Goal: Task Accomplishment & Management: Complete application form

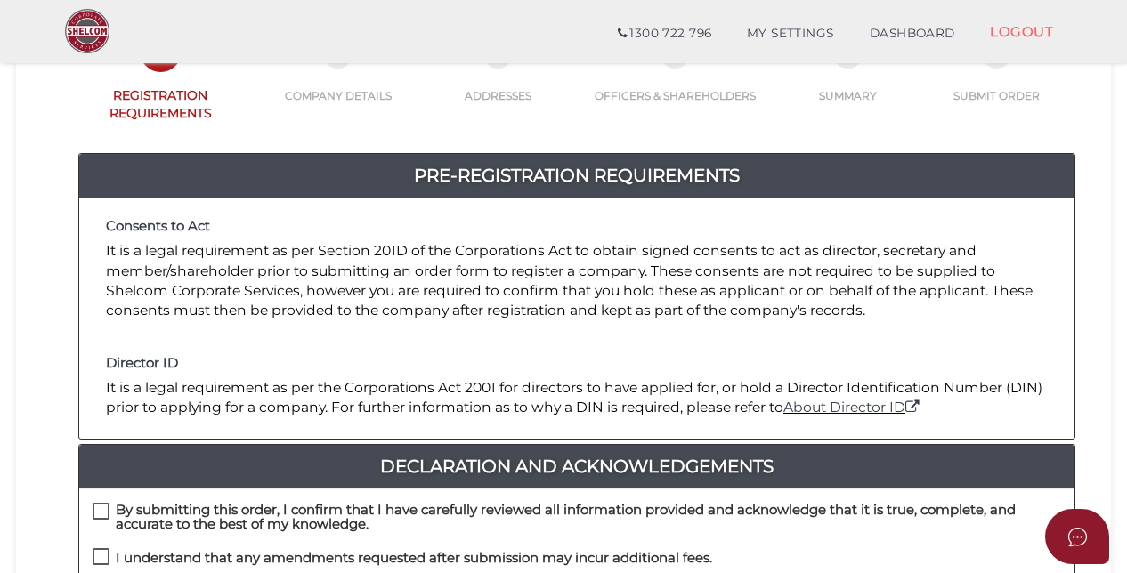
scroll to position [267, 0]
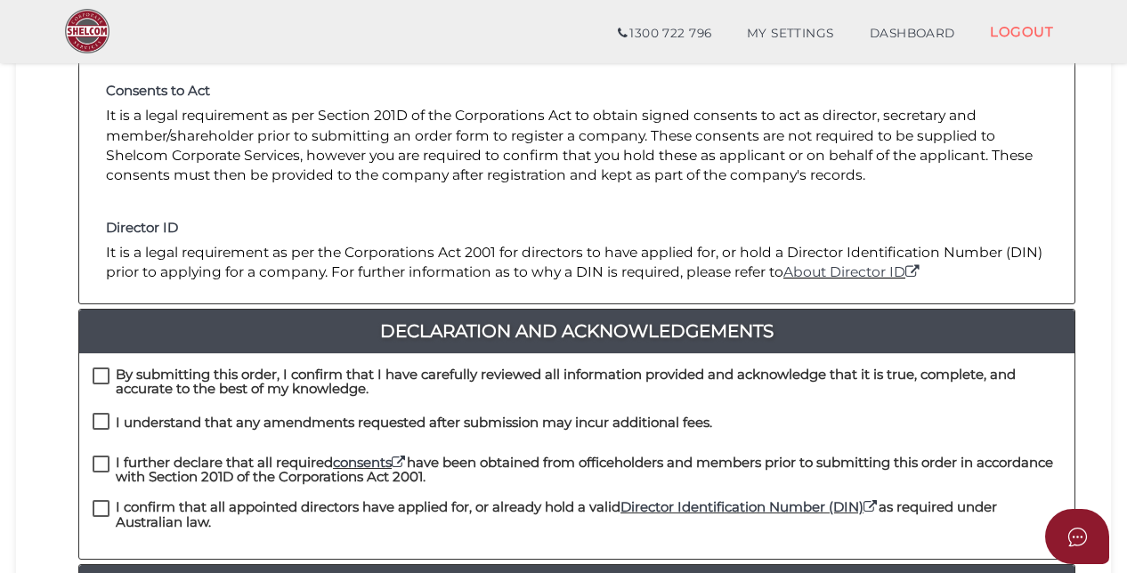
click at [102, 368] on label "By submitting this order, I confirm that I have carefully reviewed all informat…" at bounding box center [577, 379] width 968 height 22
checkbox input "true"
click at [101, 416] on label "I understand that any amendments requested after submission may incur additiona…" at bounding box center [403, 427] width 620 height 22
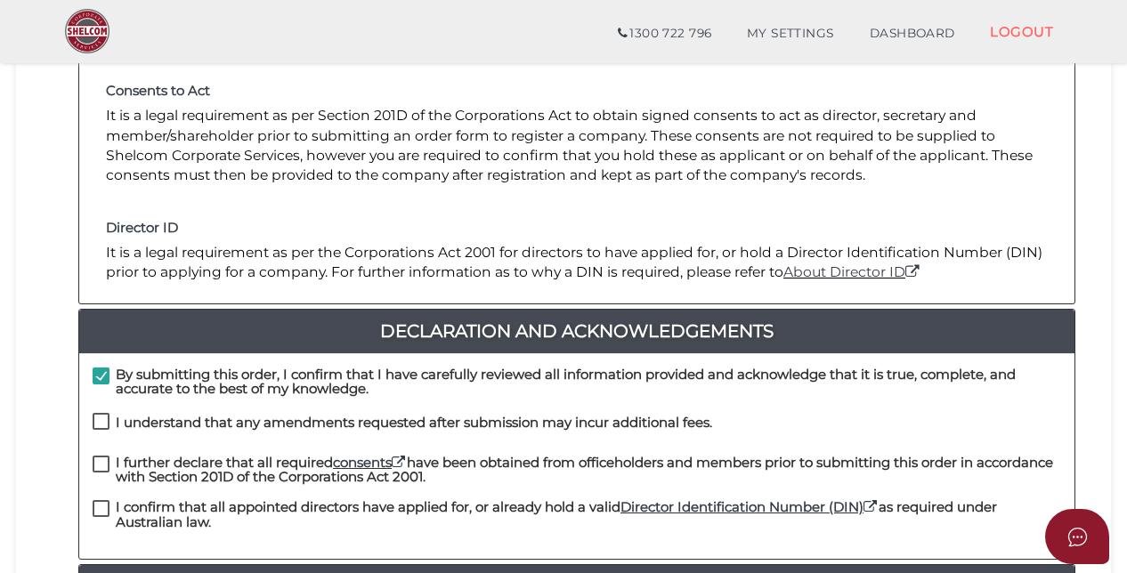
checkbox input "true"
click at [102, 456] on label "I further declare that all required consents have been obtained from officehold…" at bounding box center [577, 467] width 968 height 22
checkbox input "true"
click at [94, 500] on label "I confirm that all appointed directors have applied for, or already hold a vali…" at bounding box center [577, 511] width 968 height 22
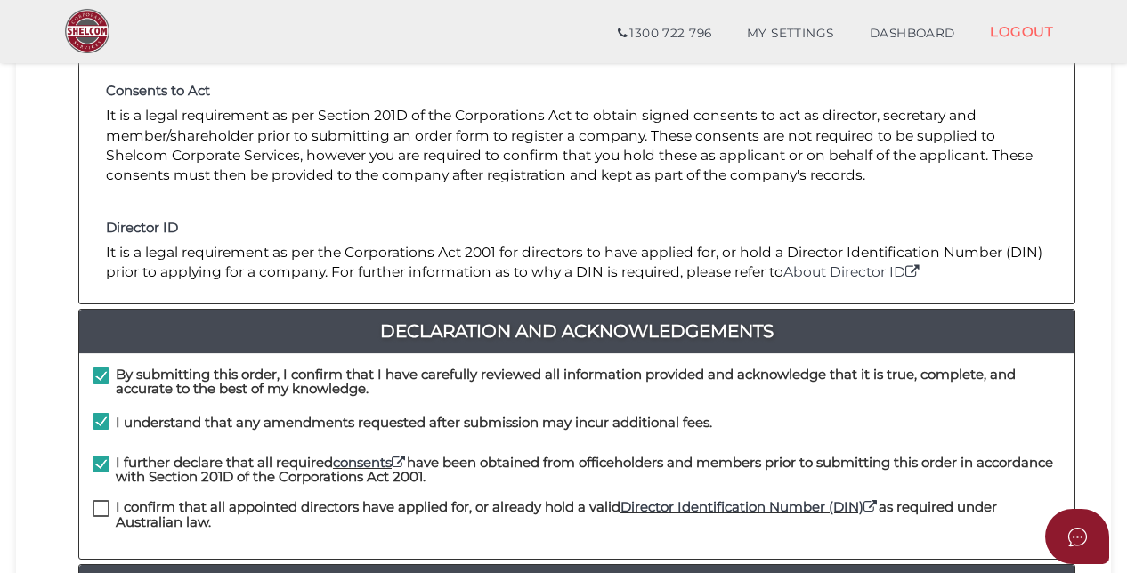
checkbox input "true"
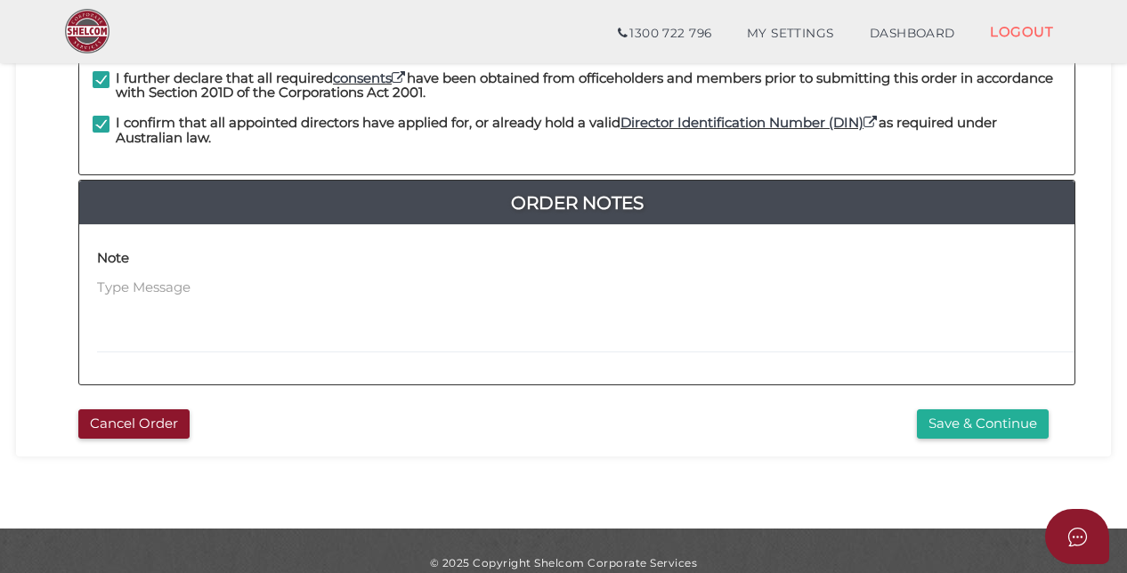
scroll to position [654, 0]
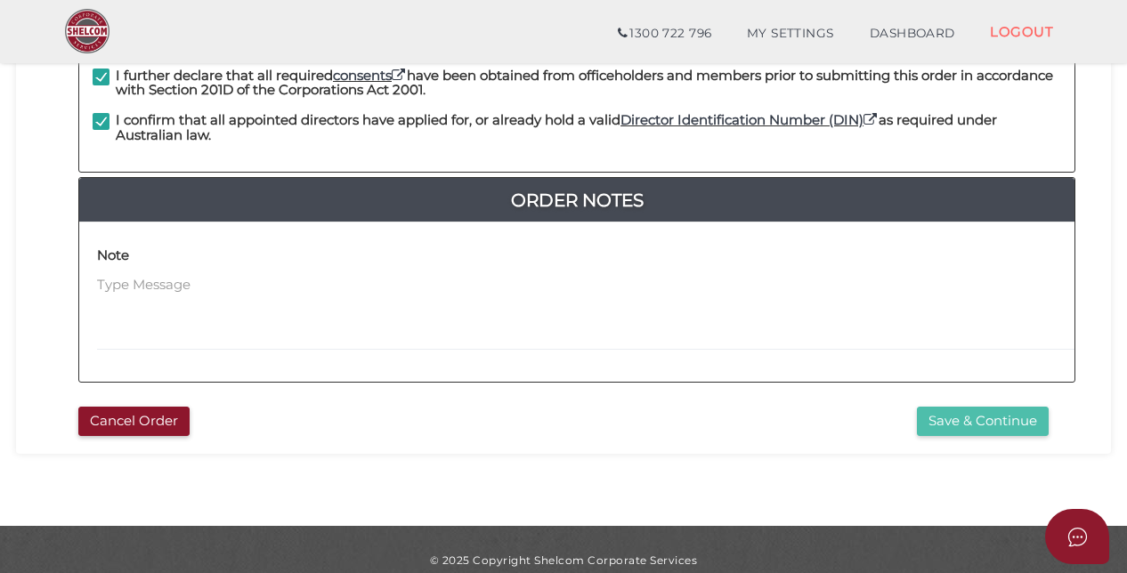
click at [988, 407] on button "Save & Continue" at bounding box center [983, 421] width 132 height 29
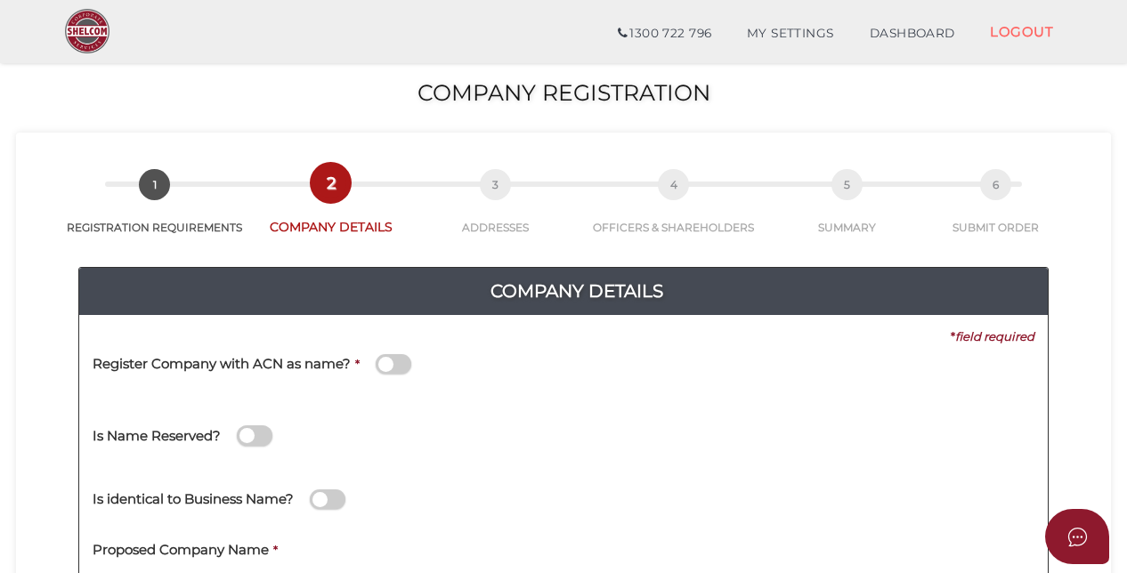
scroll to position [178, 0]
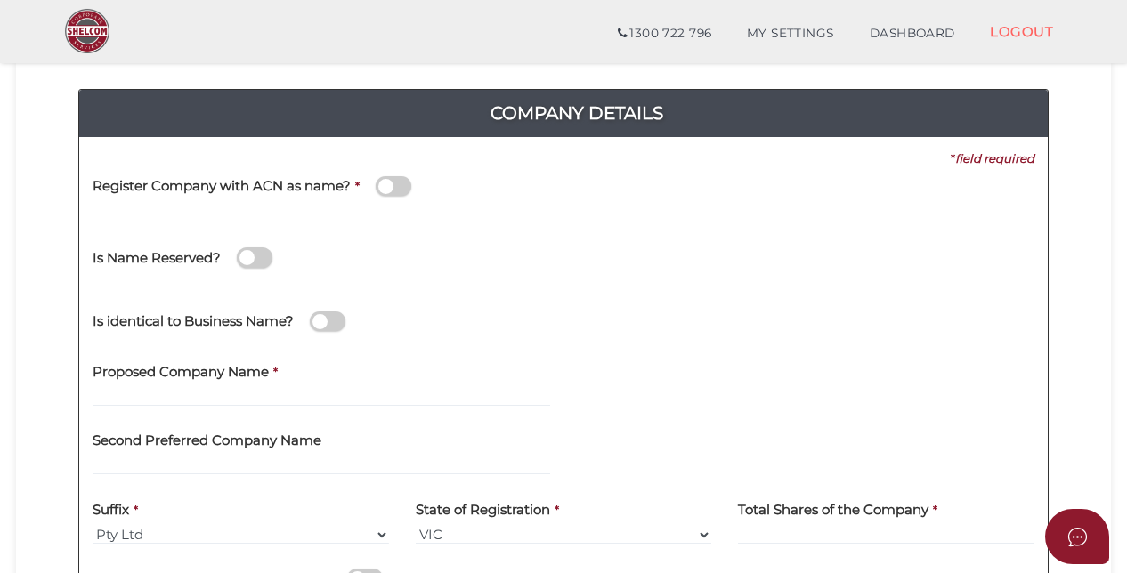
click at [349, 383] on div "Proposed Company Name *" at bounding box center [322, 379] width 458 height 56
click at [287, 401] on input "text" at bounding box center [322, 397] width 458 height 20
type input "b"
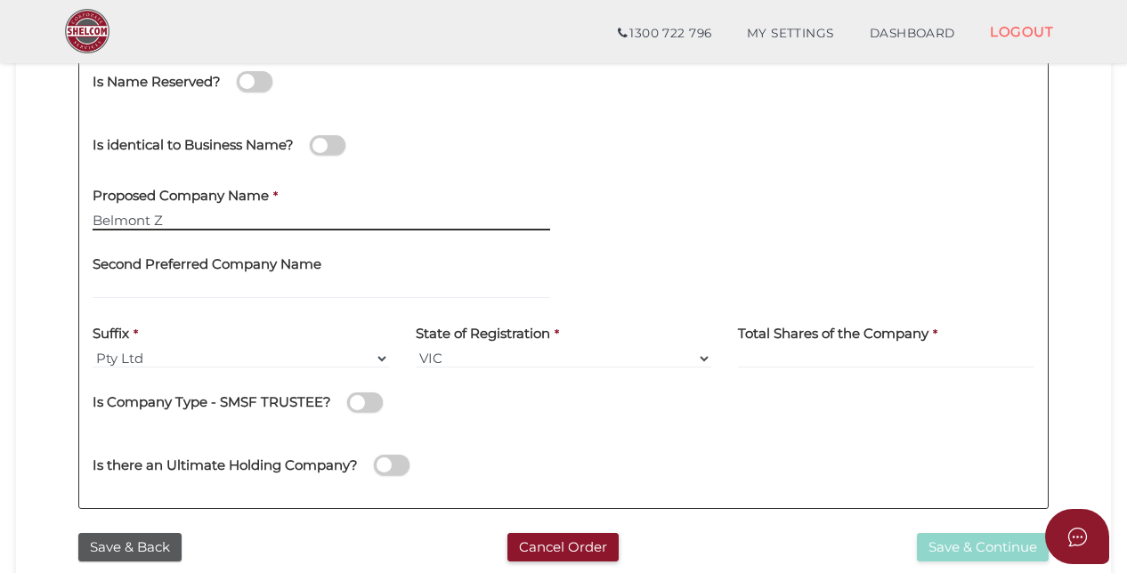
scroll to position [356, 0]
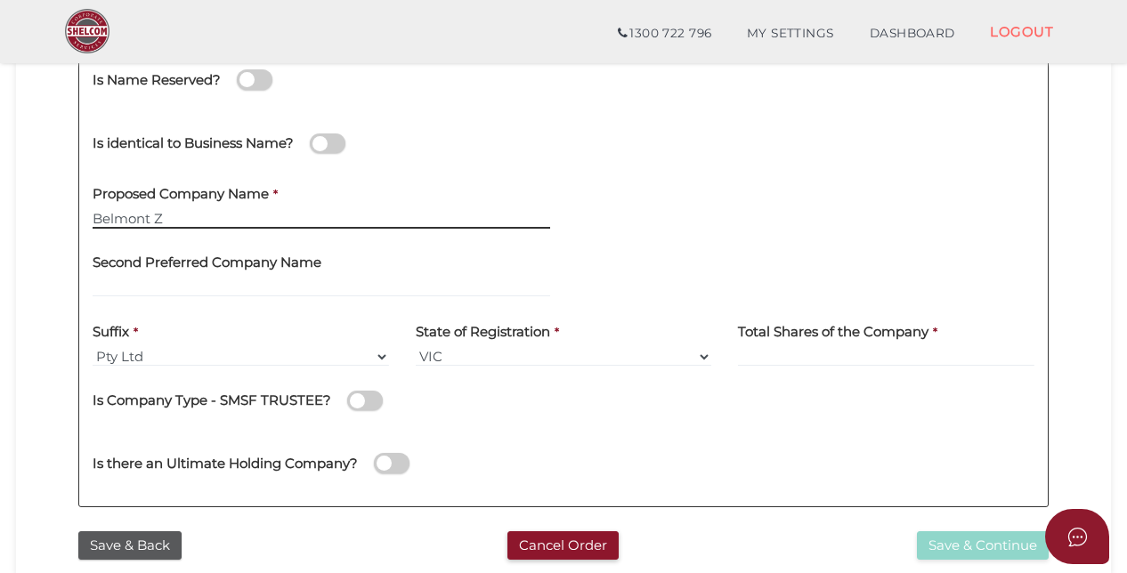
type input "Belmont Z"
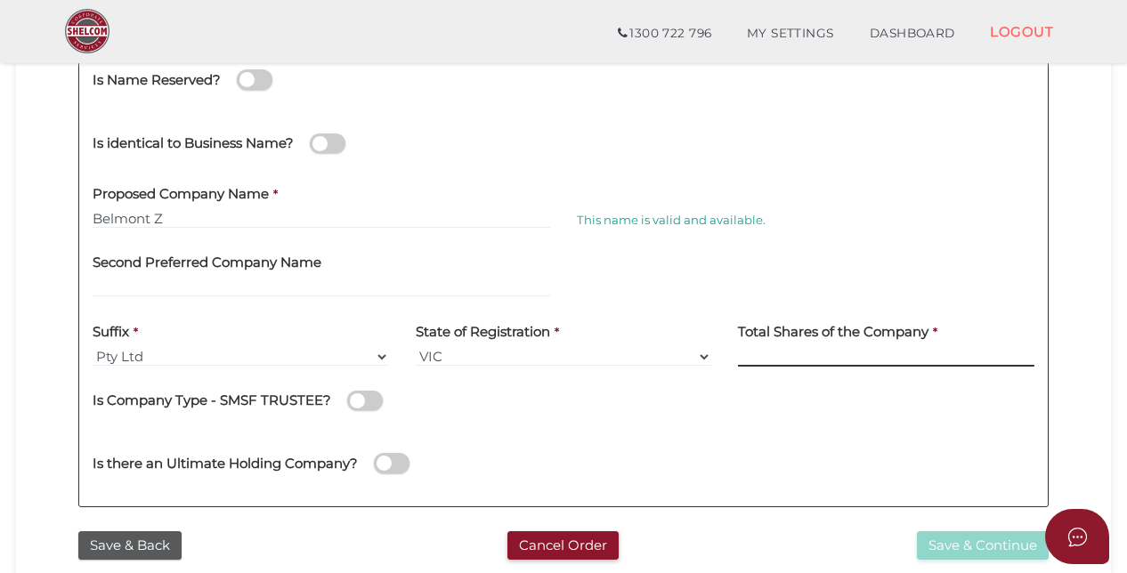
click at [794, 352] on input at bounding box center [886, 357] width 296 height 20
type input "100"
click at [960, 542] on button "Save & Continue" at bounding box center [983, 545] width 132 height 29
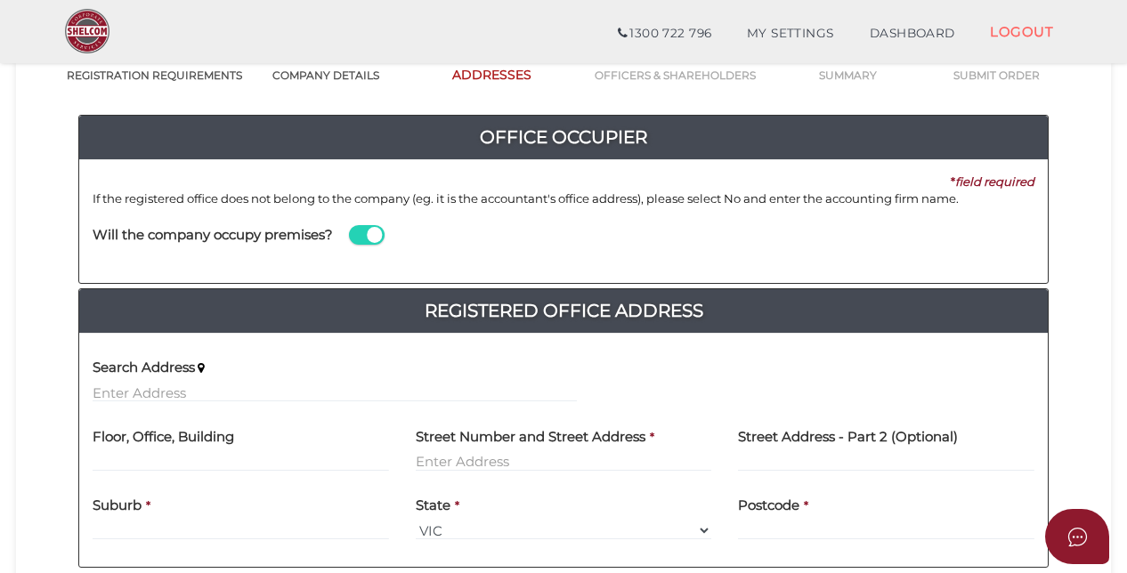
scroll to position [178, 0]
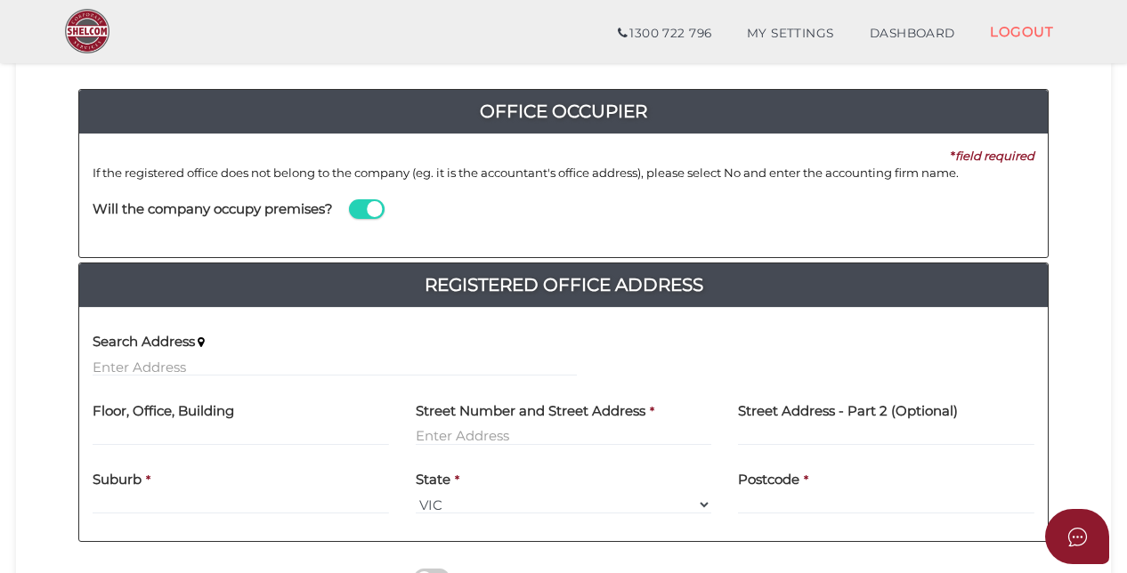
click at [361, 207] on span at bounding box center [367, 209] width 36 height 20
click at [0, 0] on input "checkbox" at bounding box center [0, 0] width 0 height 0
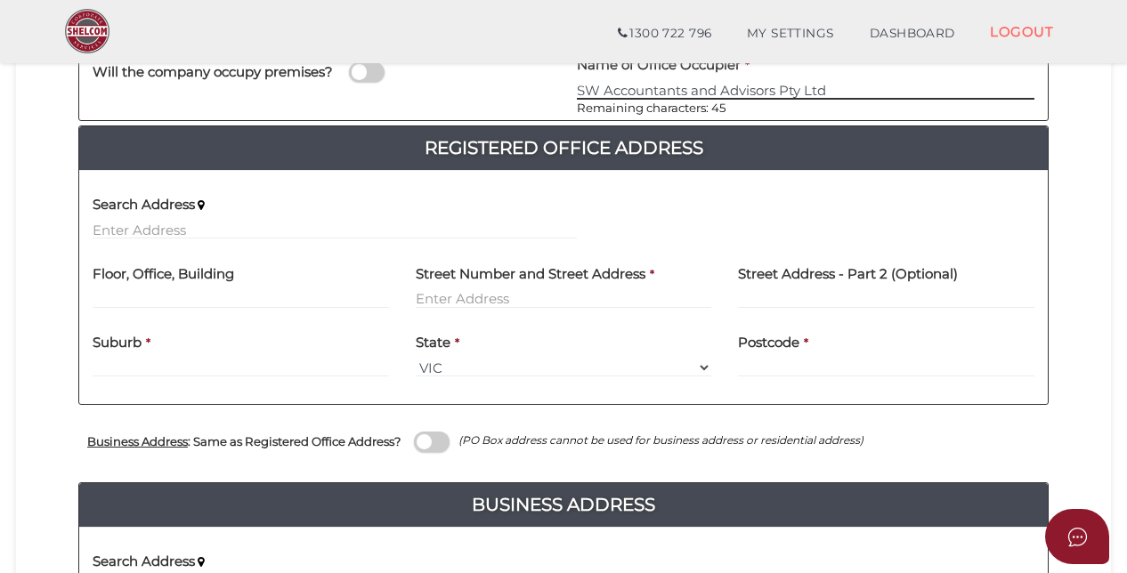
scroll to position [356, 0]
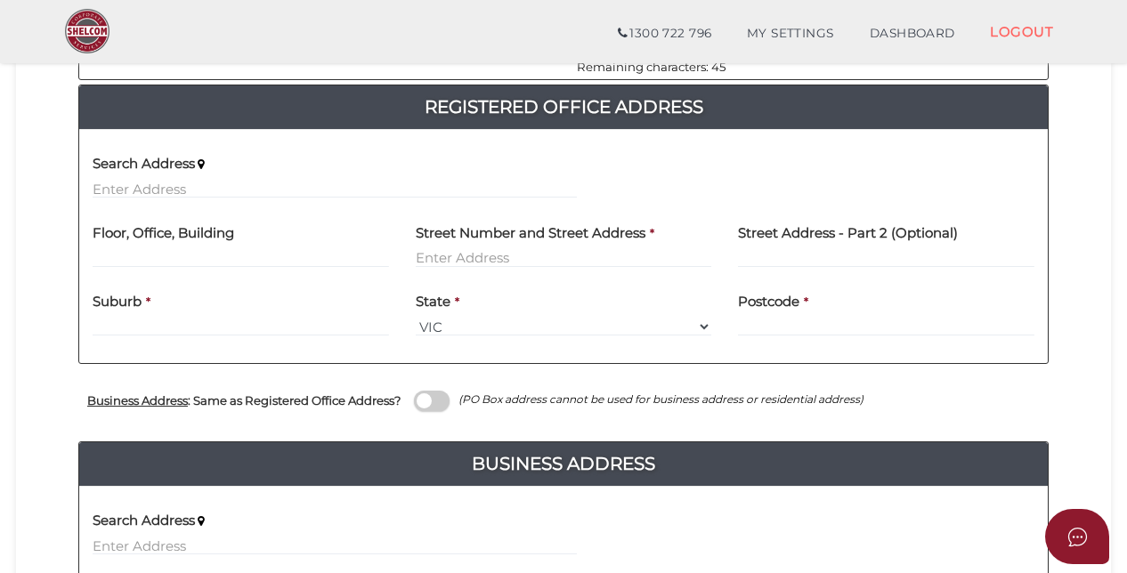
type input "SW Accountants and Advisors Pty Ltd"
click at [204, 248] on input "text" at bounding box center [241, 258] width 296 height 20
type input "Level 10"
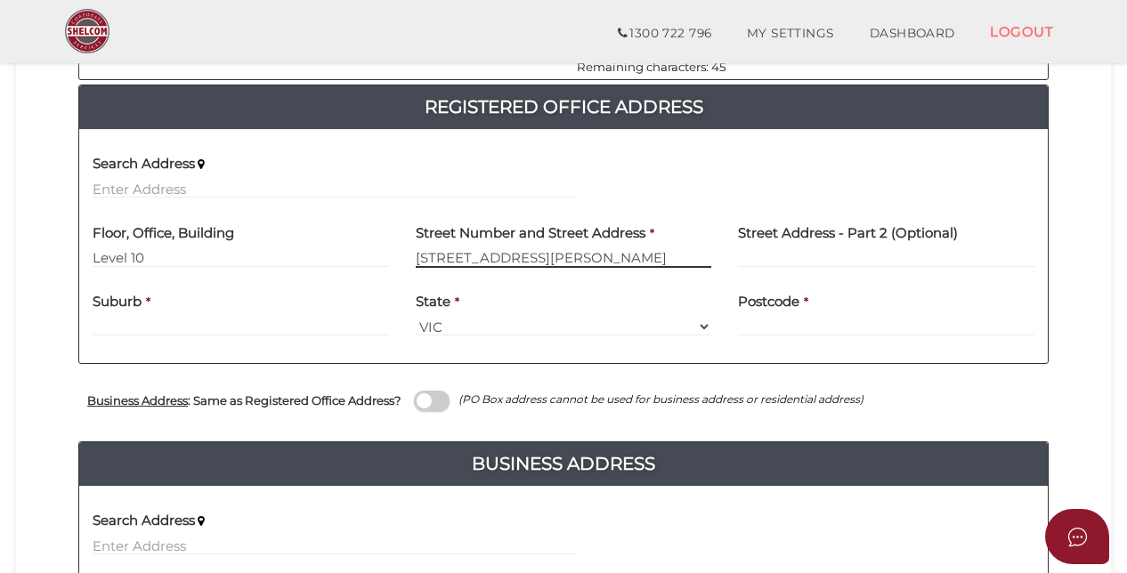
type input "530 Collins Street"
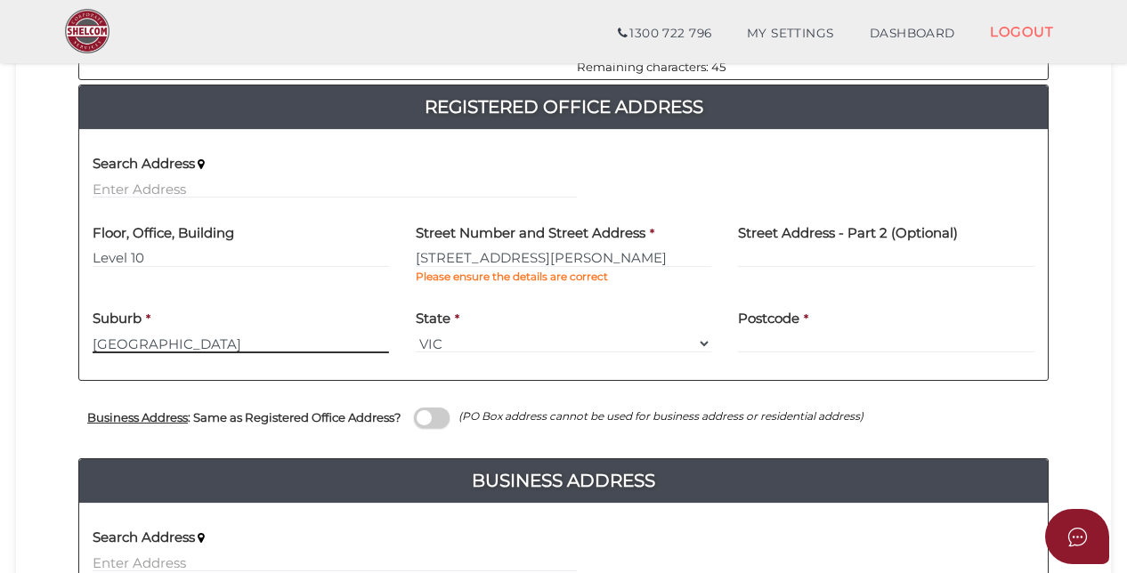
type input "[GEOGRAPHIC_DATA]"
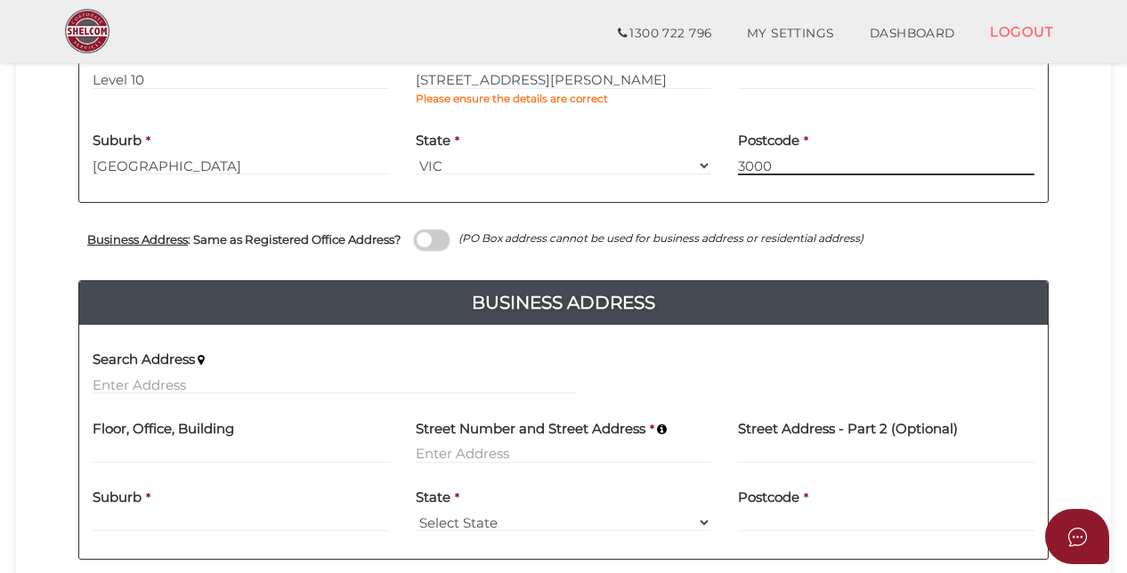
scroll to position [712, 0]
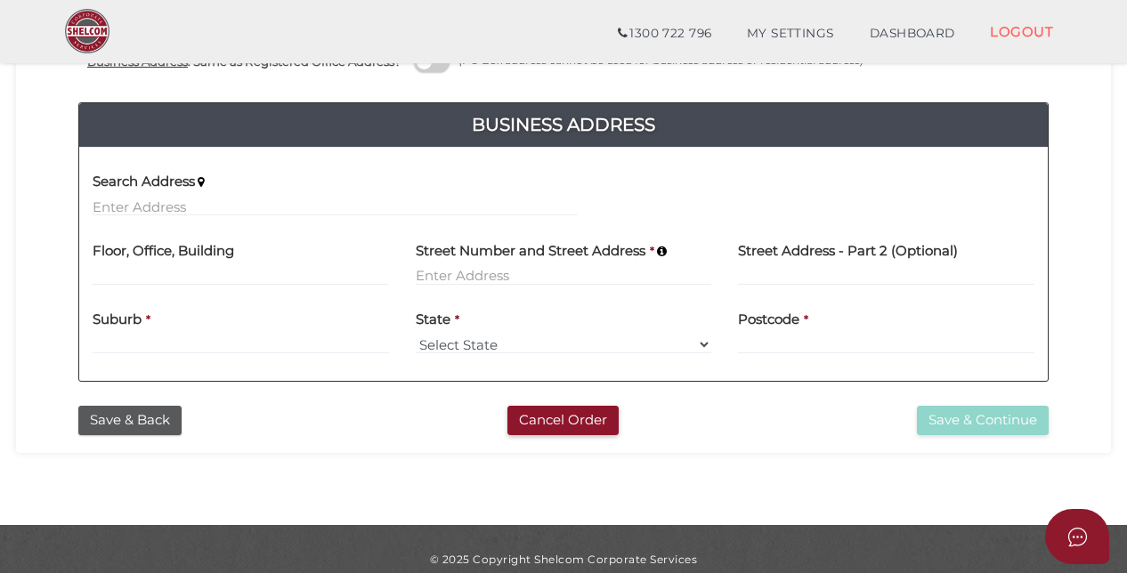
type input "3000"
click at [182, 271] on input at bounding box center [241, 276] width 296 height 20
type input "Suite 4"
type input "22 Council Street"
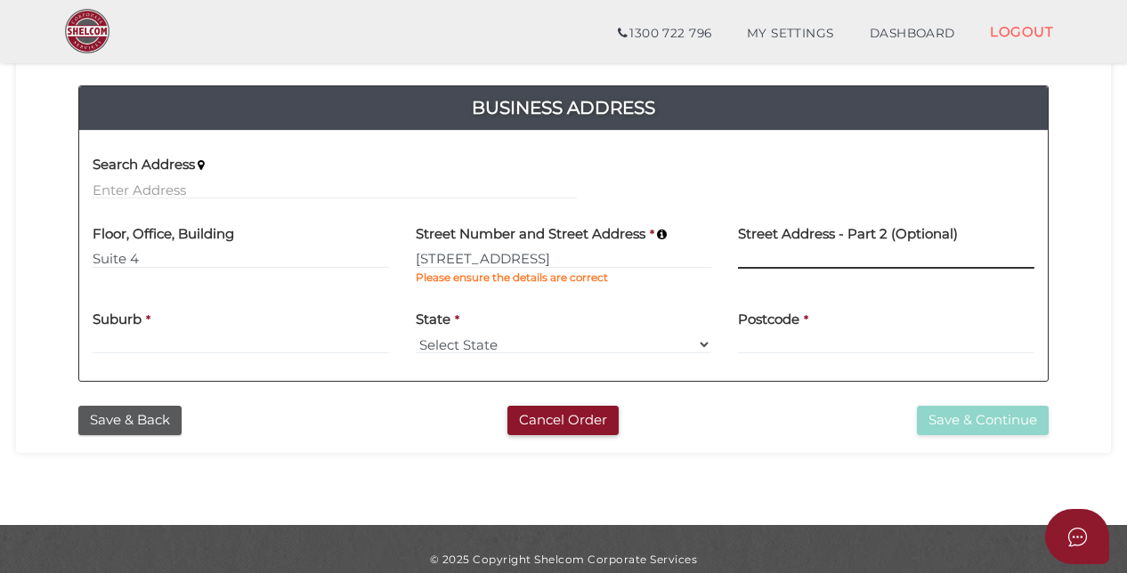
scroll to position [695, 0]
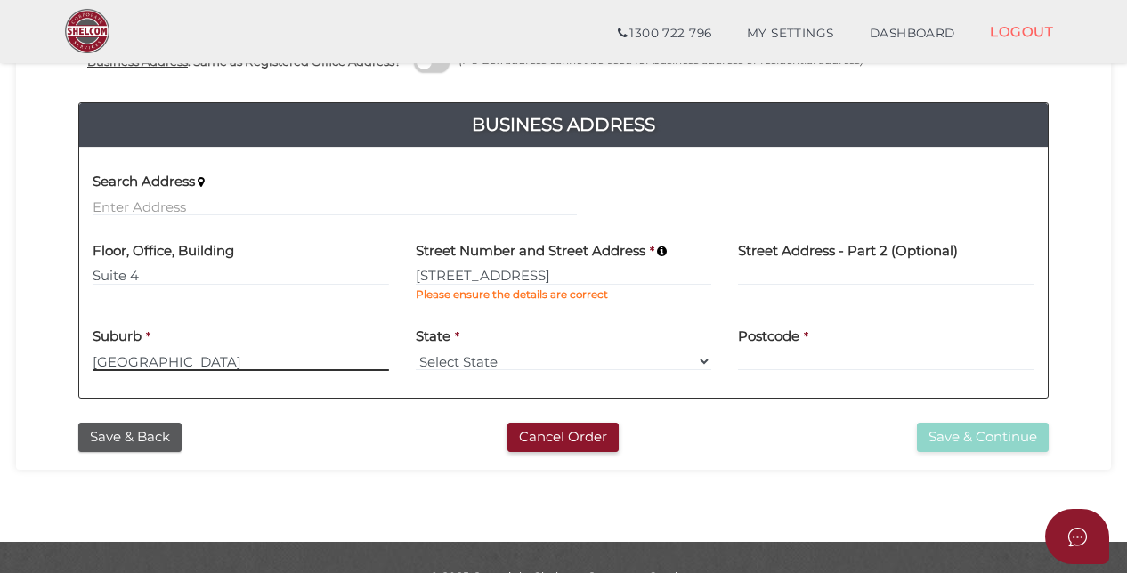
type input "HAWTHORN EAST"
select select "VIC"
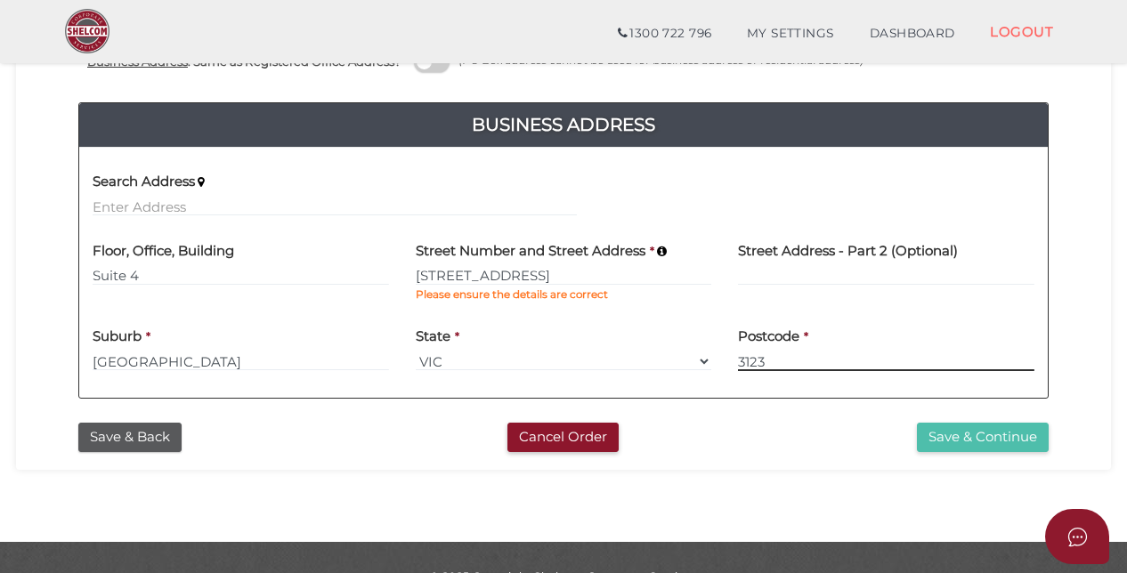
type input "3123"
click at [940, 428] on button "Save & Continue" at bounding box center [983, 437] width 132 height 29
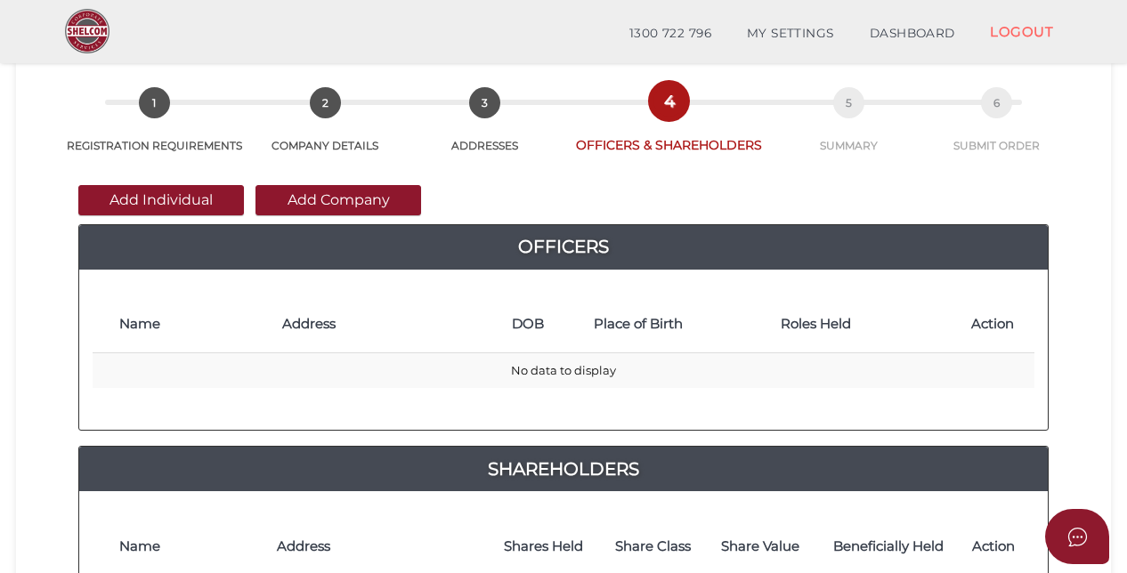
scroll to position [178, 0]
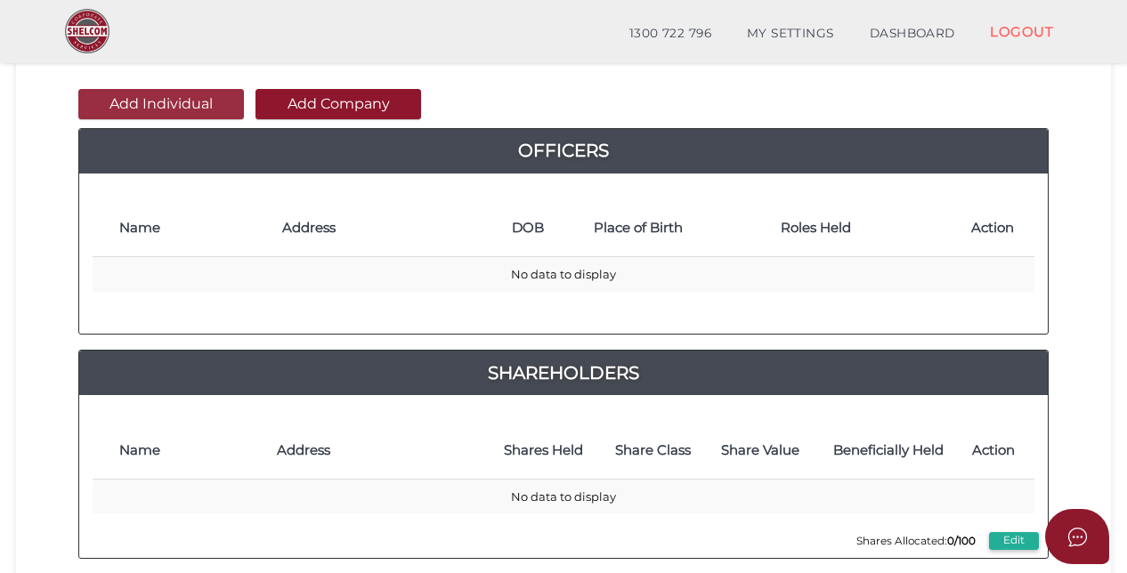
click at [213, 102] on button "Add Individual" at bounding box center [161, 104] width 166 height 30
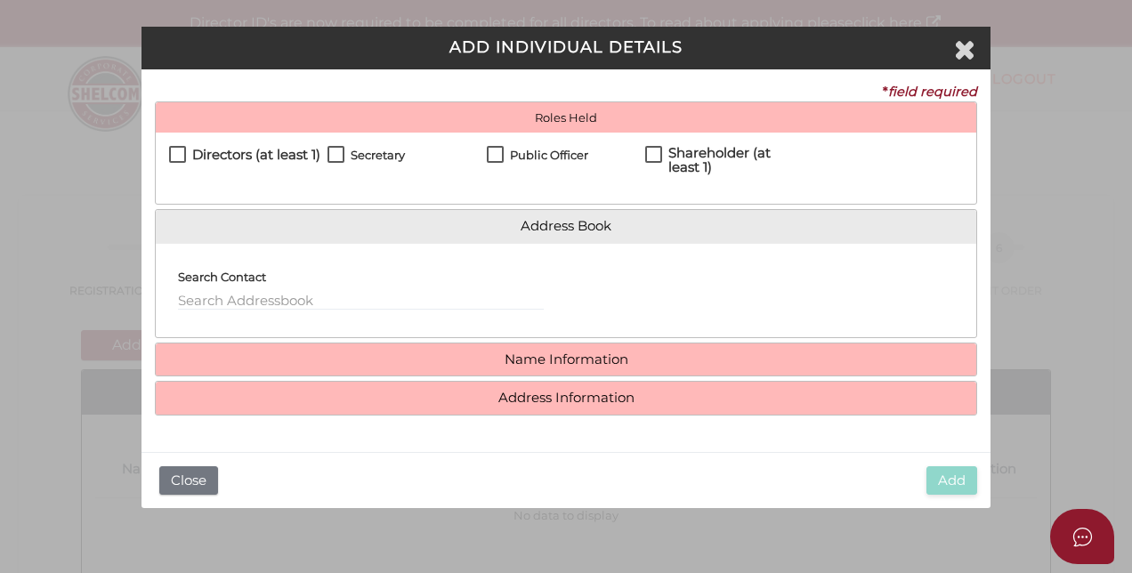
click at [184, 149] on label "Directors (at least 1)" at bounding box center [244, 159] width 151 height 22
checkbox input "true"
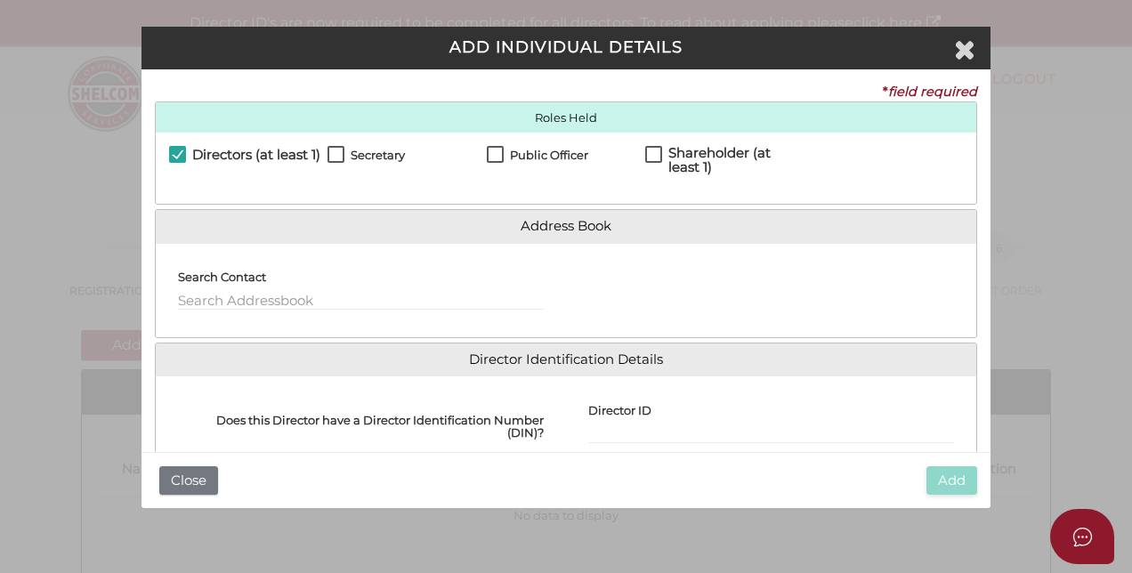
click at [336, 151] on label "Secretary" at bounding box center [366, 160] width 77 height 22
checkbox input "true"
click at [495, 152] on label "Public Officer" at bounding box center [537, 160] width 101 height 22
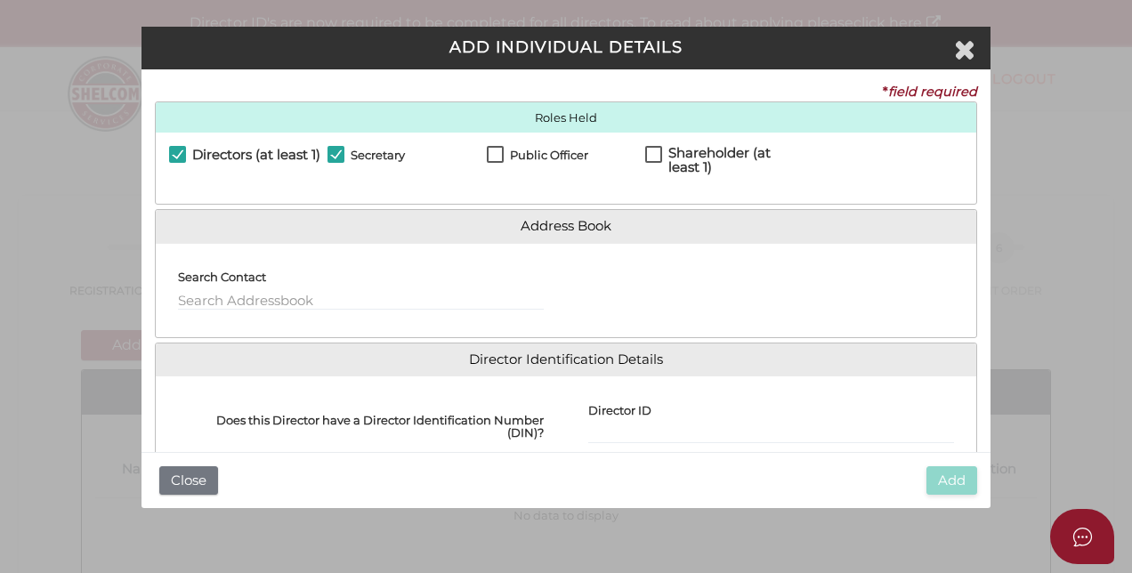
checkbox input "true"
click at [281, 291] on input "text" at bounding box center [361, 301] width 366 height 20
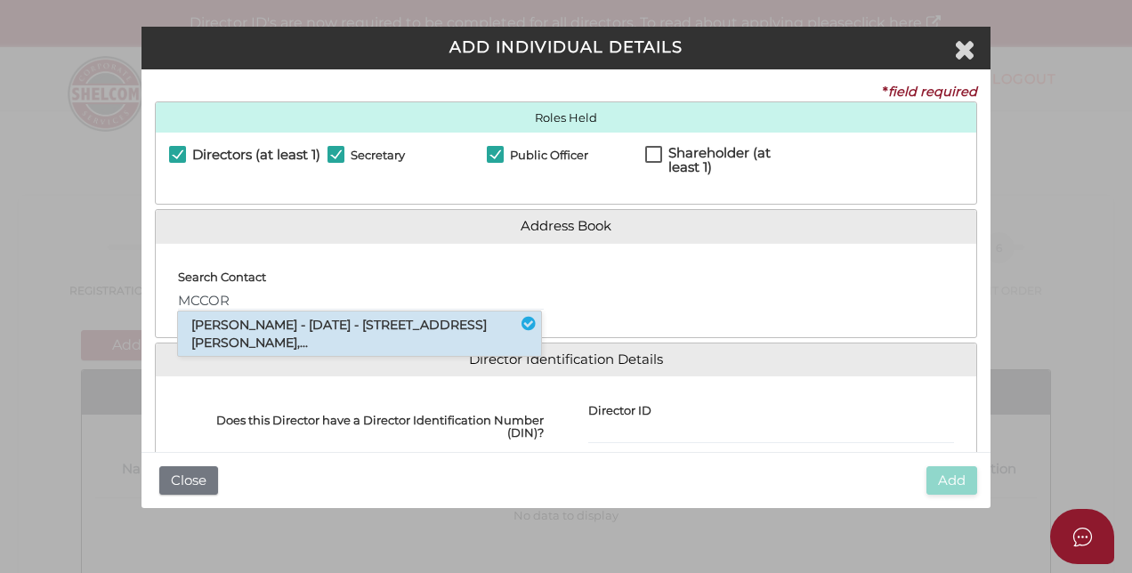
click at [324, 338] on li "Daryl Peter Mccormack - 26/08/1962 - 41 Fairbairn Avenue, Mount Martha, VIC,..." at bounding box center [359, 334] width 363 height 45
type input "Daryl"
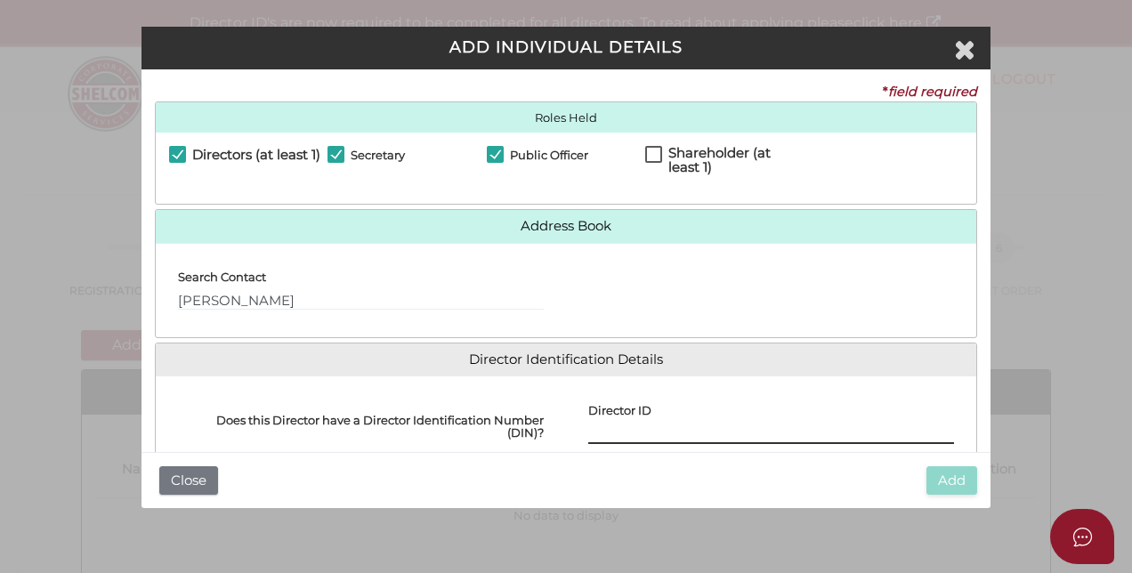
click at [598, 433] on input "Director ID" at bounding box center [771, 435] width 366 height 20
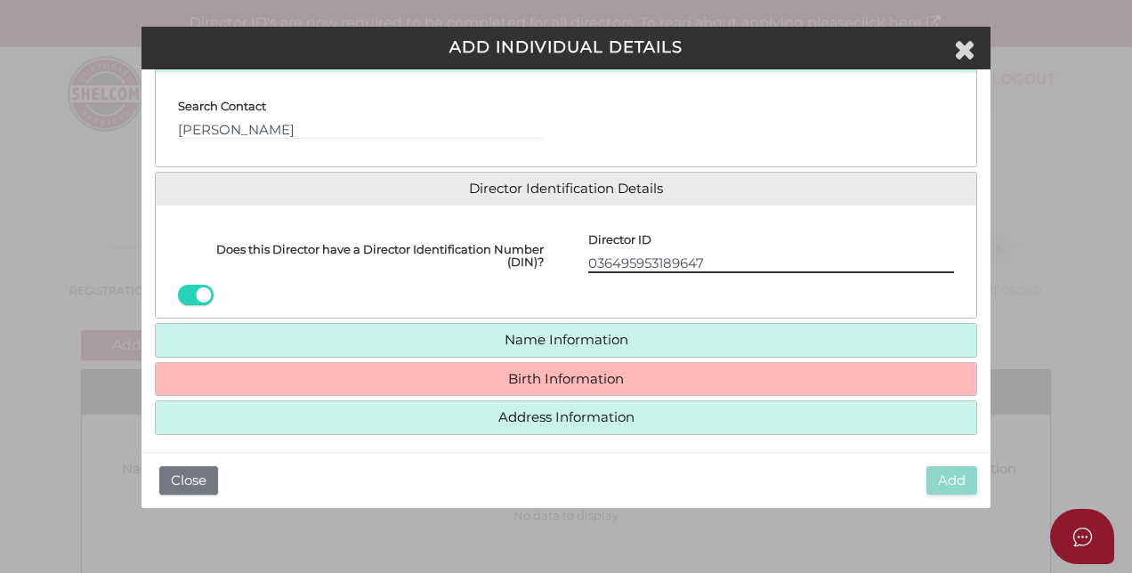
scroll to position [178, 0]
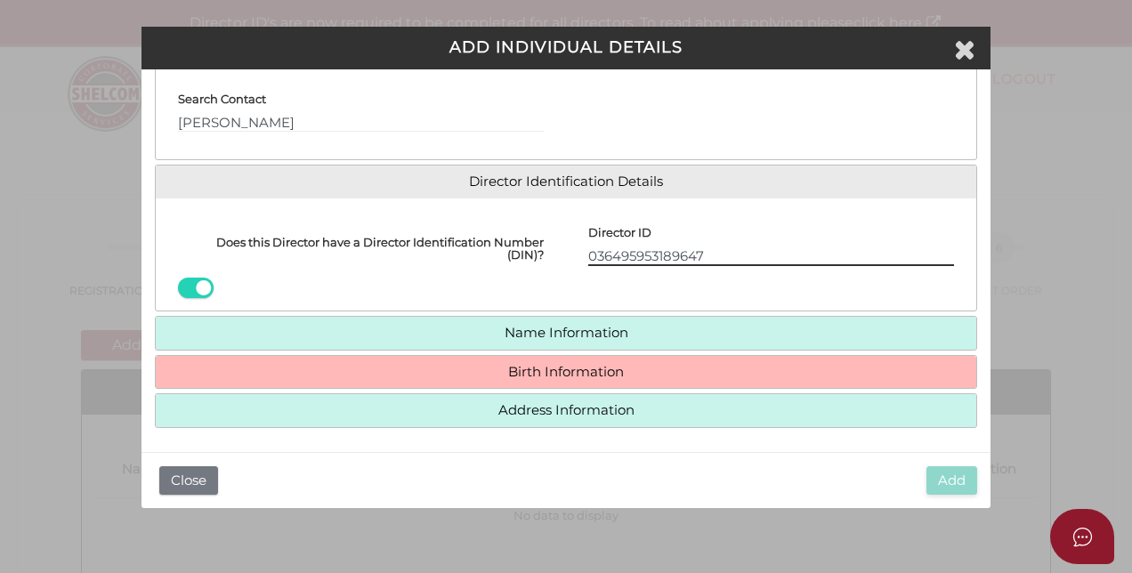
type input "036495953189647"
click at [522, 339] on h4 "Name Information" at bounding box center [566, 333] width 821 height 33
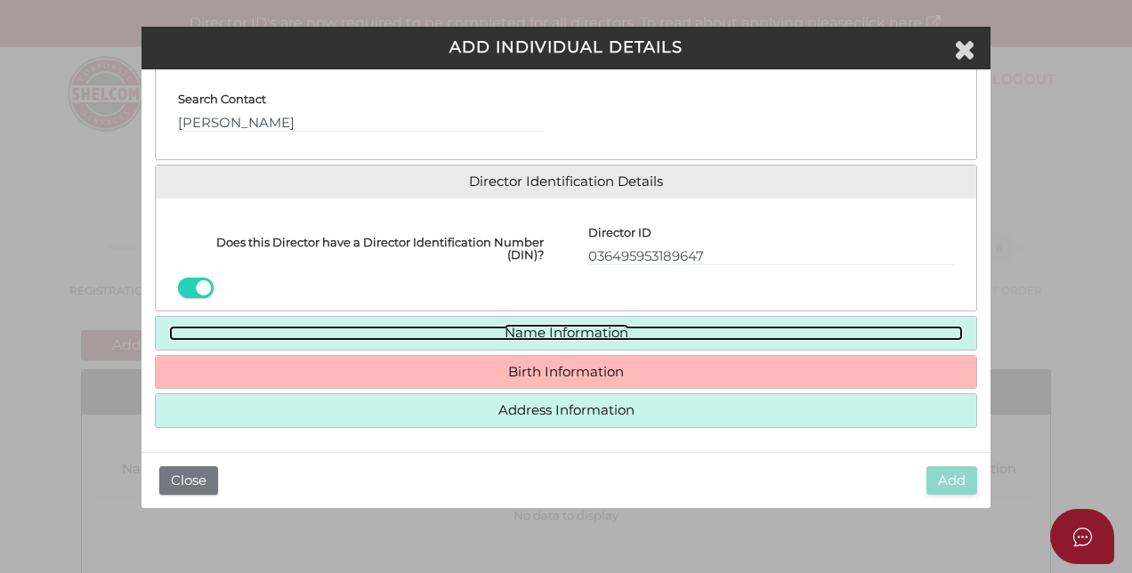
click at [511, 333] on link "Name Information" at bounding box center [566, 333] width 794 height 15
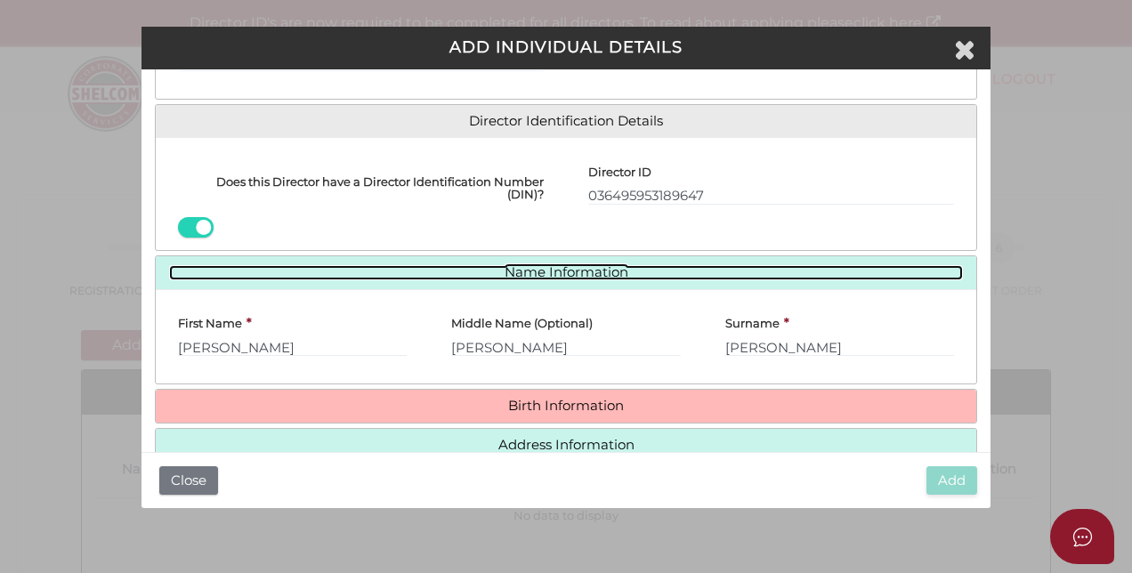
scroll to position [272, 0]
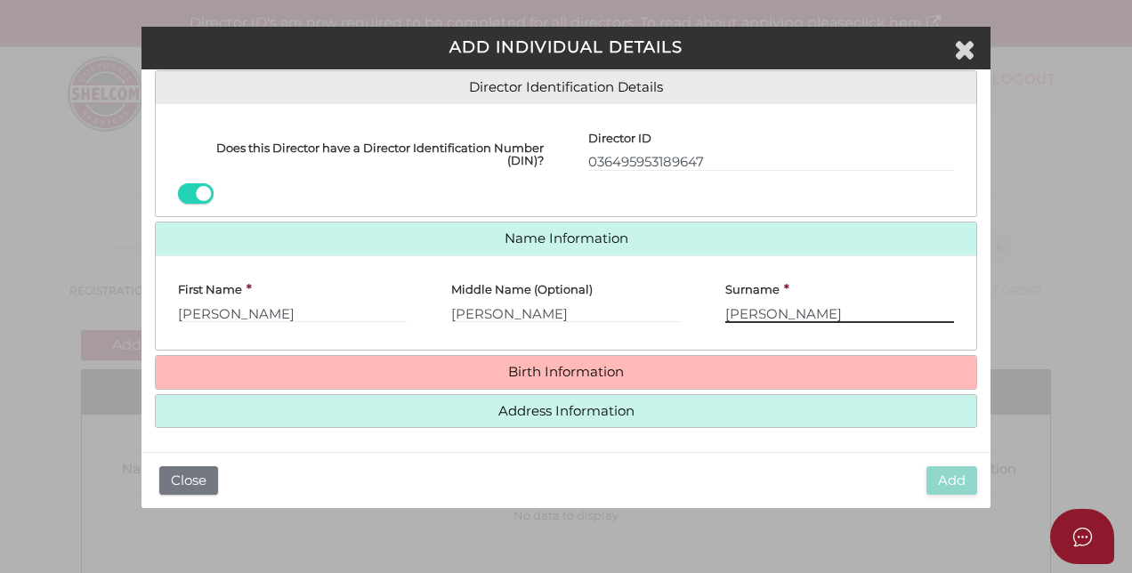
click at [745, 304] on input "Mccormack" at bounding box center [839, 314] width 229 height 20
click at [749, 305] on input "Mccormack" at bounding box center [839, 314] width 229 height 20
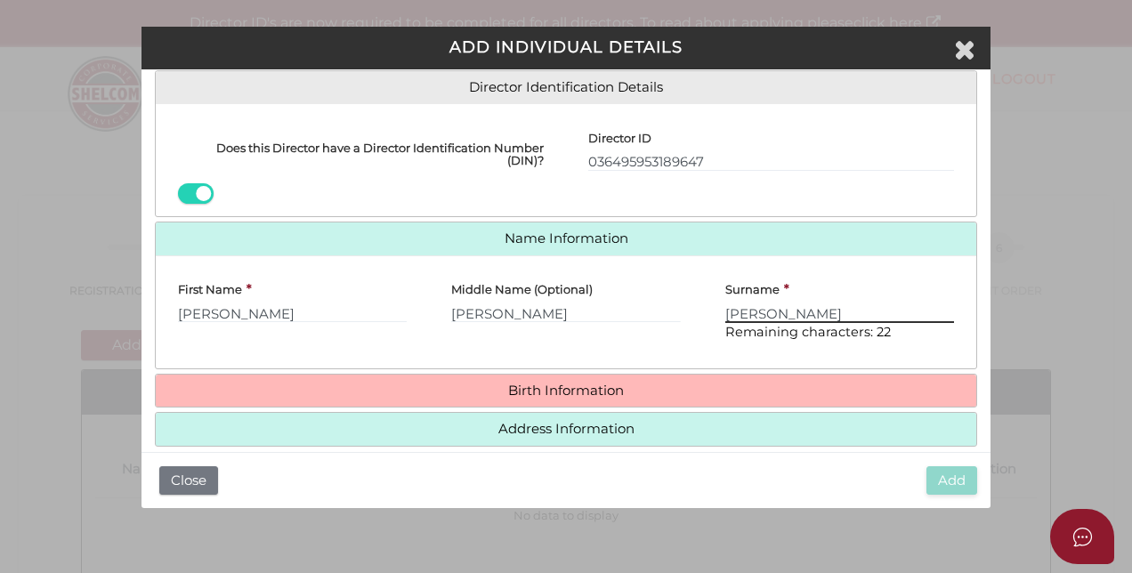
type input "McCormack"
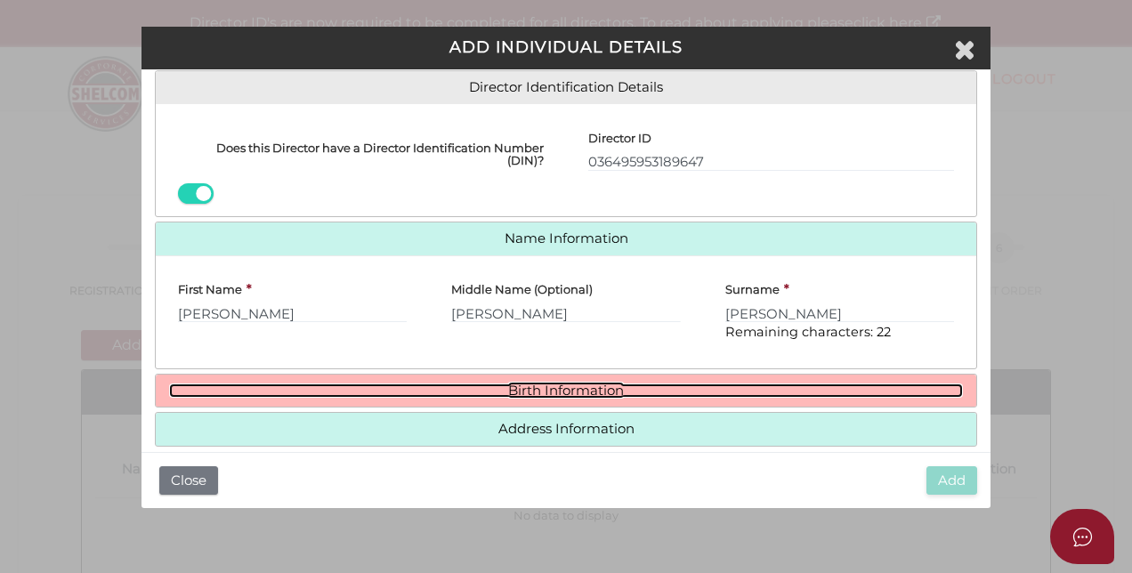
click at [422, 390] on link "Birth Information" at bounding box center [566, 391] width 794 height 15
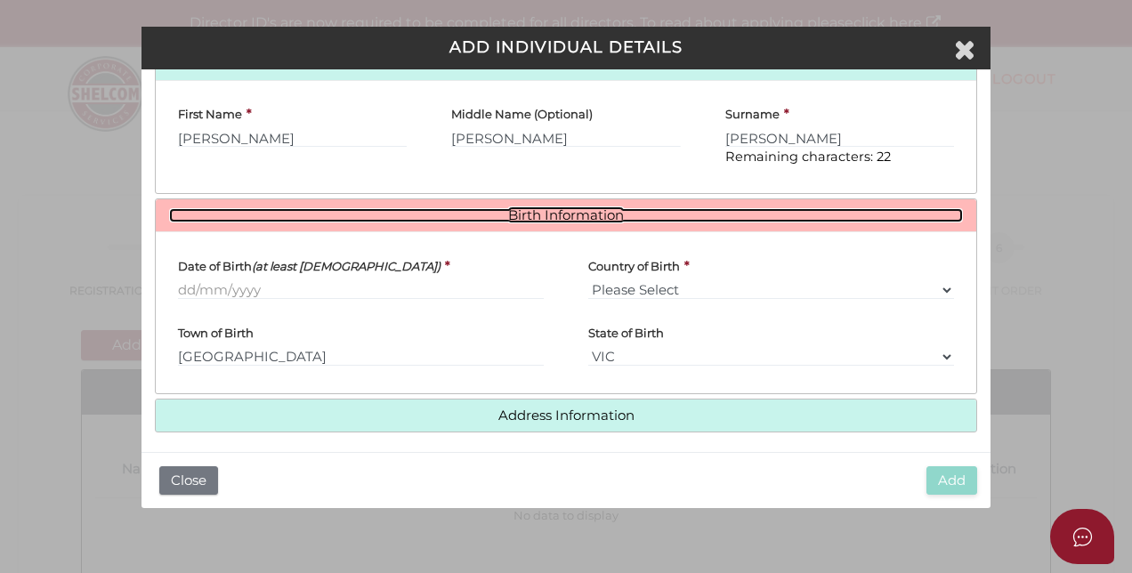
scroll to position [450, 0]
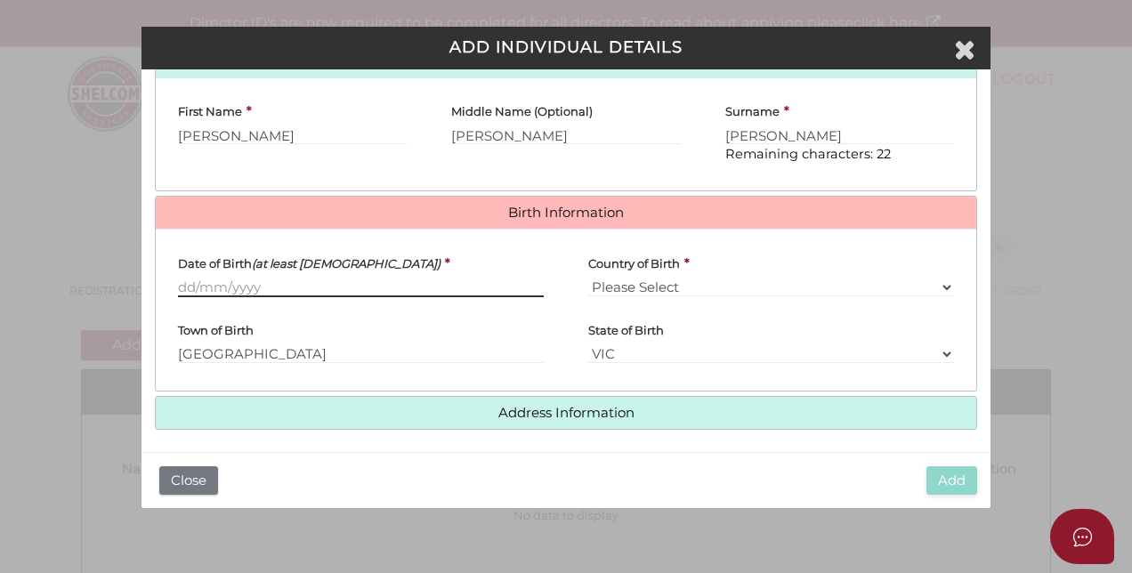
click at [179, 278] on input "Date of Birth (at least 18 years old)" at bounding box center [361, 288] width 366 height 20
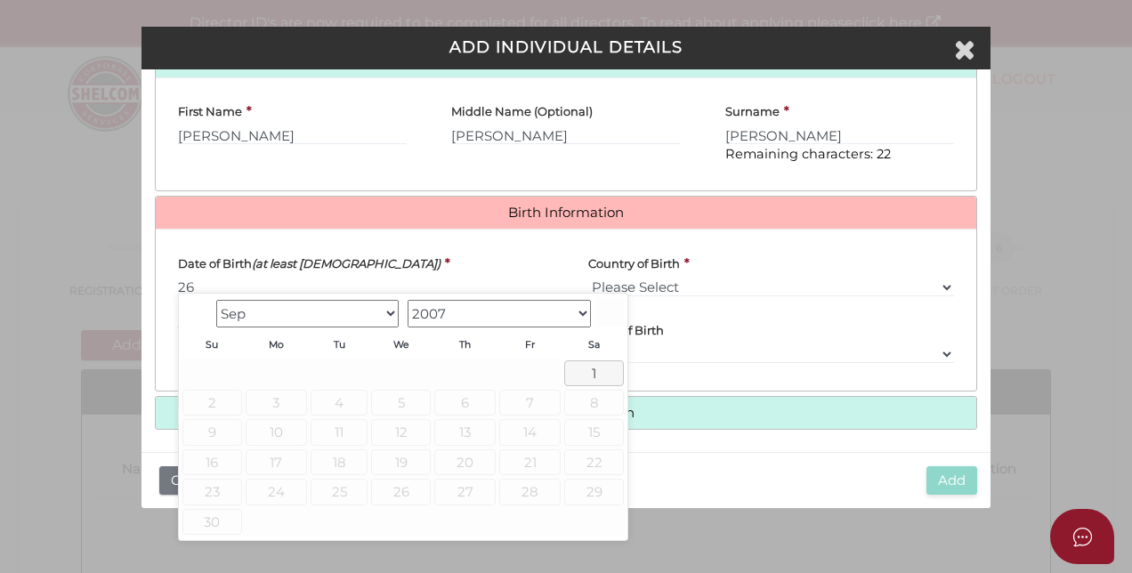
type input "26"
click at [392, 308] on select "Jan Feb Mar Apr May Jun Jul Aug Sep" at bounding box center [307, 314] width 183 height 28
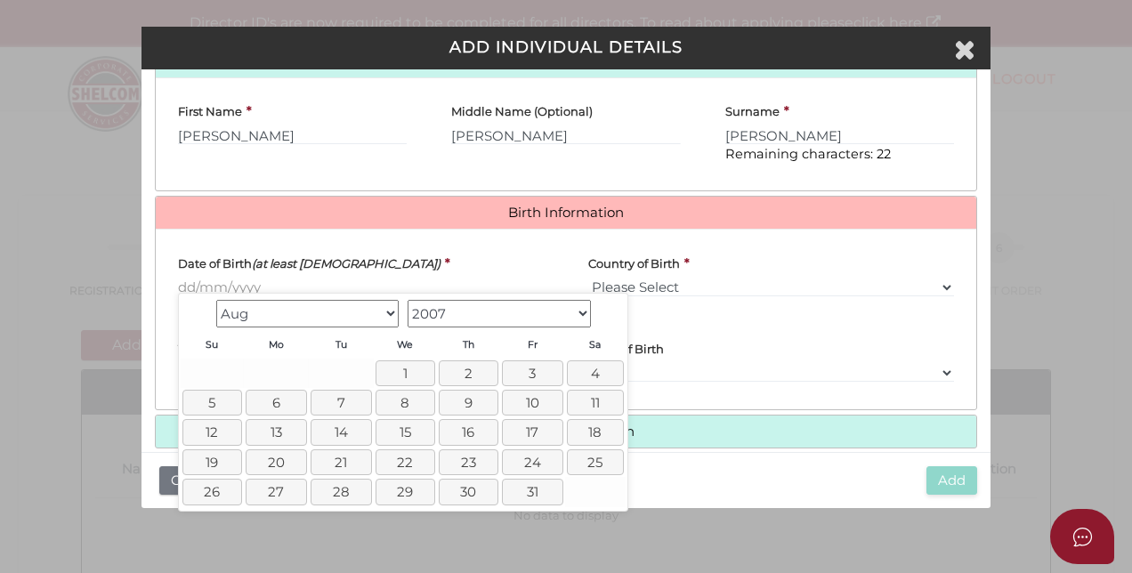
click at [582, 312] on select "1900 1901 1902 1903 1904 1905 1906 1907 1908 1909 1910 1911 1912 1913 1914 1915…" at bounding box center [499, 314] width 183 height 28
click at [481, 310] on select "1900 1901 1902 1903 1904 1905 1906 1907 1908 1909 1910 1911 1912 1913 1914 1915…" at bounding box center [499, 314] width 183 height 28
click at [582, 313] on select "1900 1901 1902 1903 1904 1905 1906 1907 1908 1909 1910 1911 1912 1913 1914 1915…" at bounding box center [499, 314] width 183 height 28
click at [222, 487] on link "26" at bounding box center [212, 492] width 60 height 26
type input "26/08/1962"
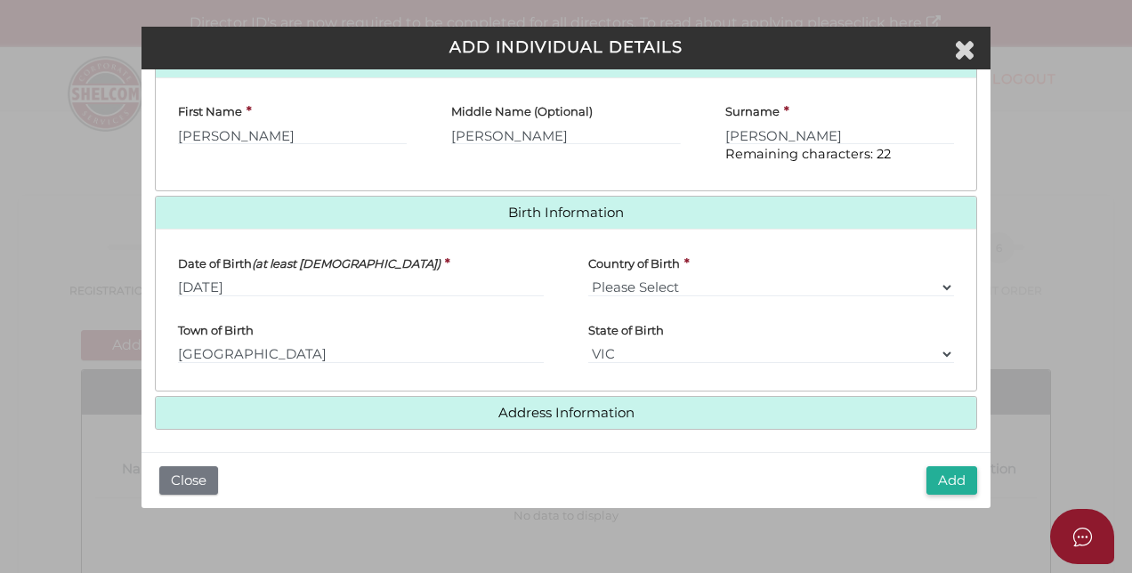
scroll to position [452, 0]
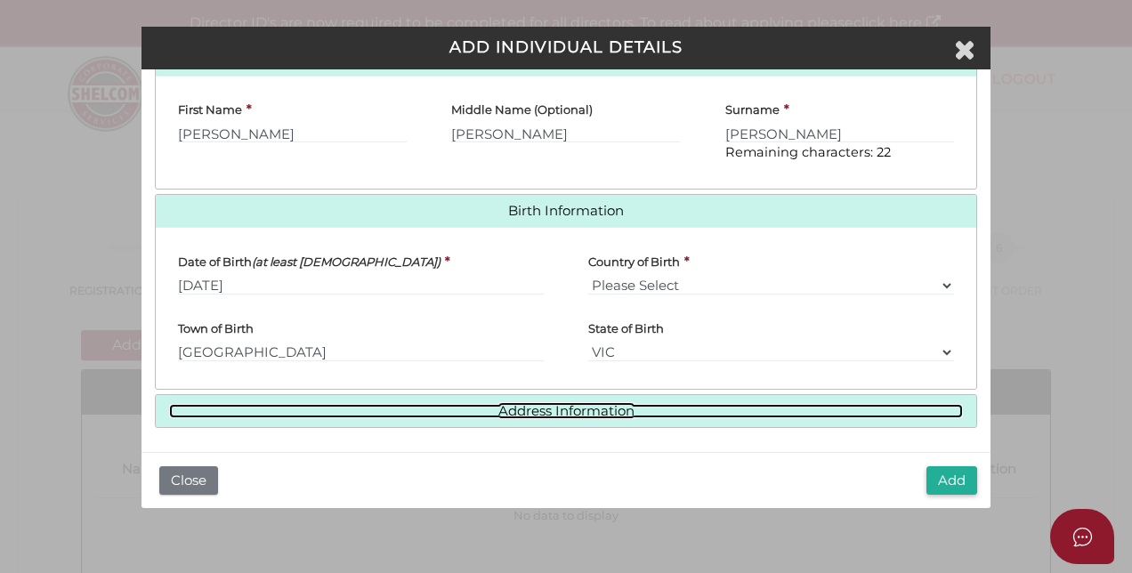
click at [538, 408] on link "Address Information" at bounding box center [566, 411] width 794 height 15
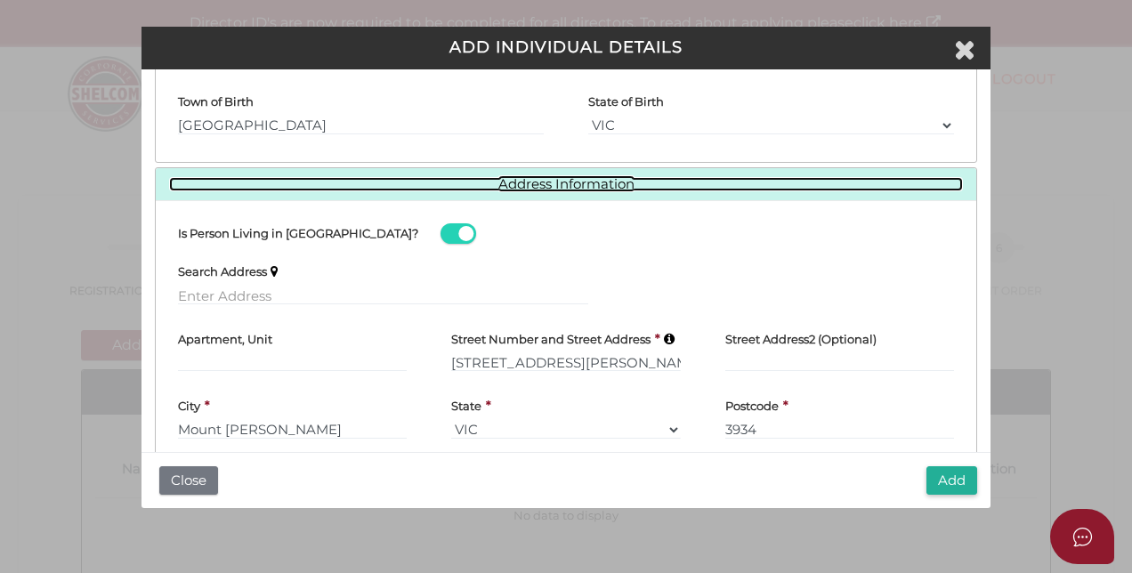
scroll to position [717, 0]
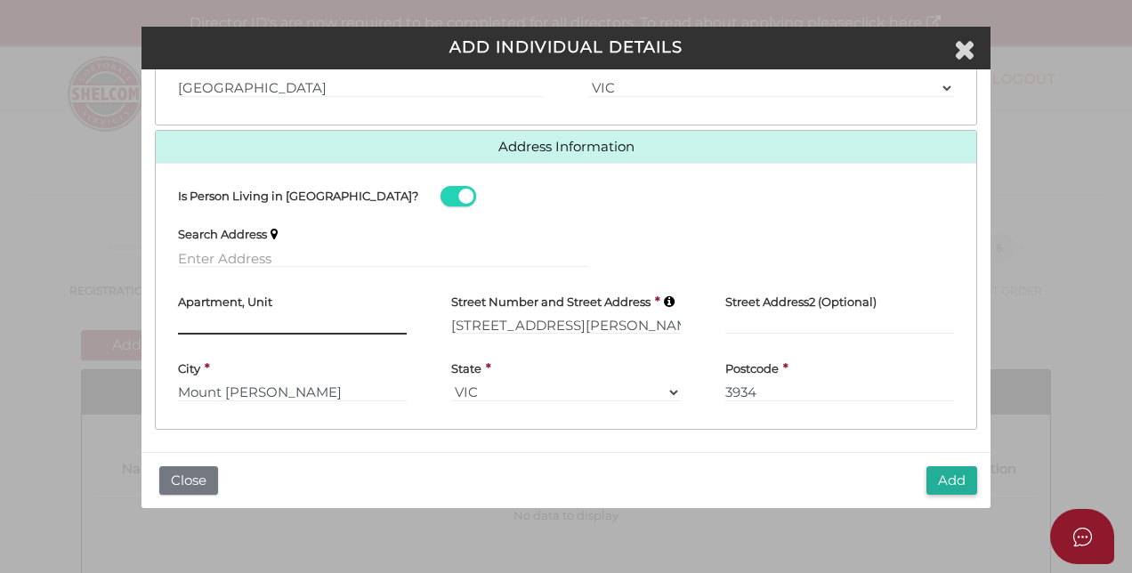
click at [190, 317] on input "text" at bounding box center [292, 325] width 229 height 20
type input "u"
type input "Unit 2"
type input "50 Wilsons Road"
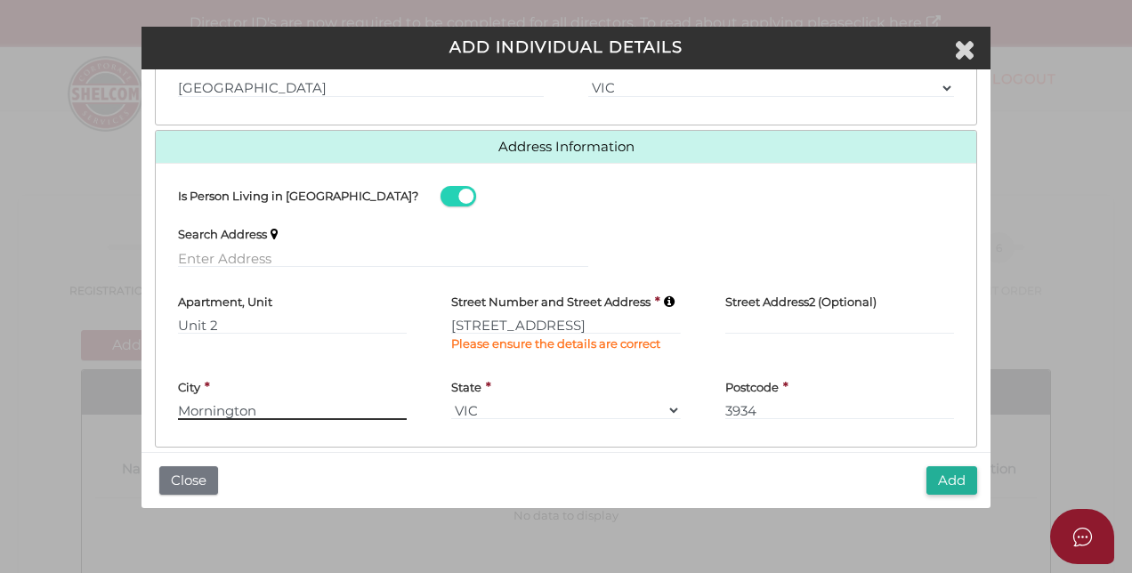
type input "Mornington"
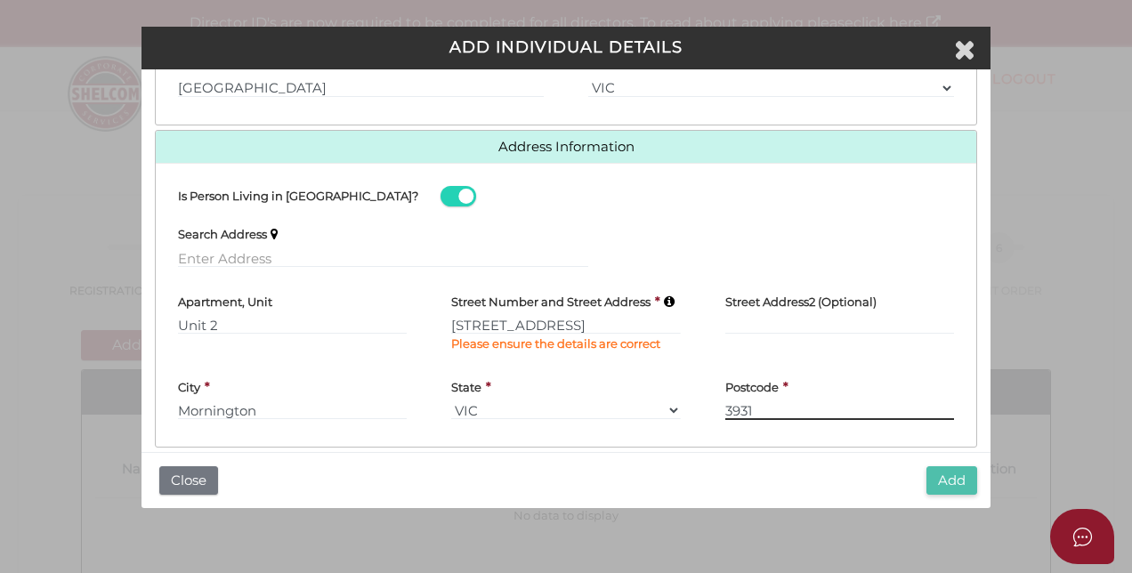
type input "3931"
click at [953, 479] on button "Add" at bounding box center [952, 480] width 51 height 29
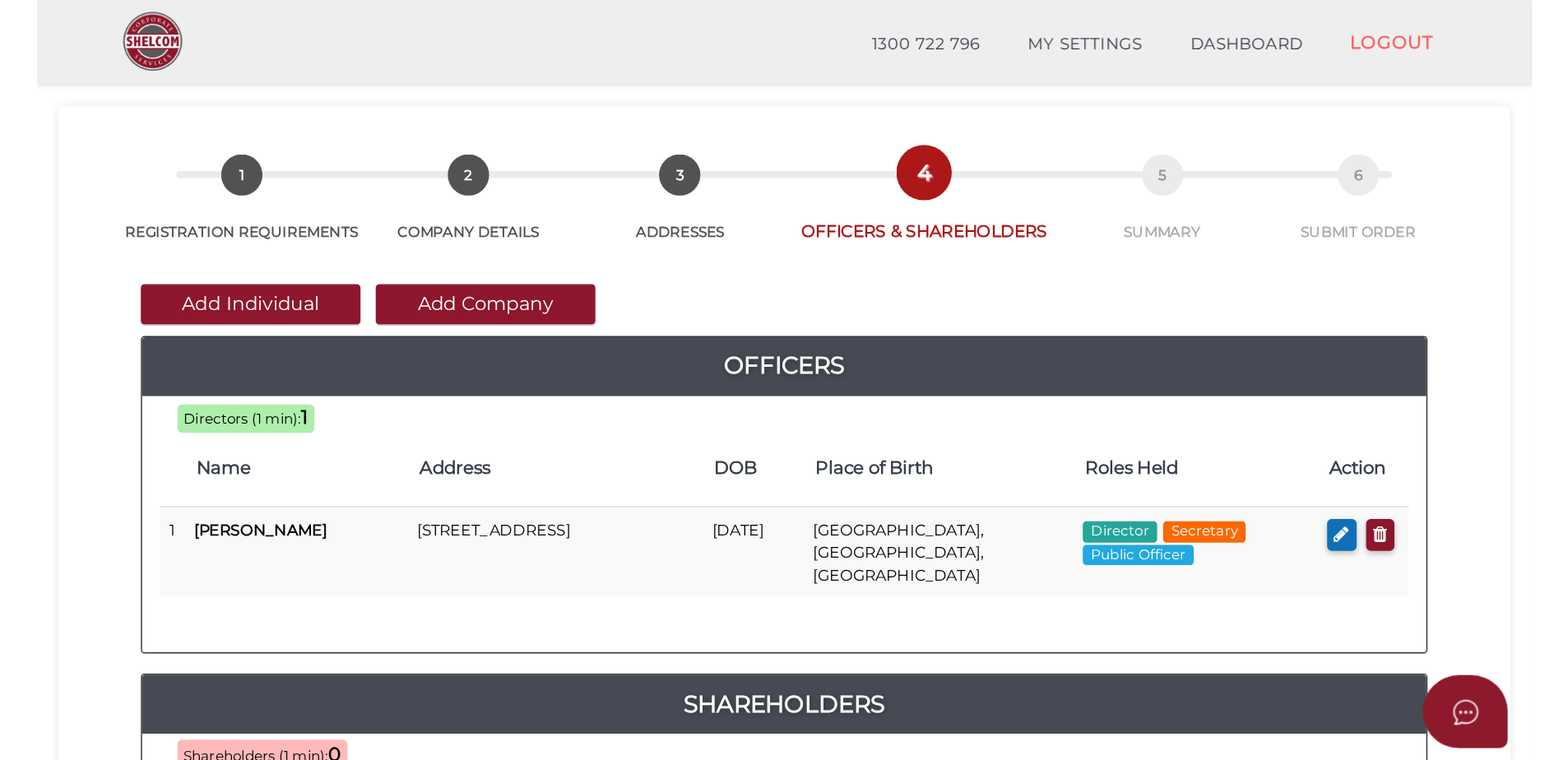
scroll to position [165, 0]
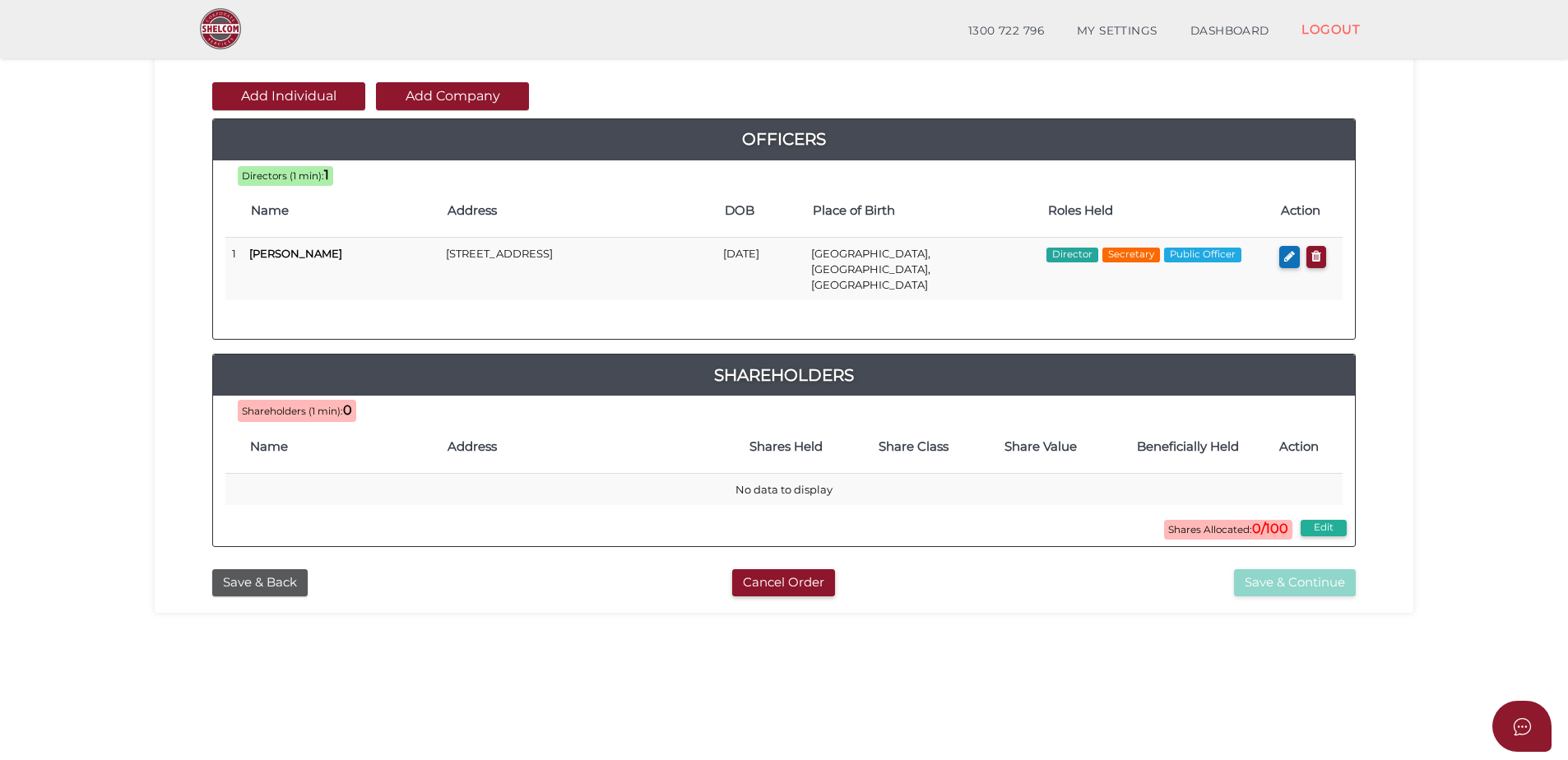
click at [412, 92] on button "Add Company" at bounding box center [453, 96] width 153 height 28
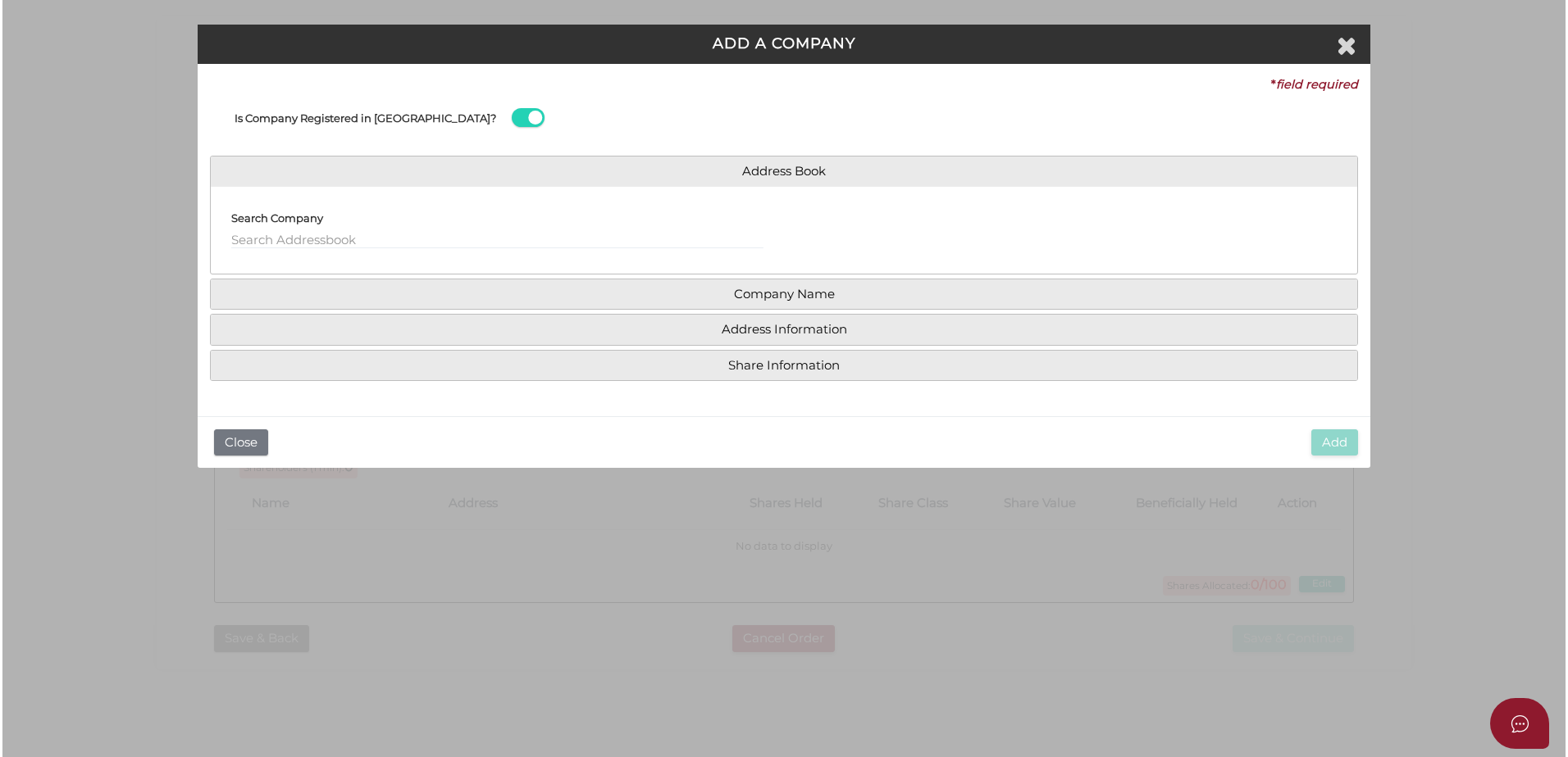
scroll to position [0, 0]
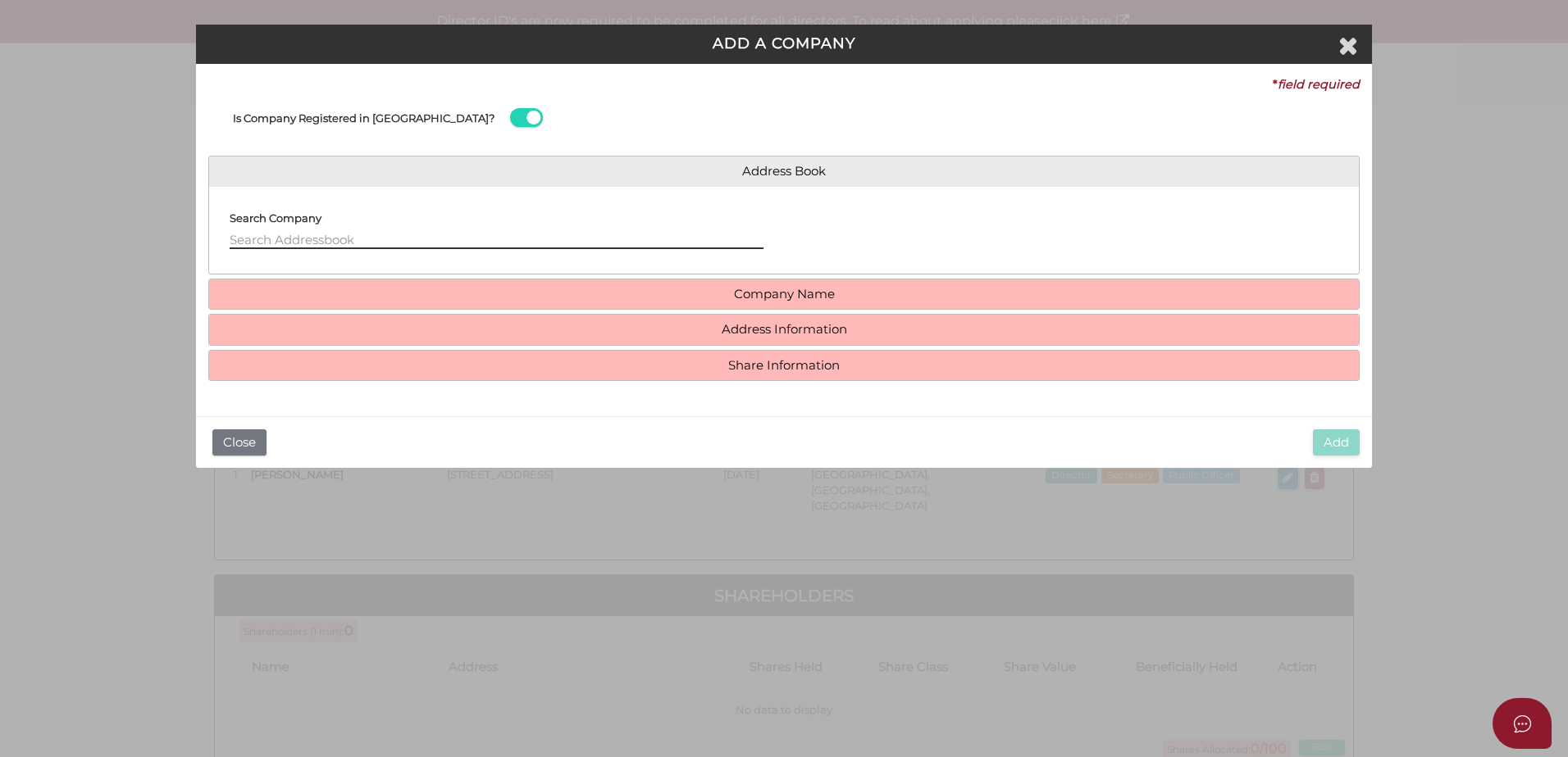
click at [347, 237] on input "text" at bounding box center [496, 240] width 533 height 18
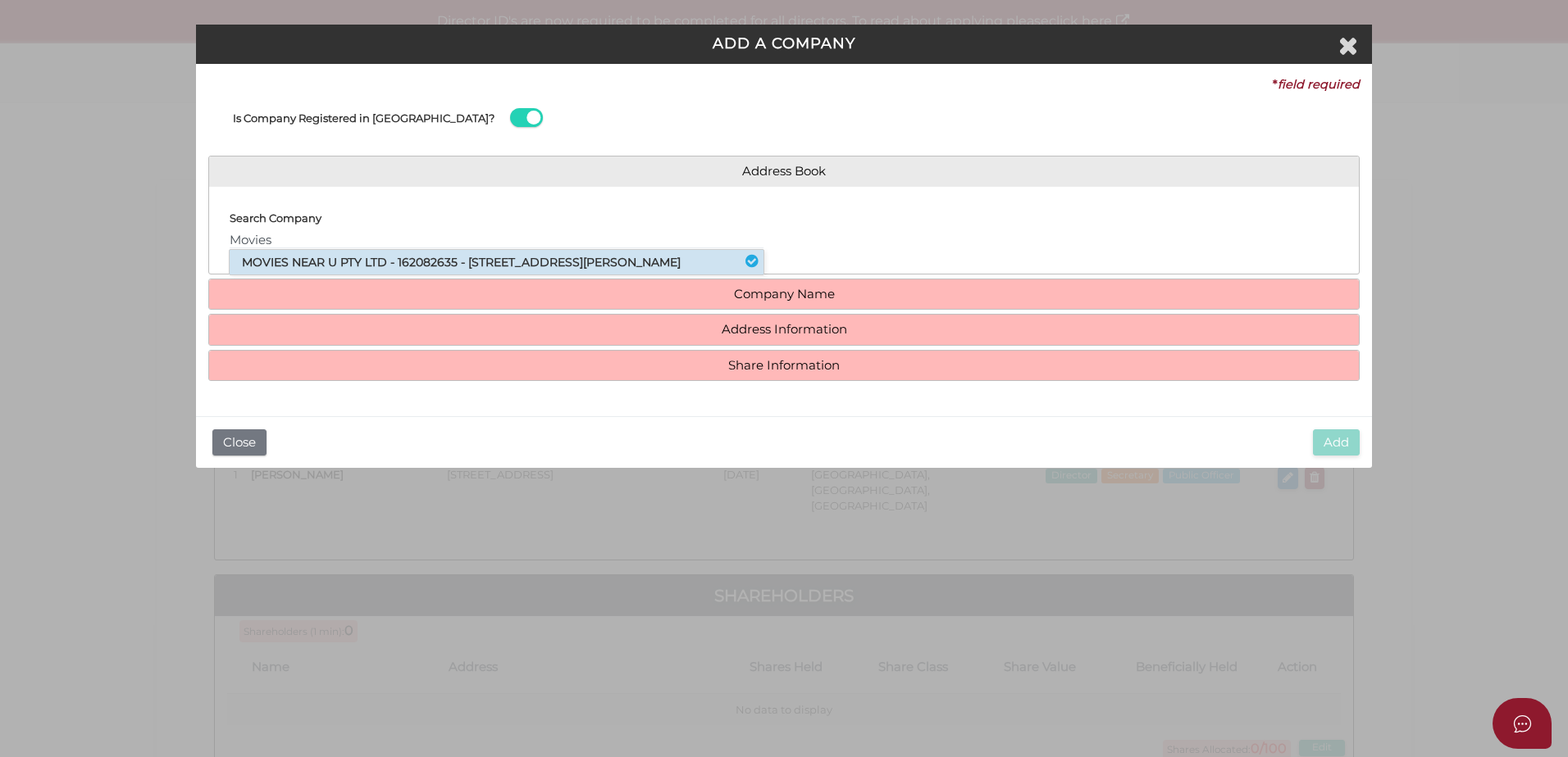
click at [387, 269] on li "MOVIES NEAR U PTY LTD - 162082635 - 530 Collins Street, Melbourne, VIC, 3000" at bounding box center [496, 262] width 533 height 25
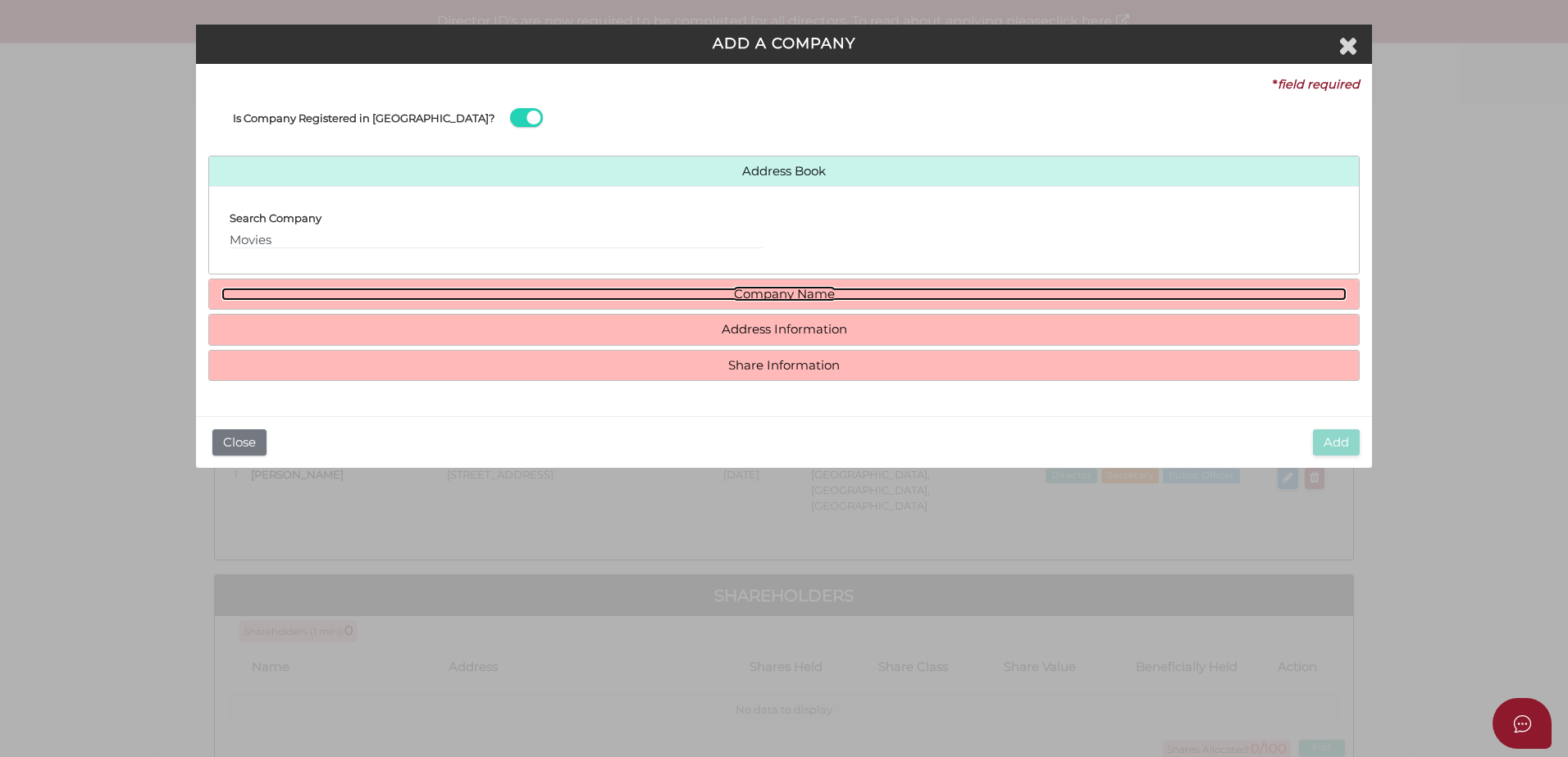
click at [603, 291] on link "Company Name" at bounding box center [783, 294] width 1125 height 14
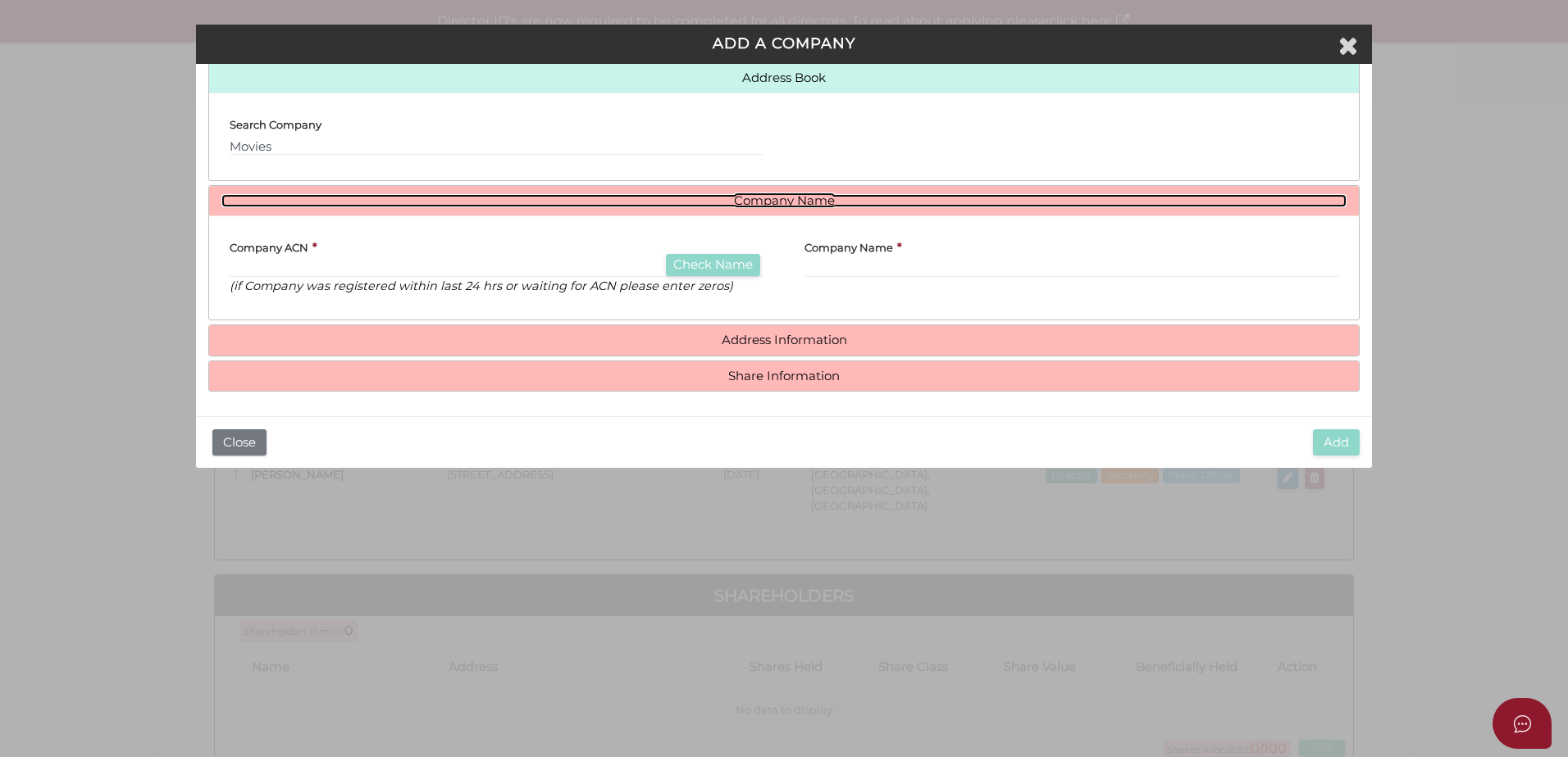
scroll to position [95, 0]
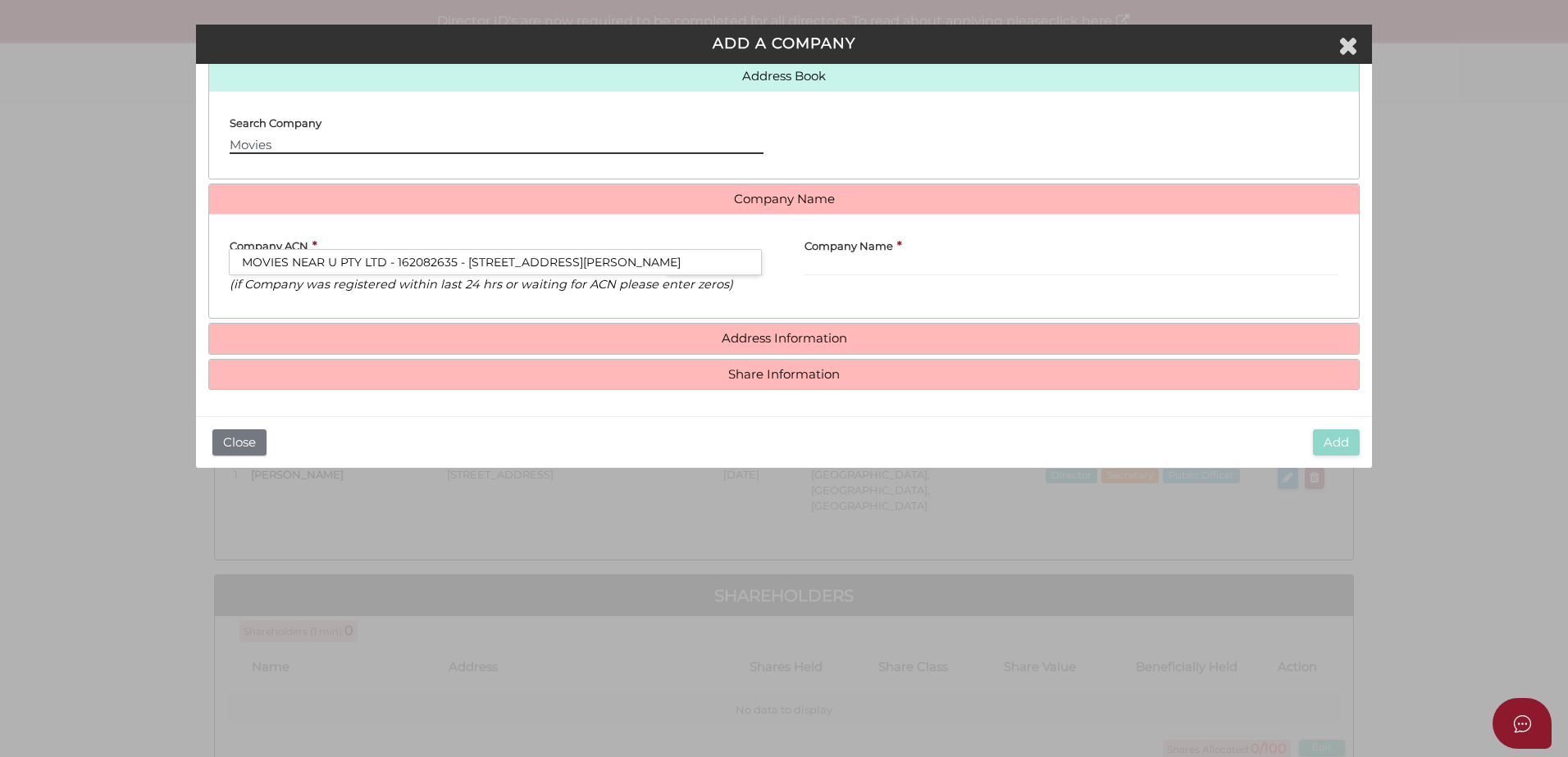
click at [381, 141] on input "Movies" at bounding box center [496, 146] width 533 height 18
type input "Movies Near"
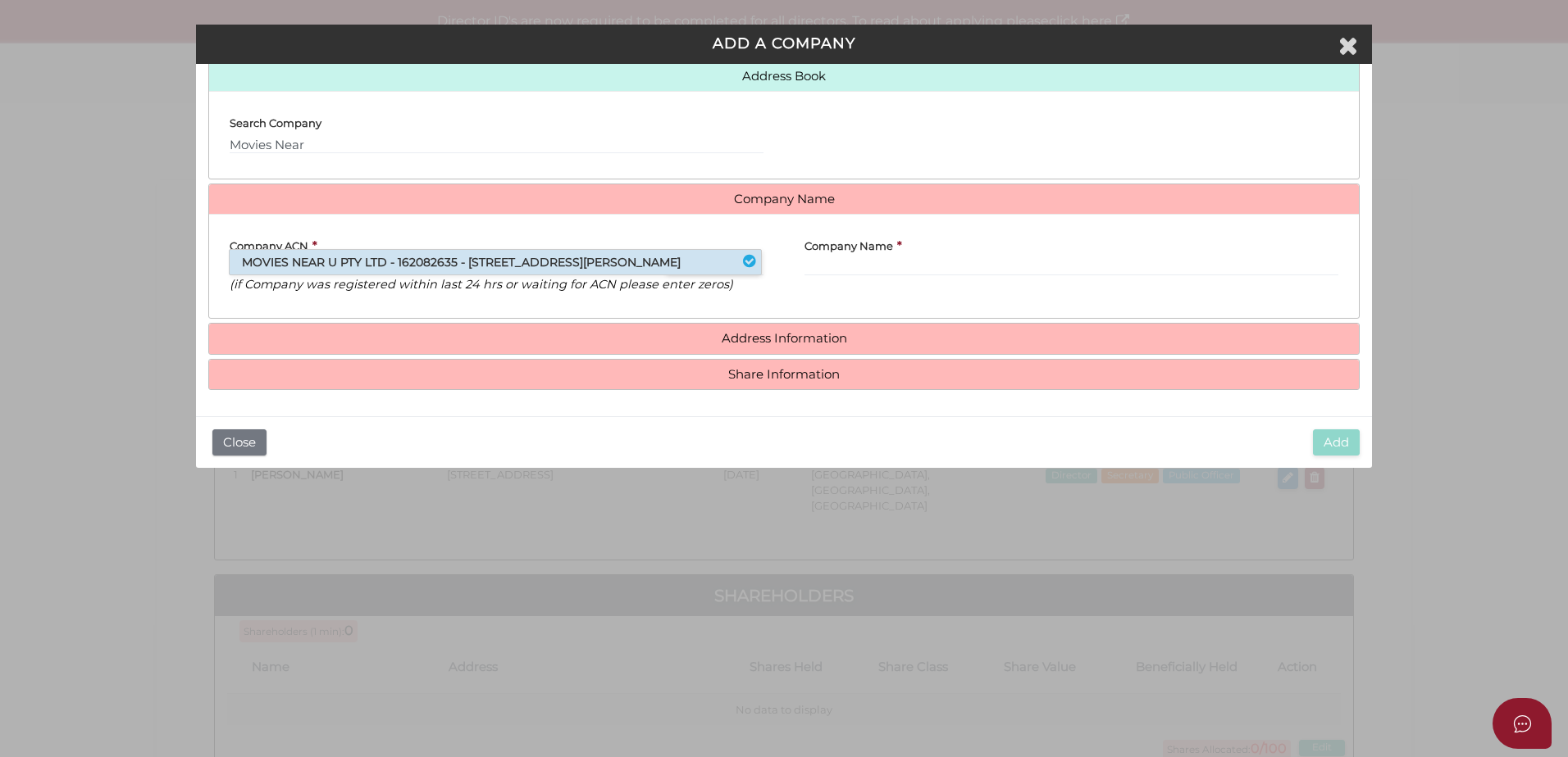
click at [420, 264] on li "MOVIES NEAR U PTY LTD - 162082635 - 530 Collins Street, Melbourne, VIC, 3000" at bounding box center [495, 262] width 532 height 25
click at [474, 261] on input "text" at bounding box center [496, 267] width 533 height 18
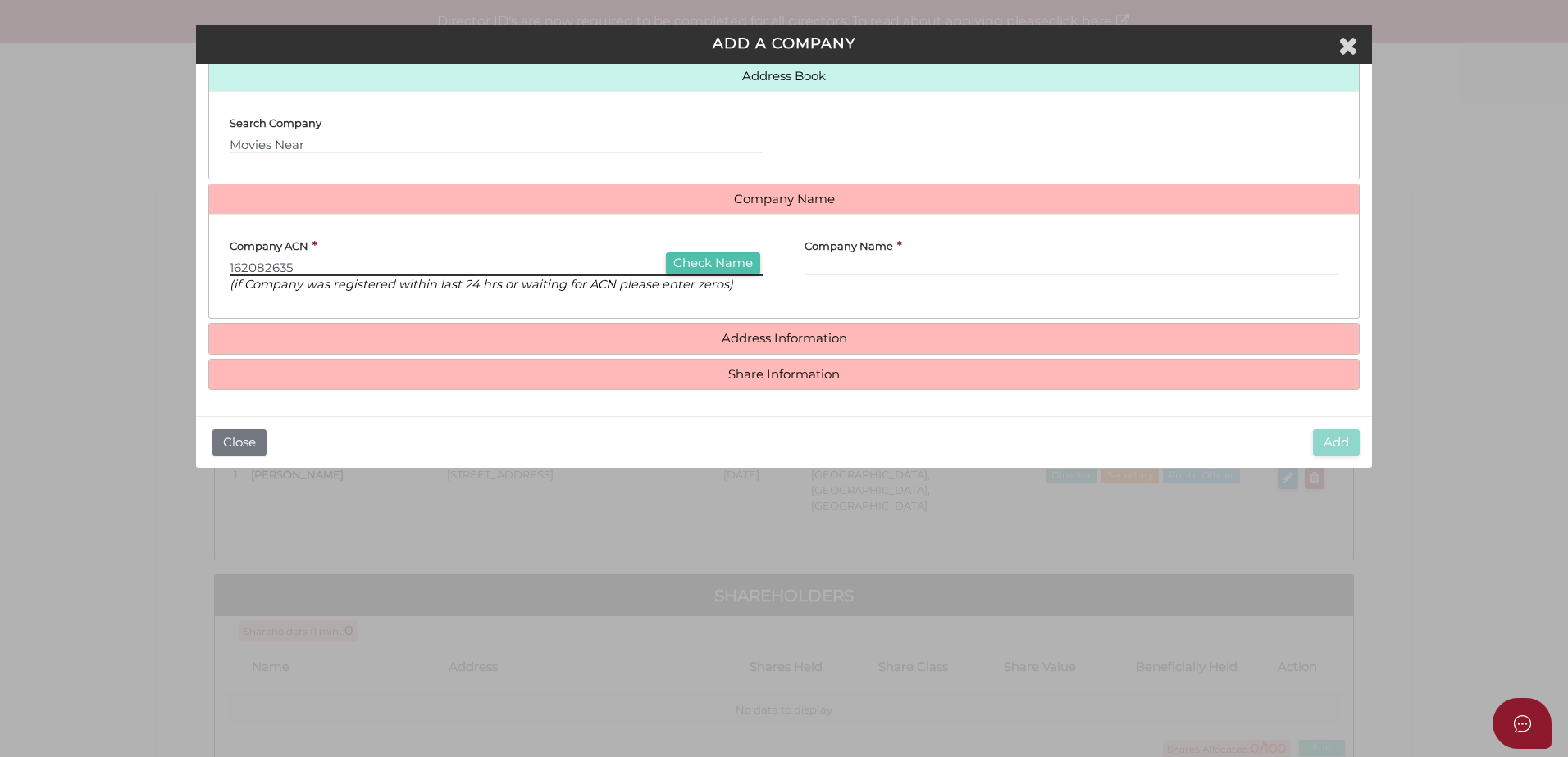
type input "162082635"
click at [719, 271] on button "Check Name" at bounding box center [713, 263] width 94 height 22
type input "MOVIES NEAR U PTY LTD"
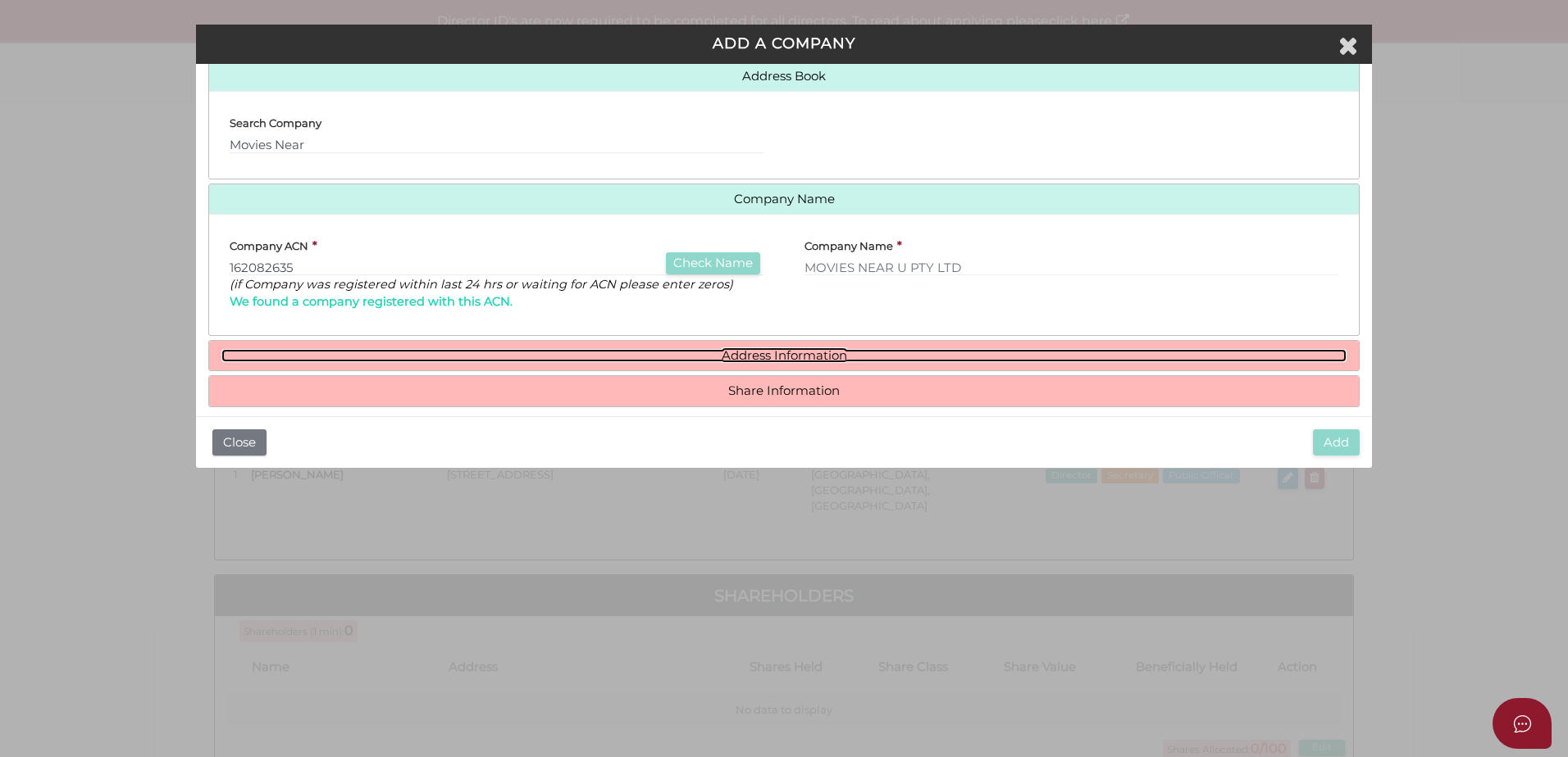
click at [810, 355] on link "Address Information" at bounding box center [783, 355] width 1125 height 14
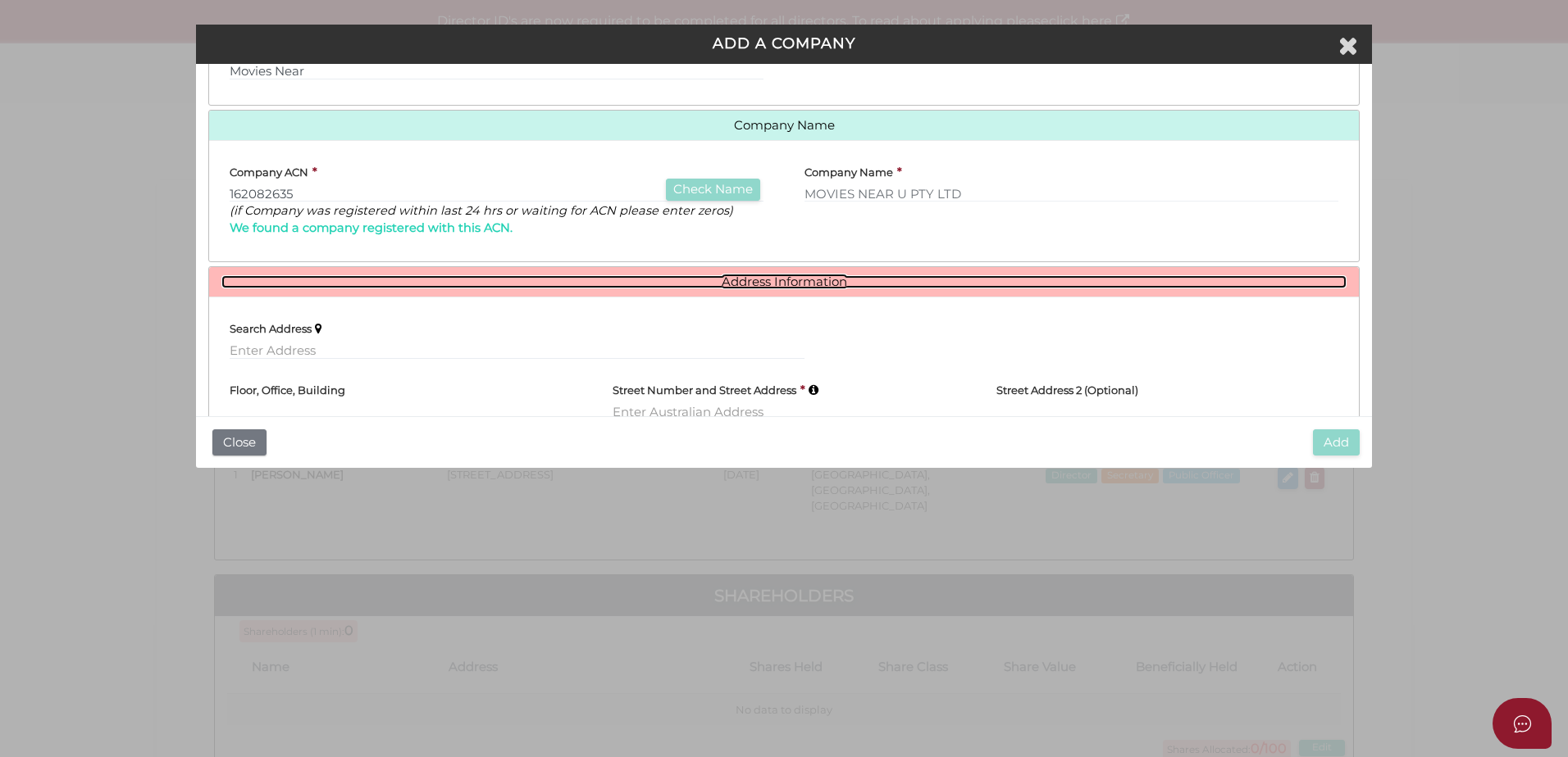
scroll to position [323, 0]
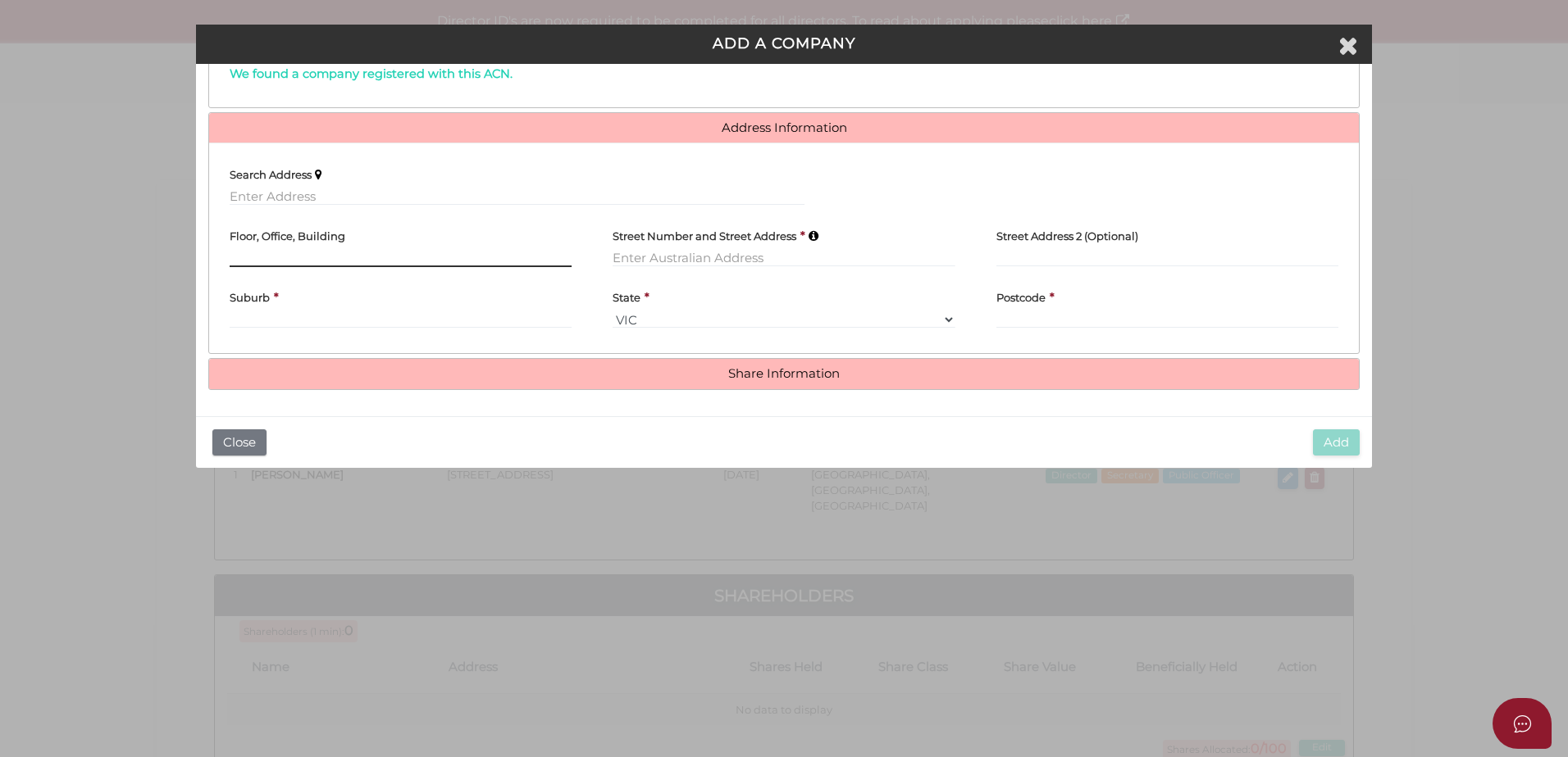
click at [387, 256] on input "text" at bounding box center [400, 259] width 342 height 18
type input "Level 10"
type input "530 Collins Street"
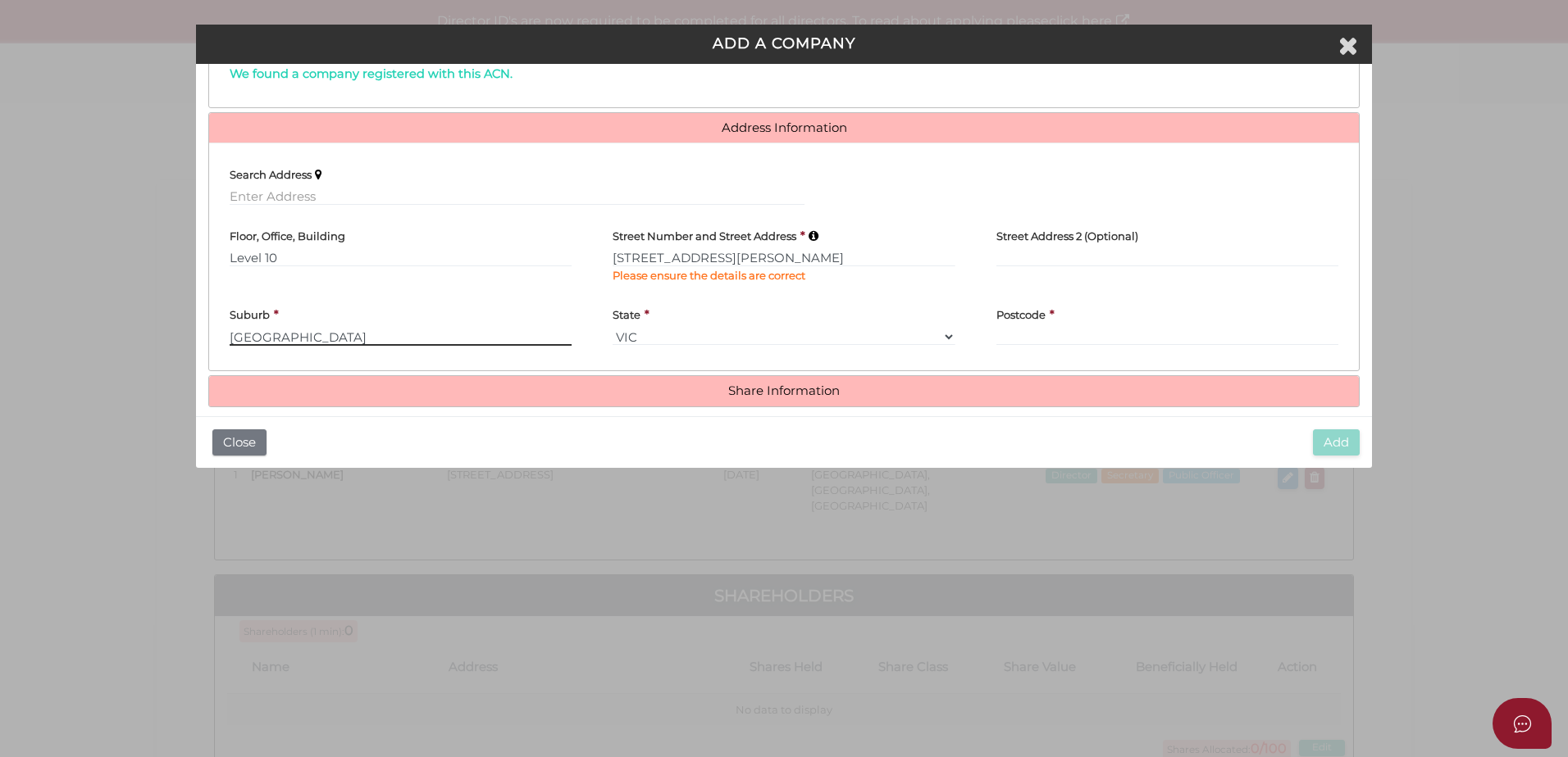
type input "Melbourne"
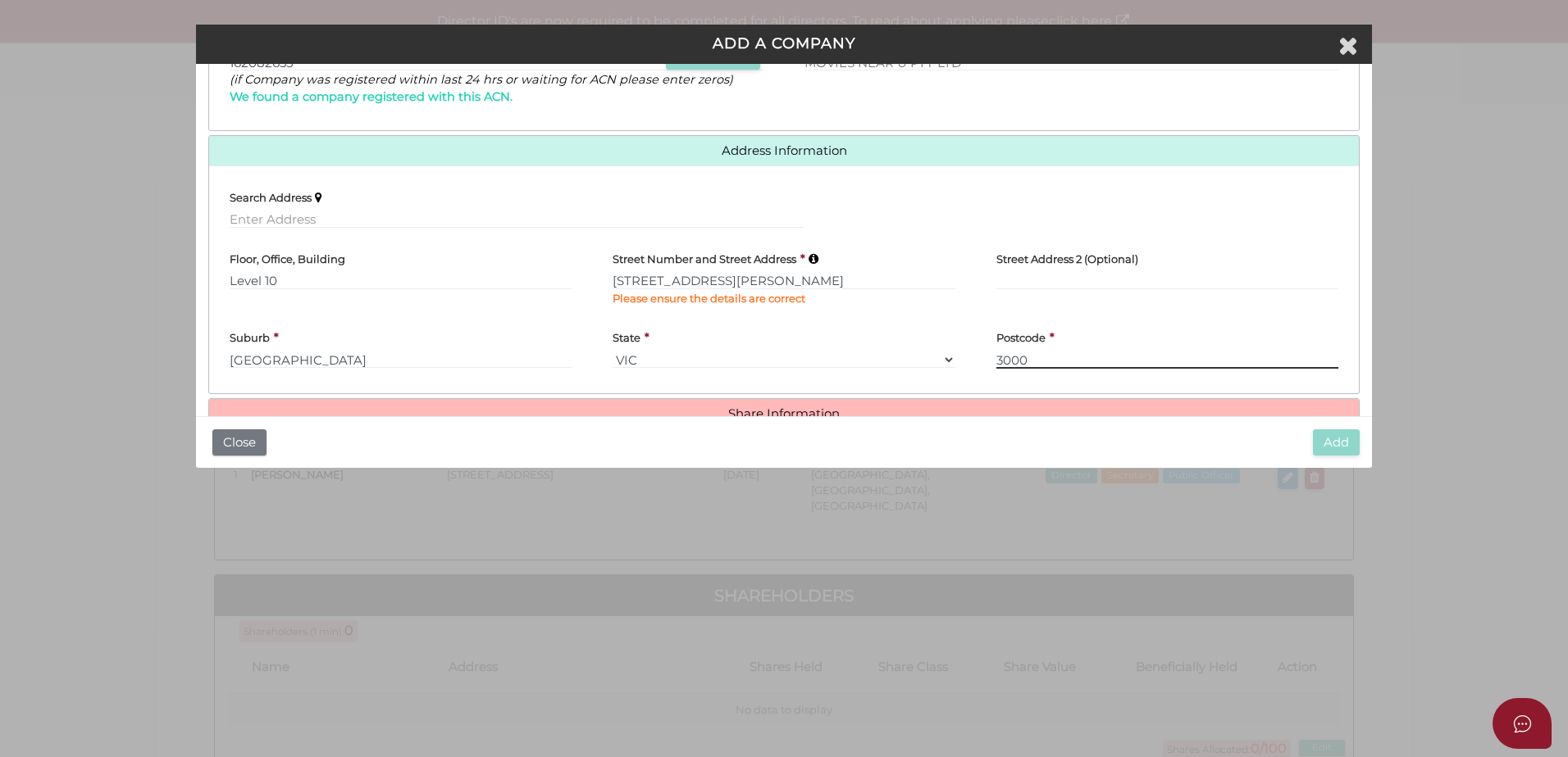
scroll to position [340, 0]
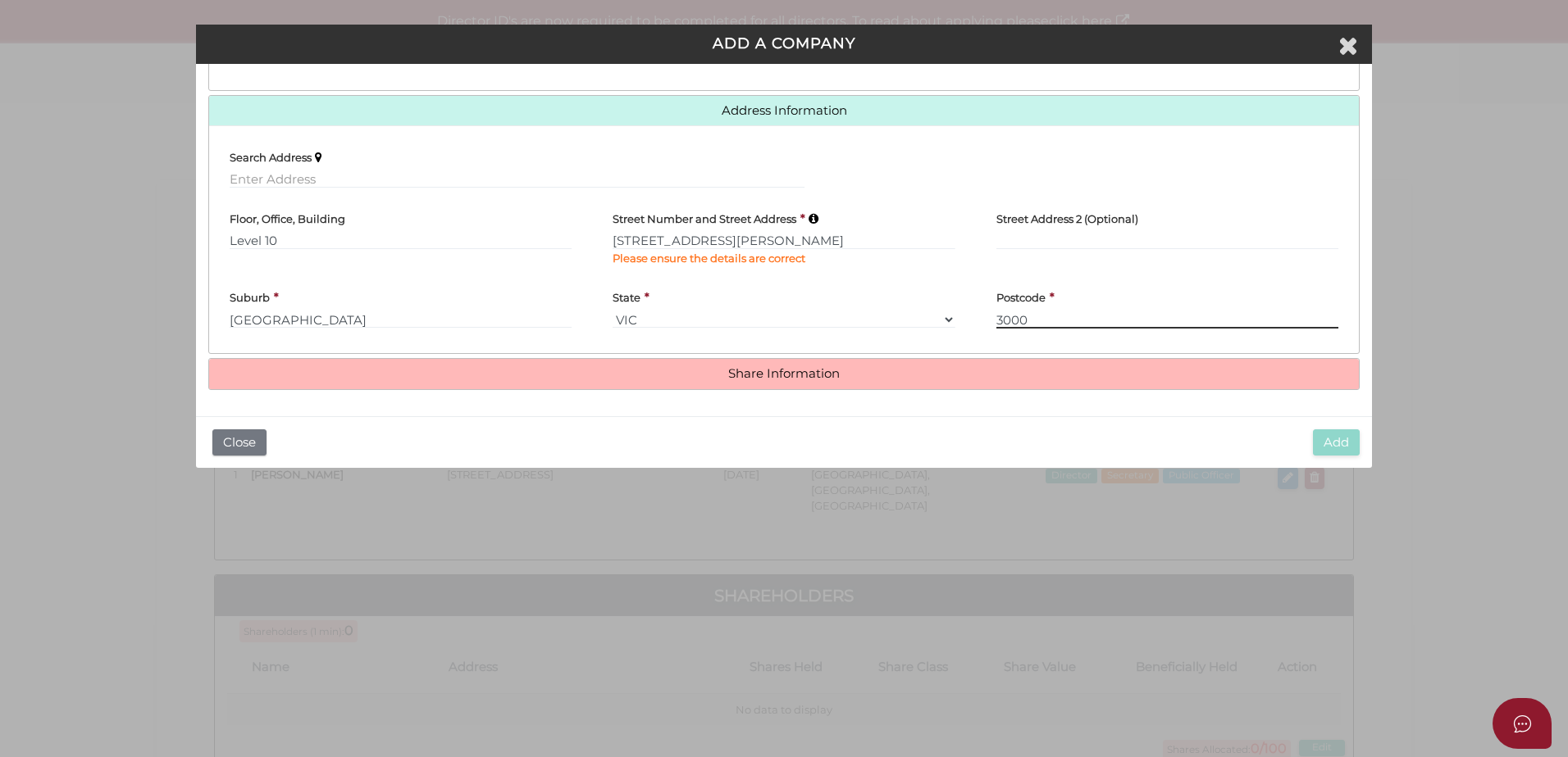
type input "3000"
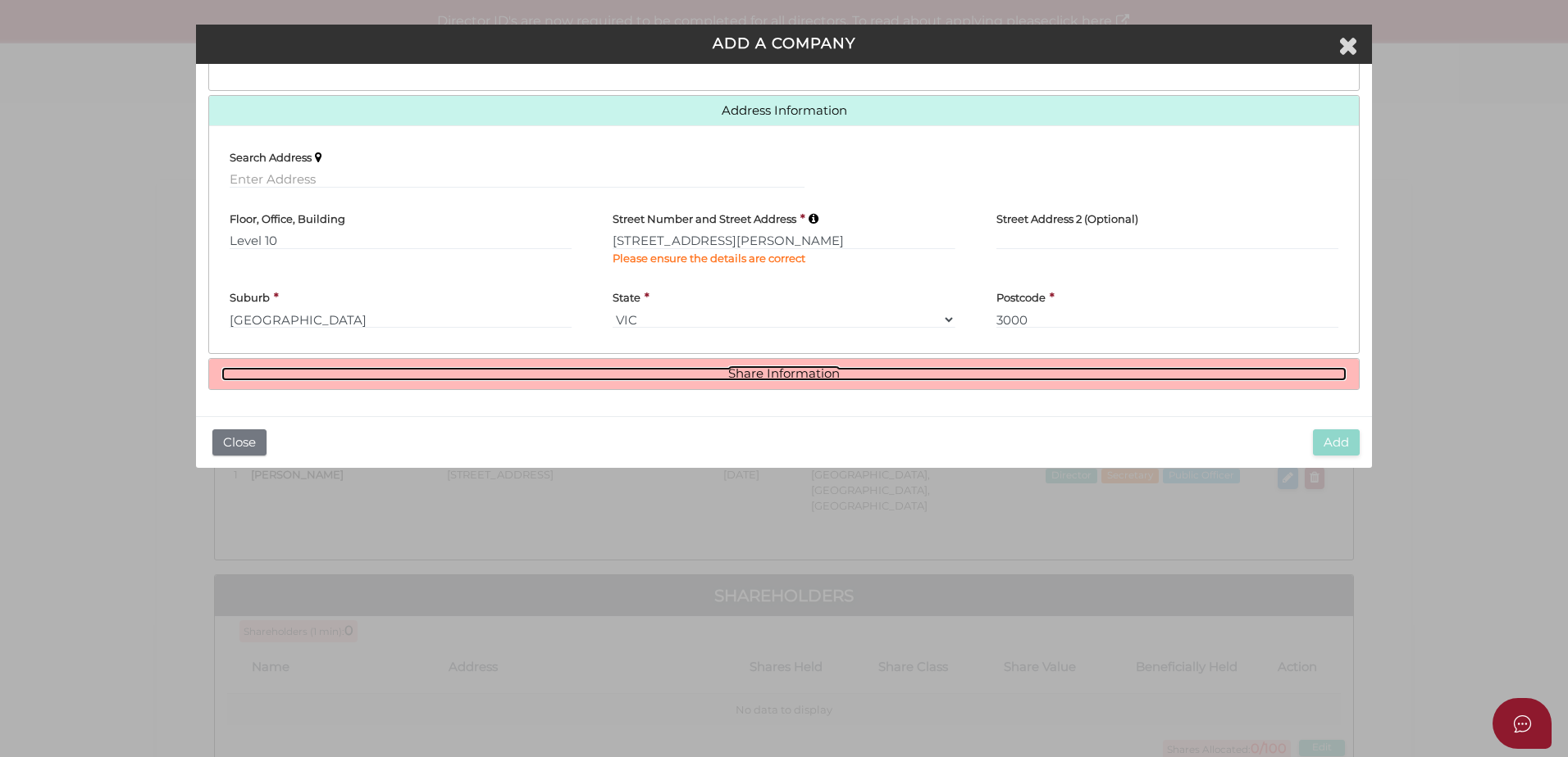
click at [730, 372] on link "Share Information" at bounding box center [783, 374] width 1125 height 14
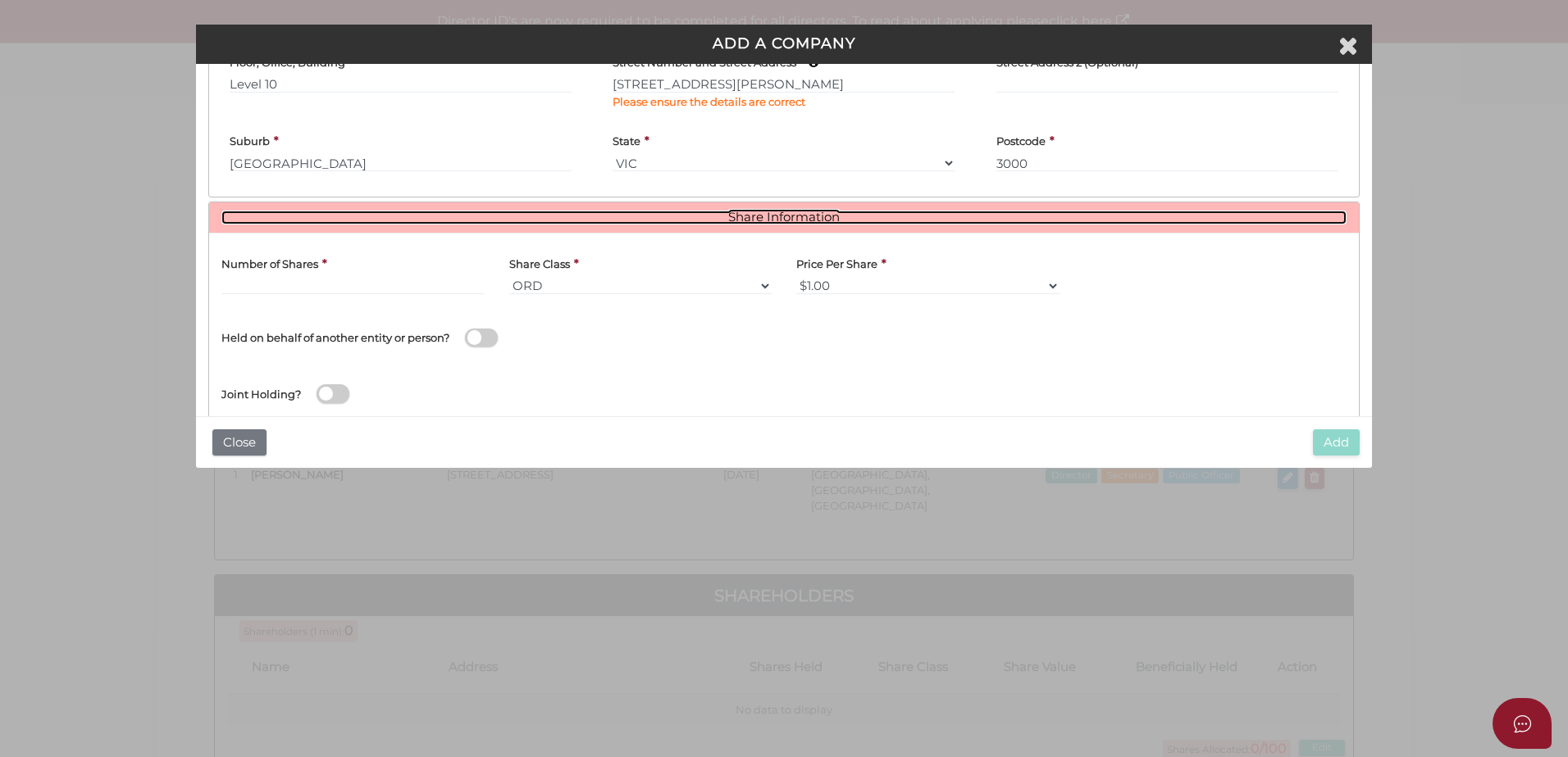
scroll to position [536, 0]
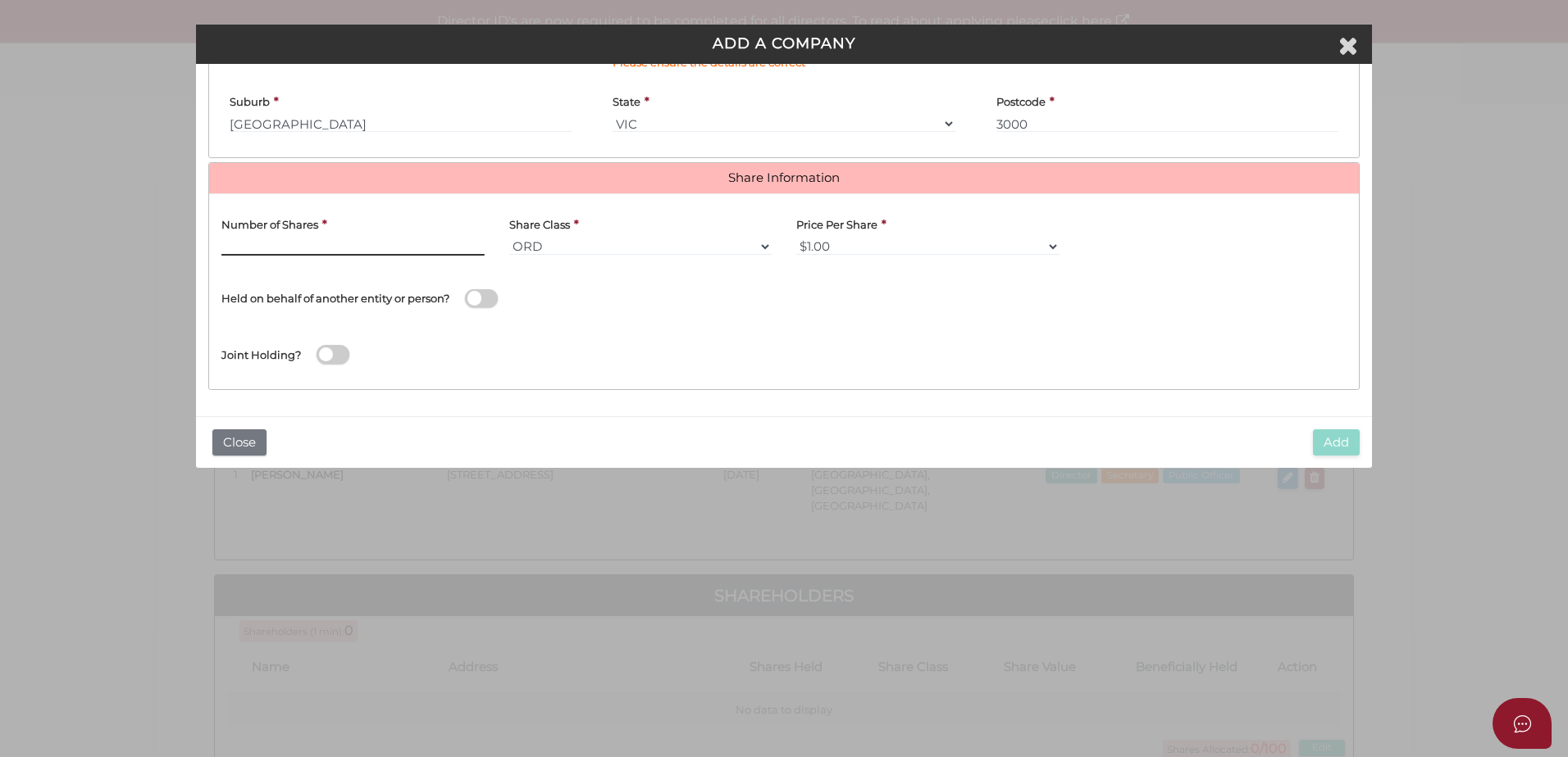
click at [377, 253] on input "text" at bounding box center [353, 247] width 263 height 18
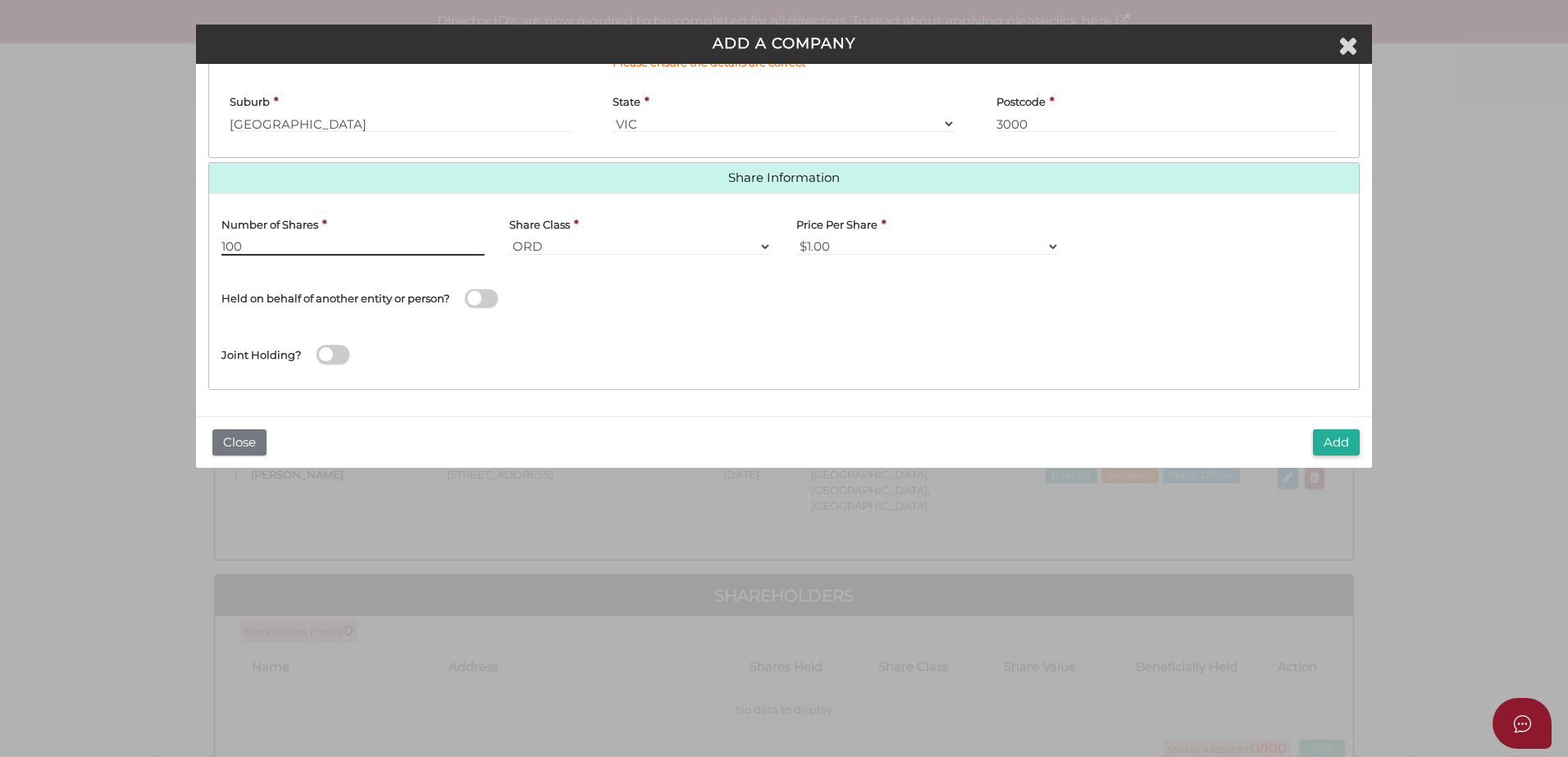
type input "100"
click at [486, 297] on span at bounding box center [482, 298] width 33 height 18
click at [0, 0] on input "checkbox" at bounding box center [0, 0] width 0 height 0
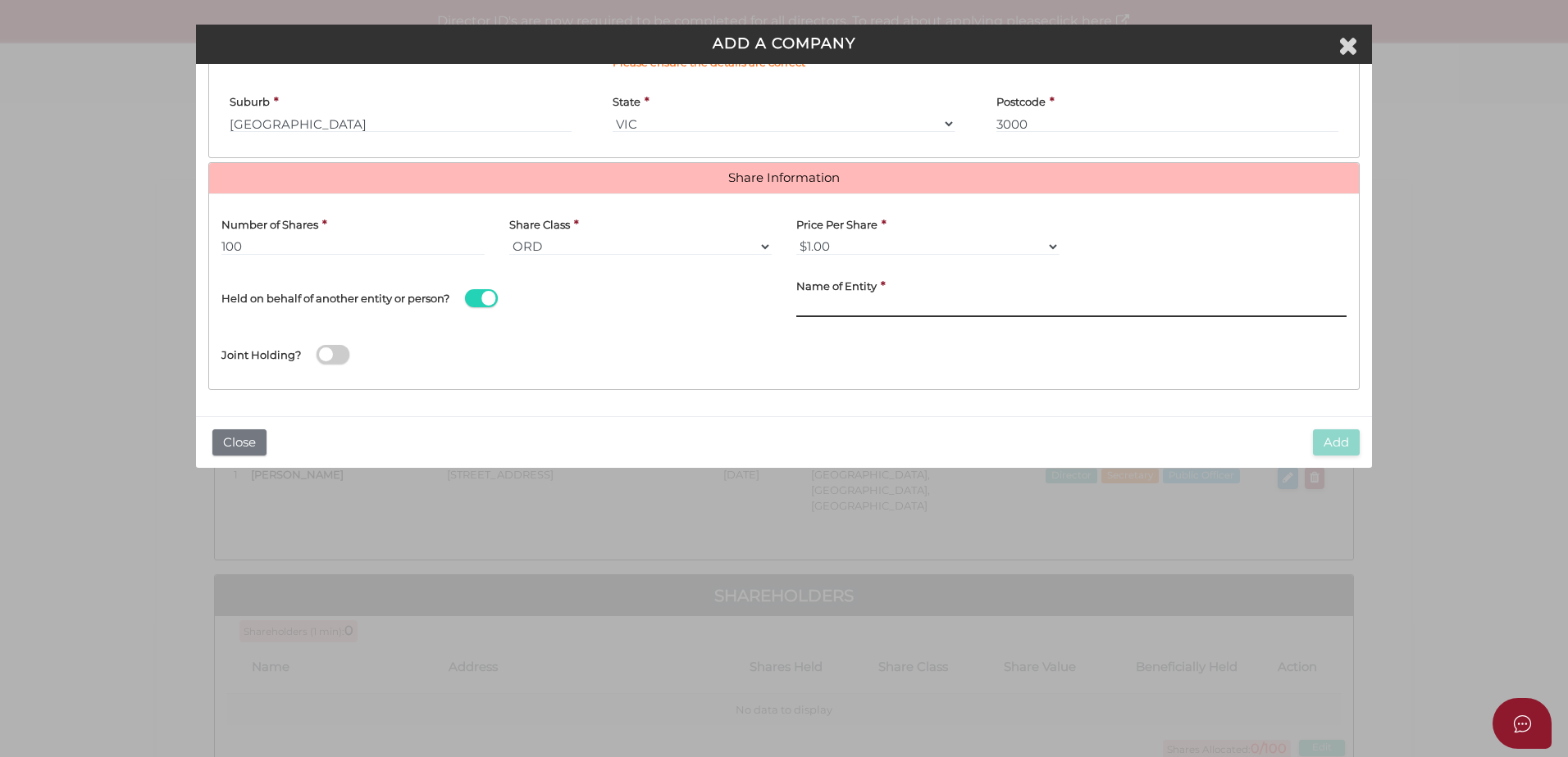
click at [945, 309] on input "text" at bounding box center [1071, 309] width 550 height 18
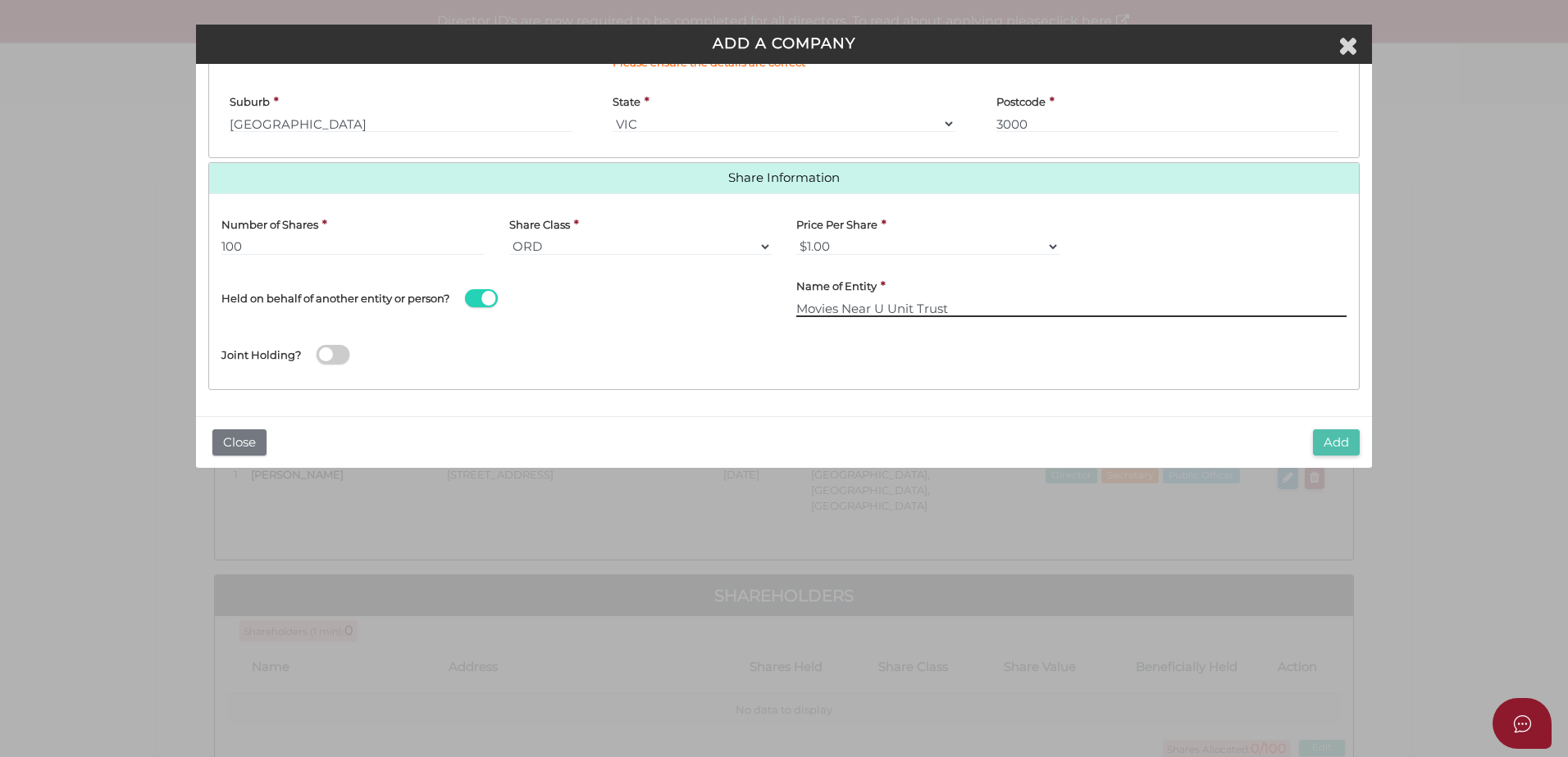
type input "Movies Near U Unit Trust"
click at [1042, 439] on button "Add" at bounding box center [1336, 442] width 47 height 27
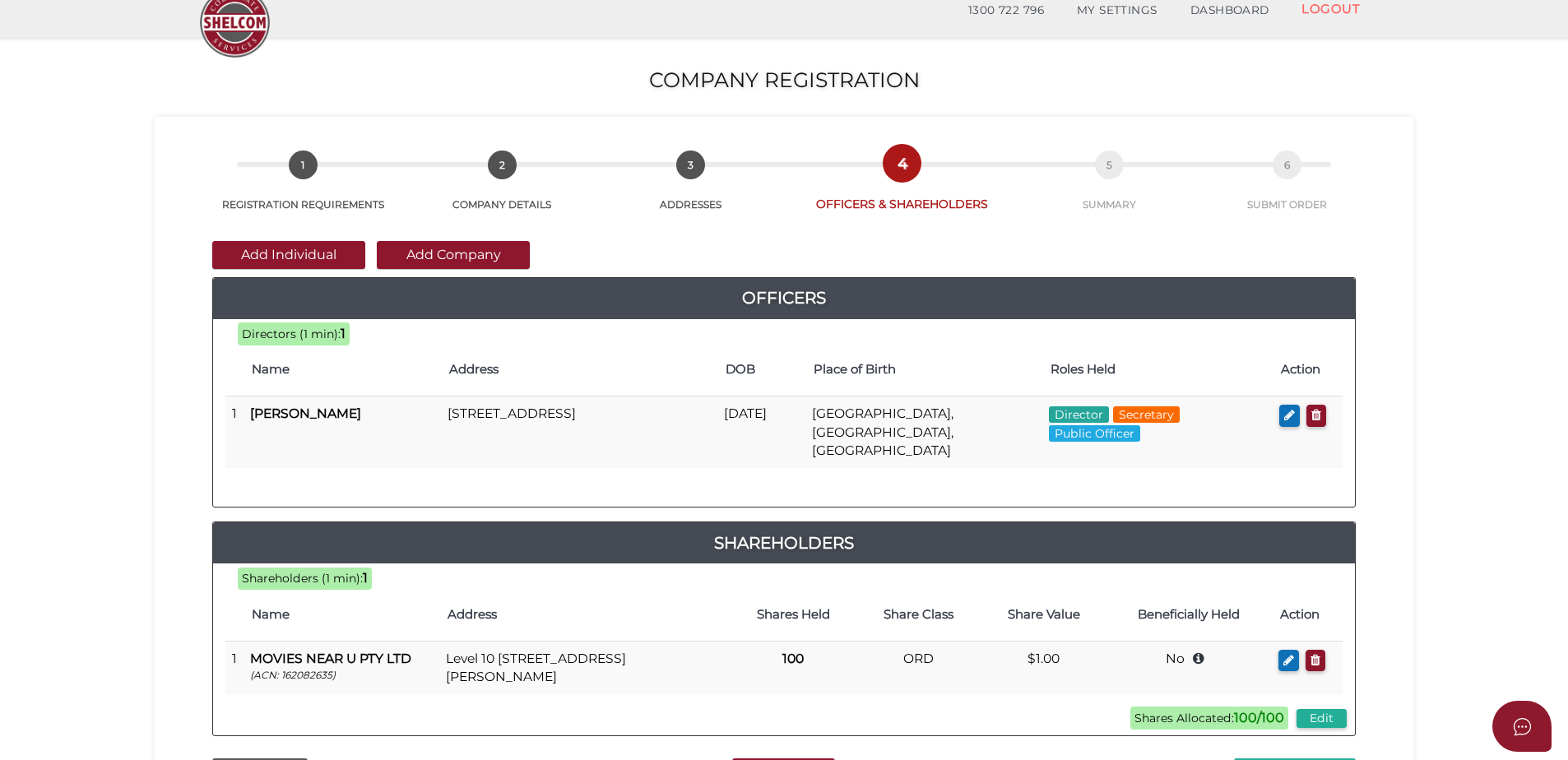
scroll to position [247, 0]
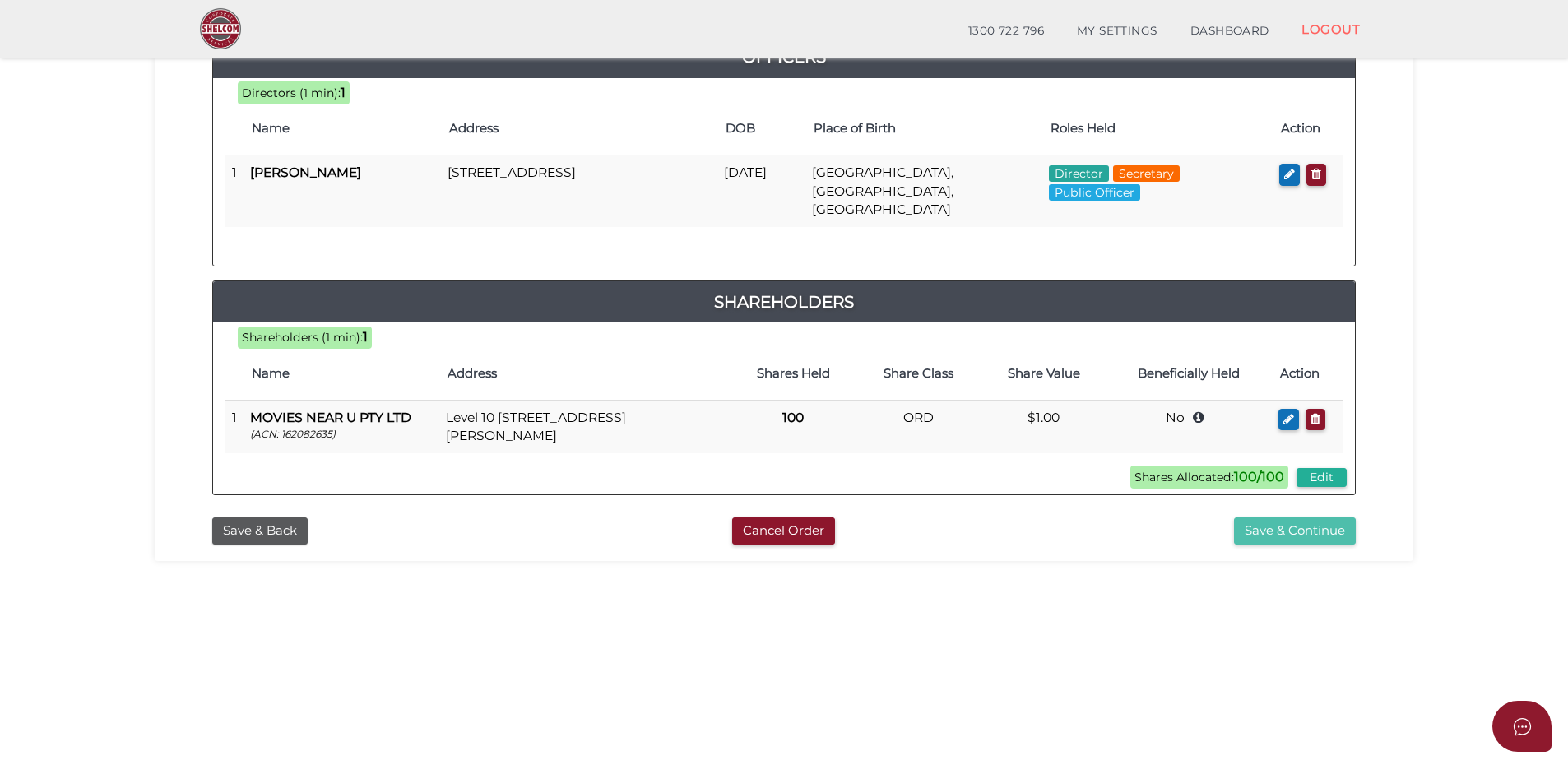
click at [1315, 518] on button "Save & Continue" at bounding box center [1295, 531] width 122 height 27
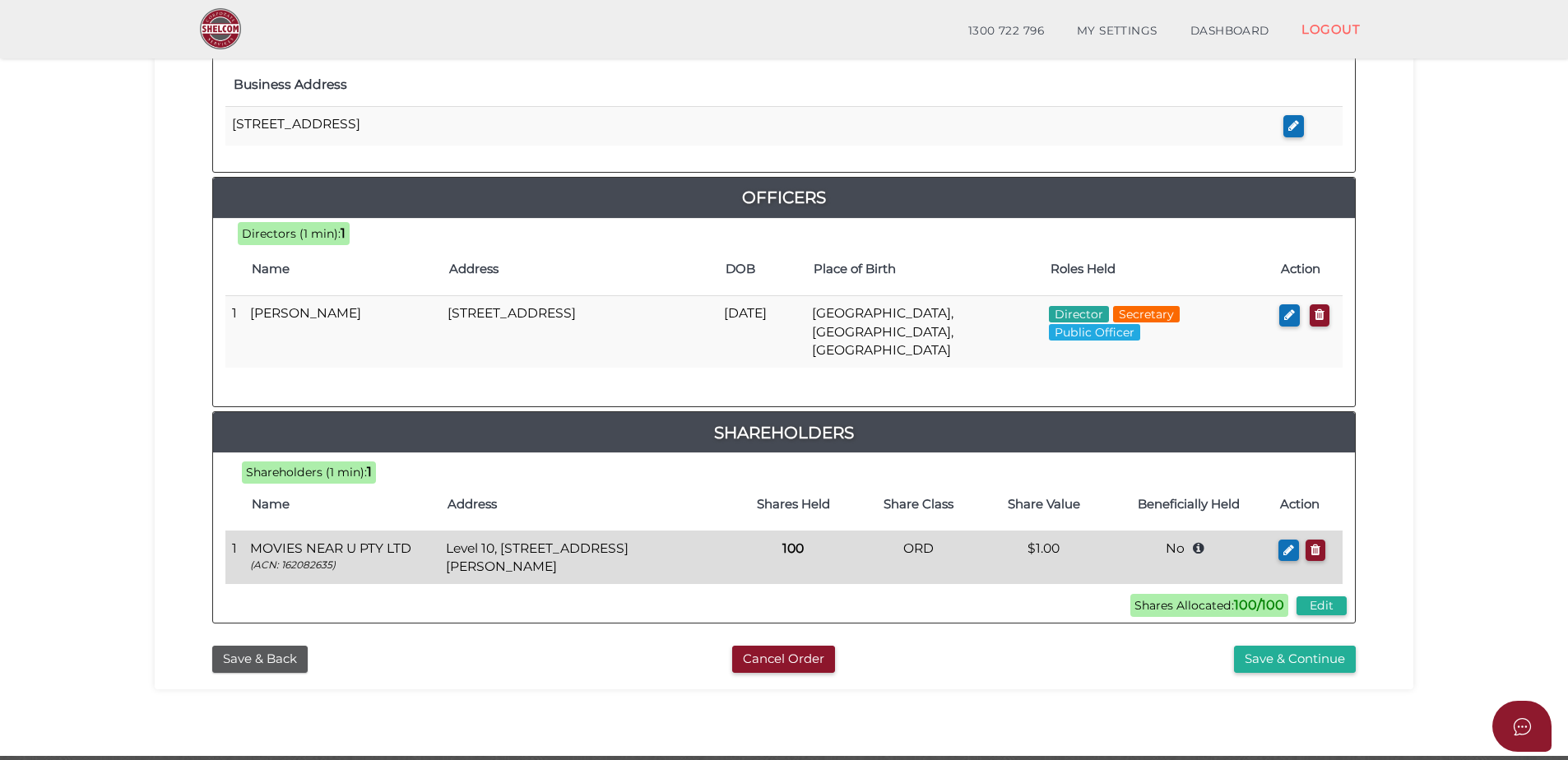
scroll to position [658, 0]
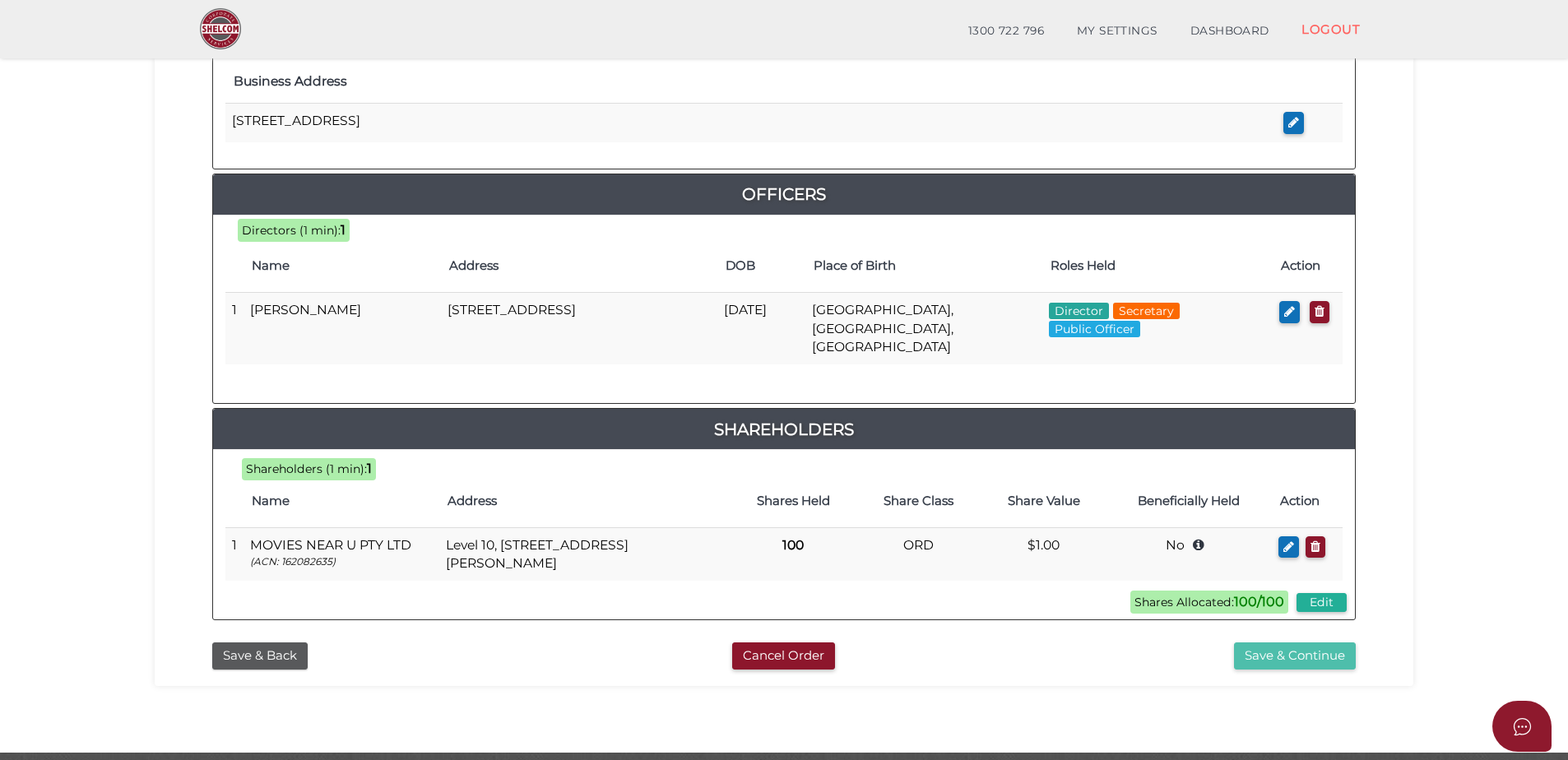
click at [1260, 643] on button "Save & Continue" at bounding box center [1295, 656] width 122 height 27
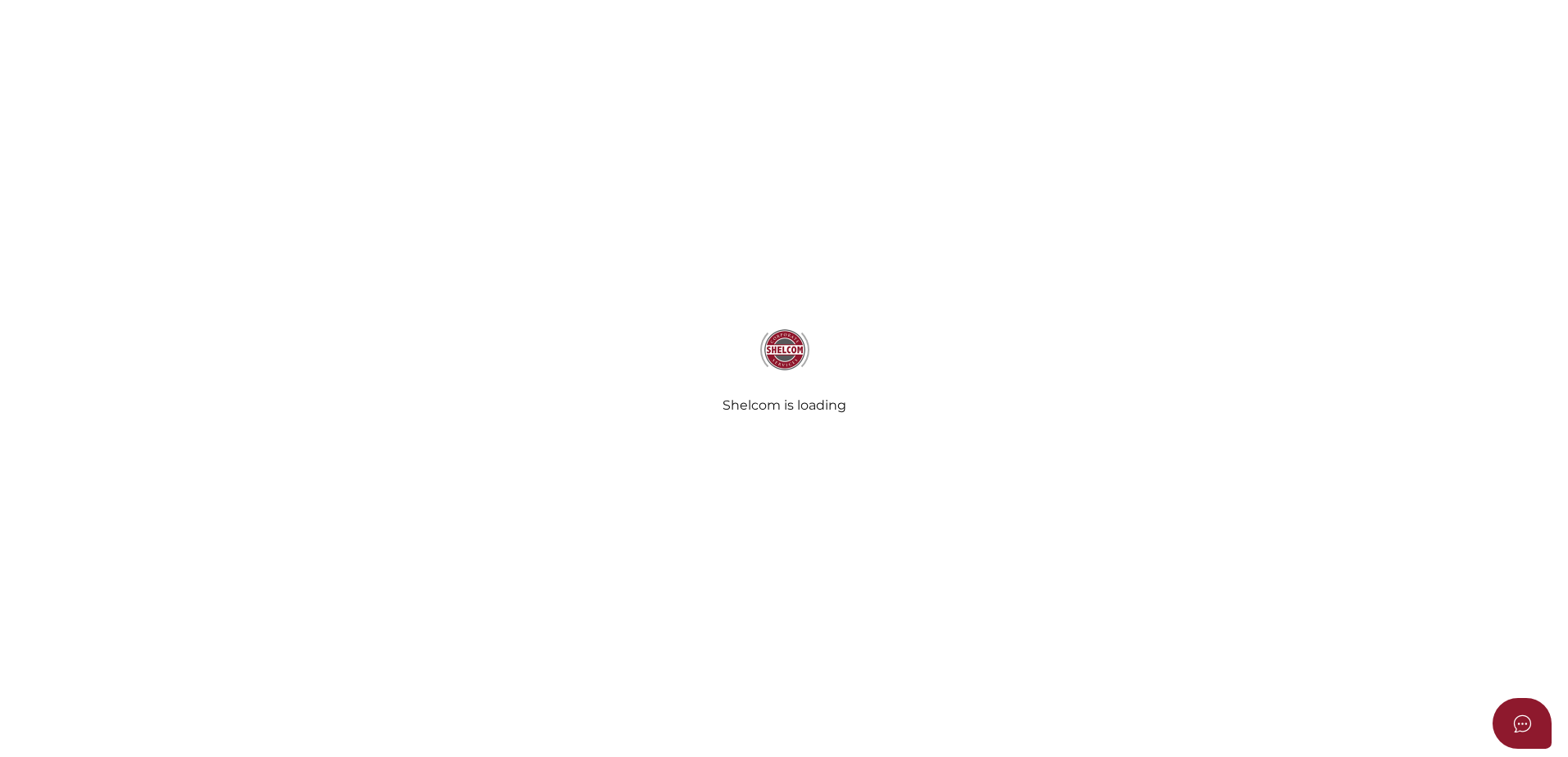
select select "Comb Binding"
select select "No"
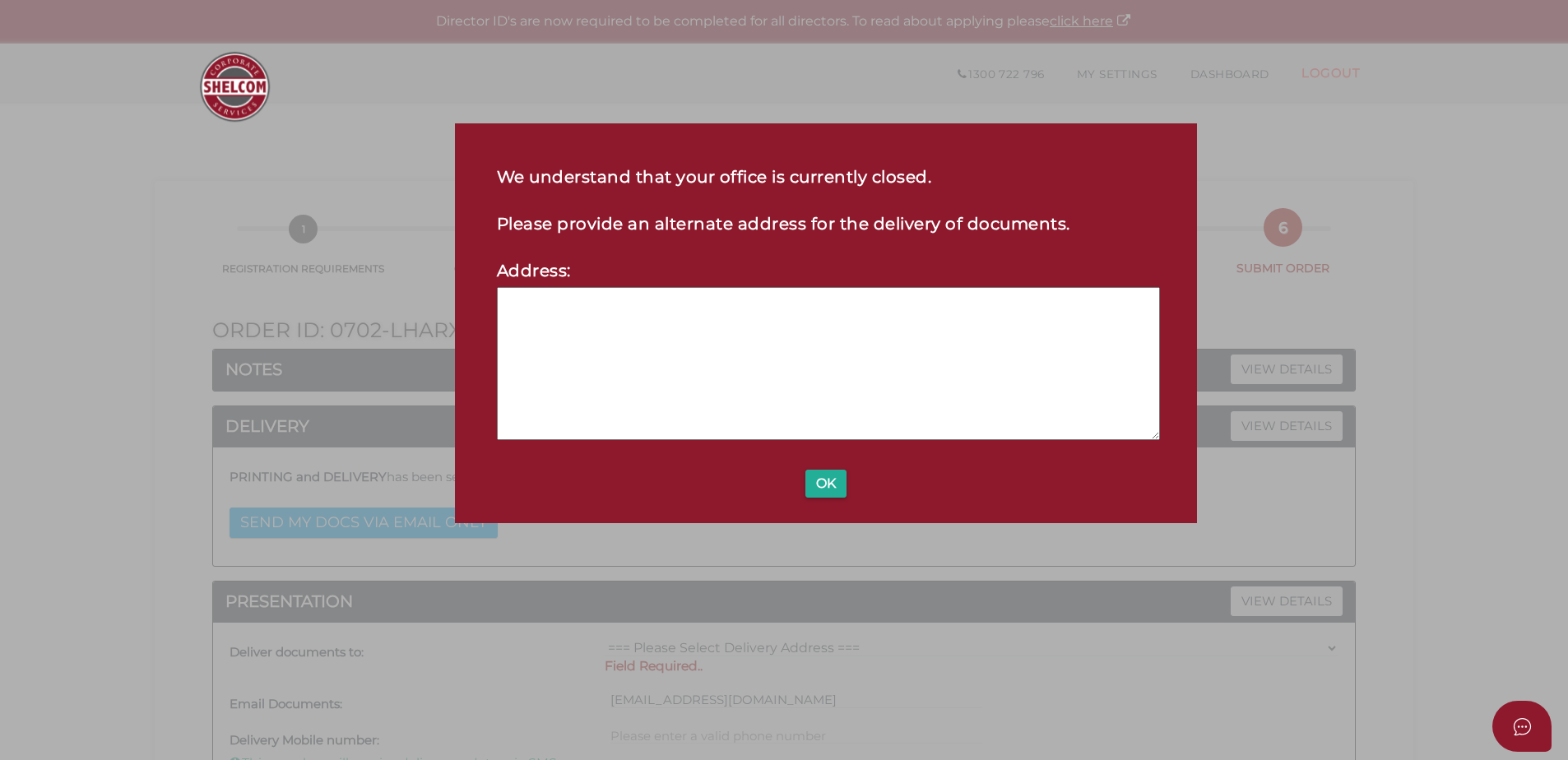
click at [559, 340] on textarea at bounding box center [829, 364] width 663 height 153
type textarea "Lvl 10, 530 Collins St Melbourne Vic 3000"
click at [806, 484] on button "OK" at bounding box center [825, 484] width 42 height 28
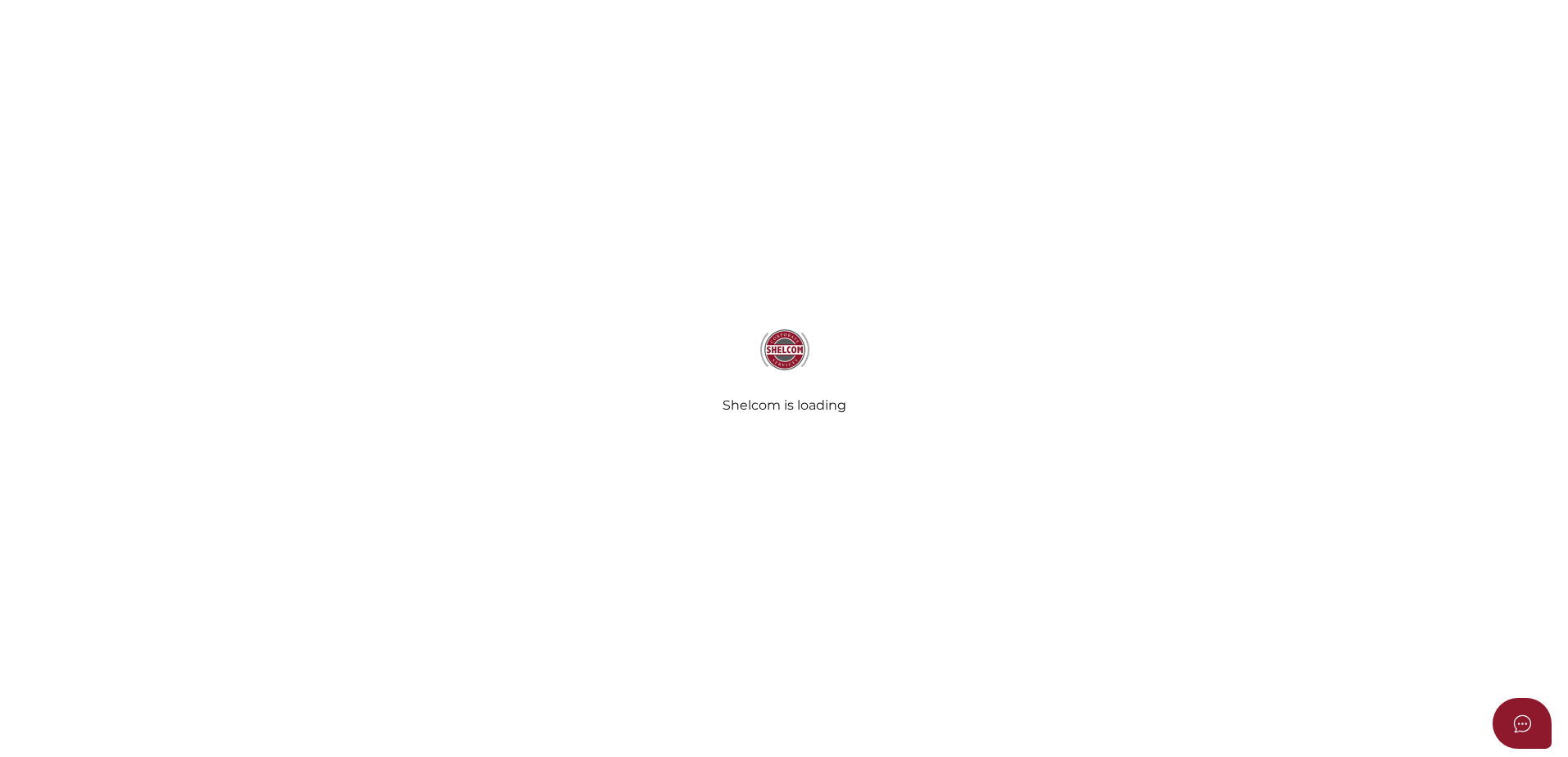
select select "Comb Binding"
select select "No"
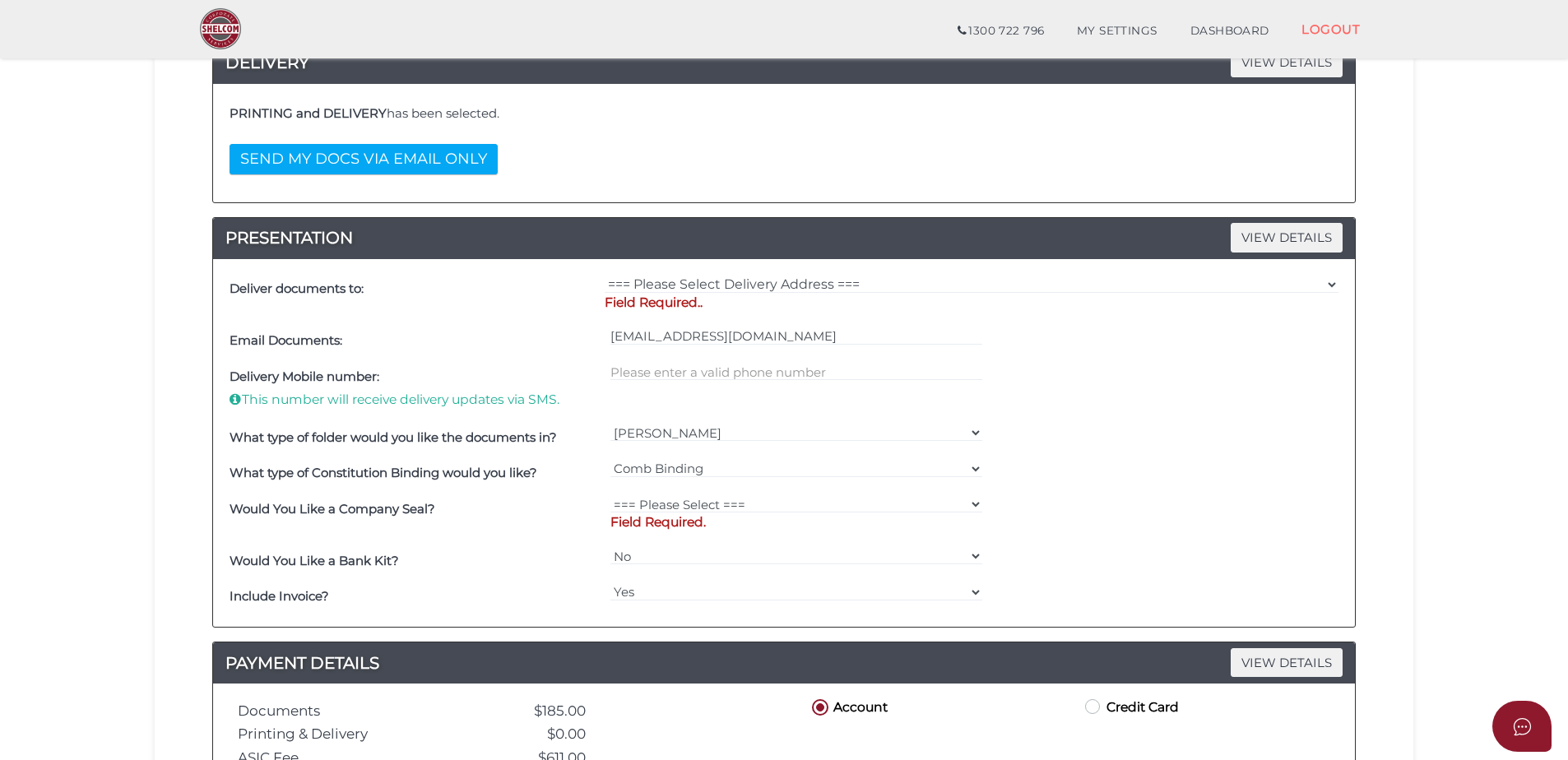
scroll to position [329, 0]
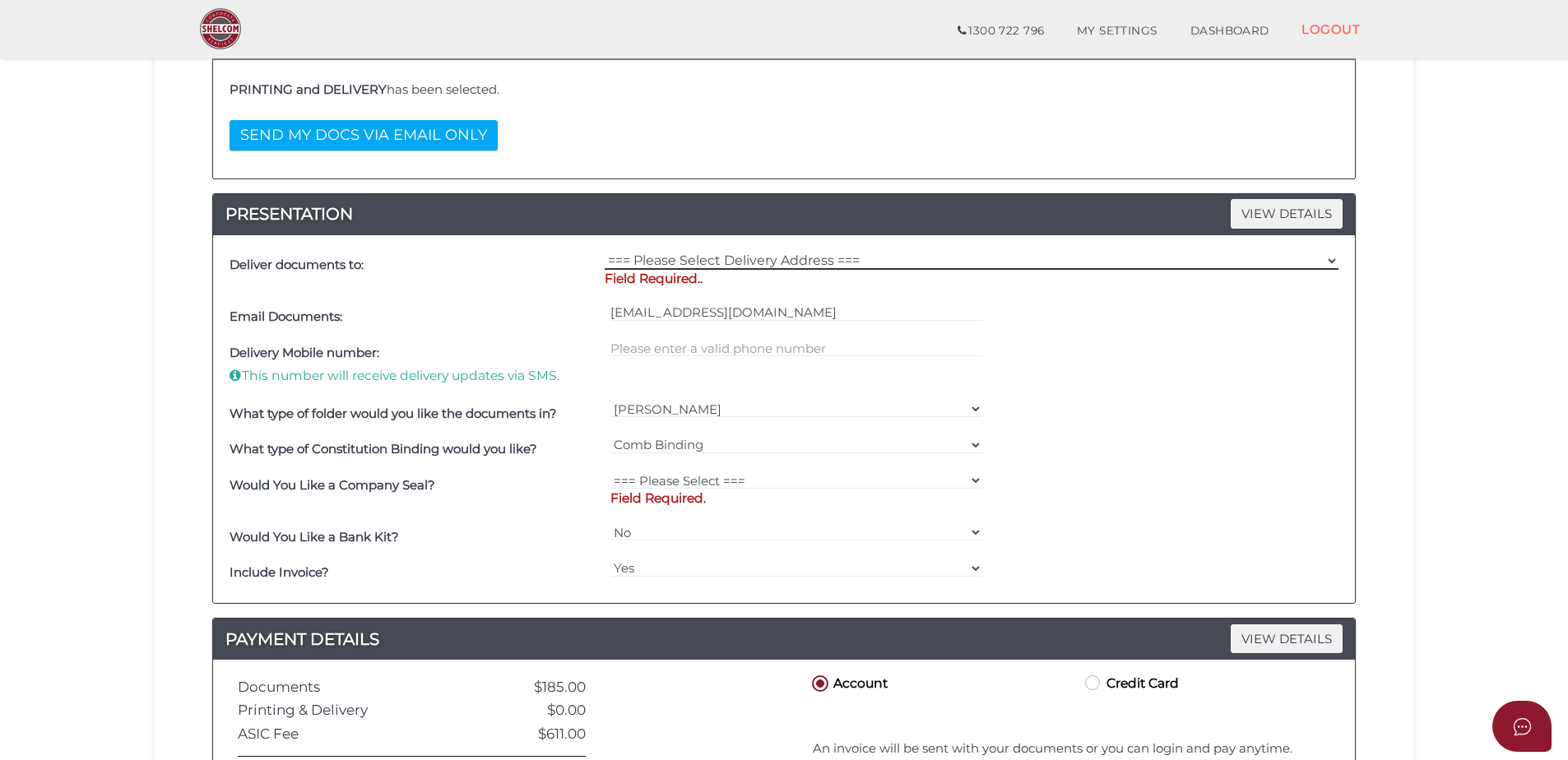
click at [783, 264] on select "=== Please Select Delivery Address === (User Address - [PERSON_NAME]) Level [GE…" at bounding box center [971, 261] width 734 height 18
select select "0"
click at [604, 251] on select "=== Please Select Delivery Address === (User Address - [PERSON_NAME]) Level [GE…" at bounding box center [971, 261] width 734 height 18
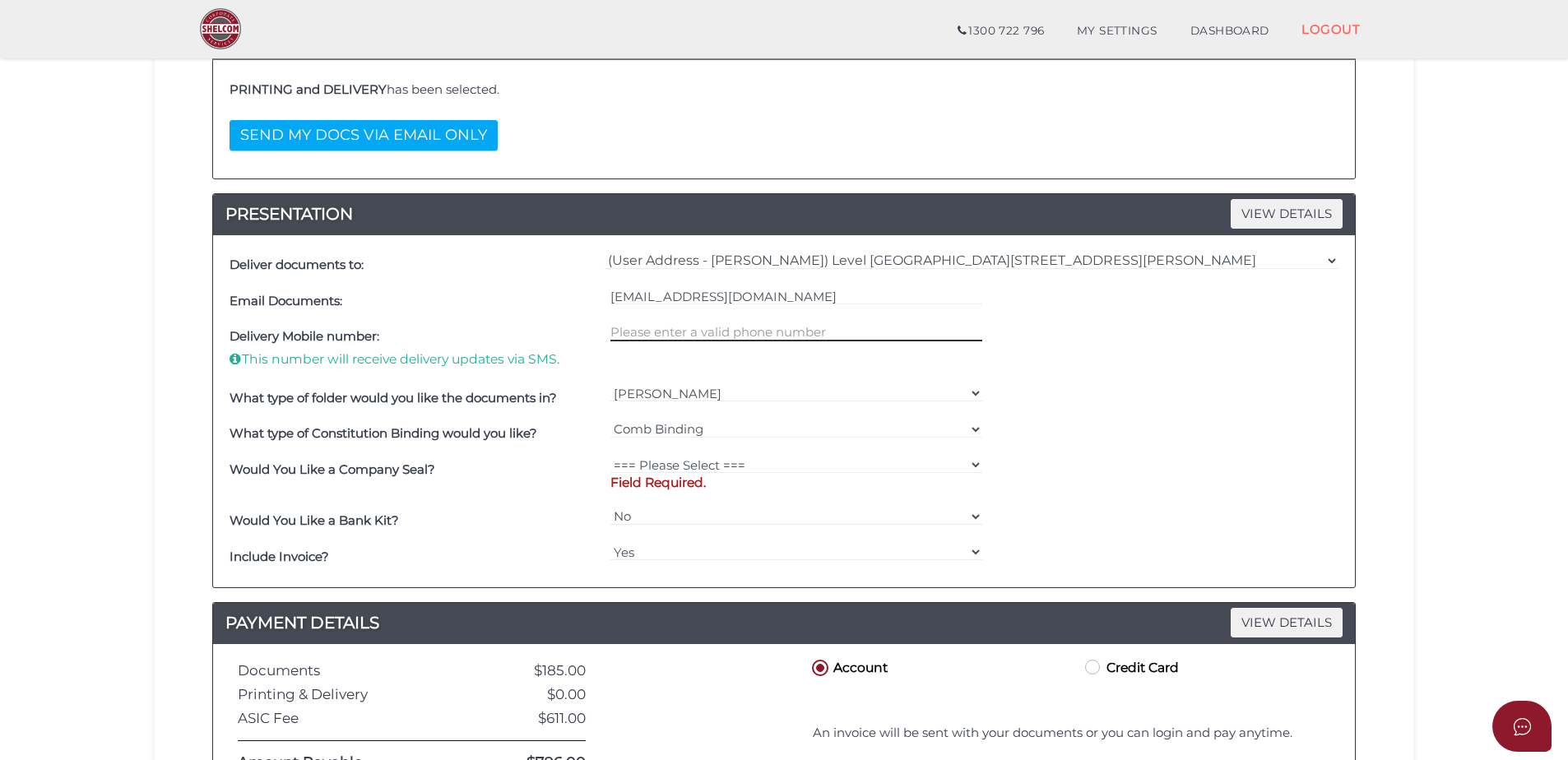
click at [723, 334] on input "text" at bounding box center [796, 333] width 372 height 18
type input "0400192456"
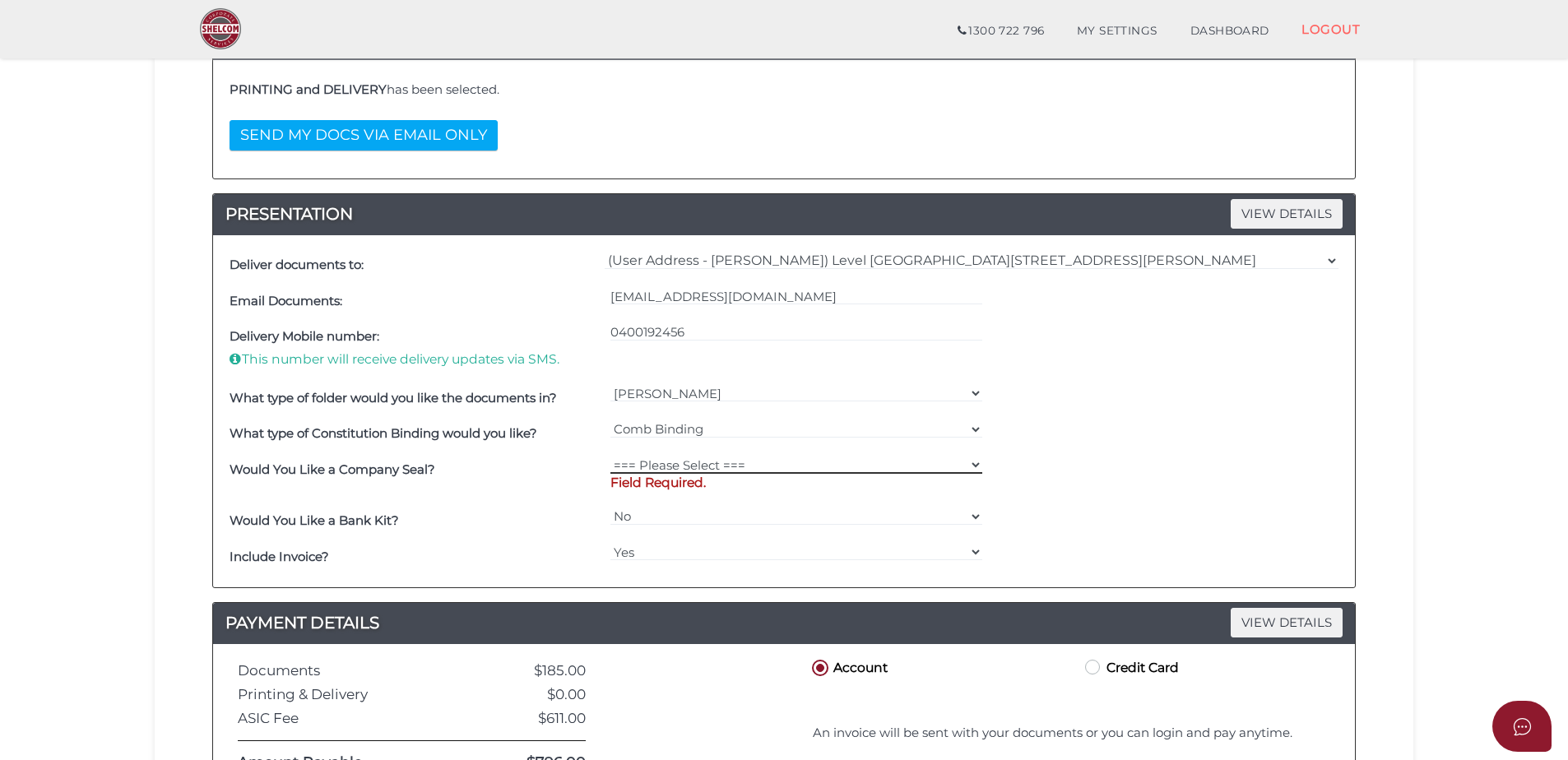
click at [711, 461] on select "=== Please Select === Fold Seal $50 No Seal" at bounding box center [796, 465] width 372 height 18
select select "0"
click at [610, 456] on select "=== Please Select === Fold Seal $50 No Seal" at bounding box center [796, 465] width 372 height 18
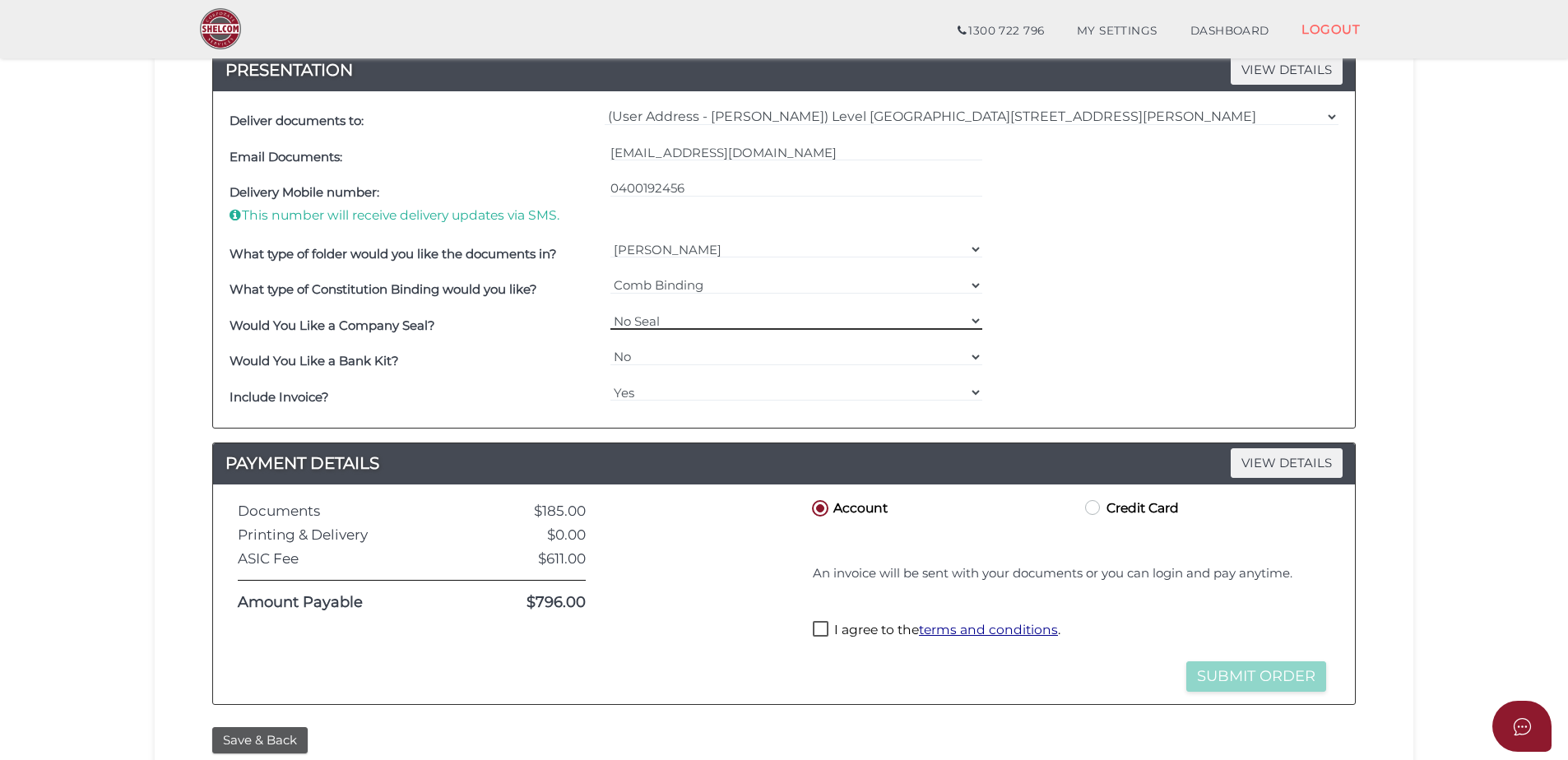
scroll to position [494, 0]
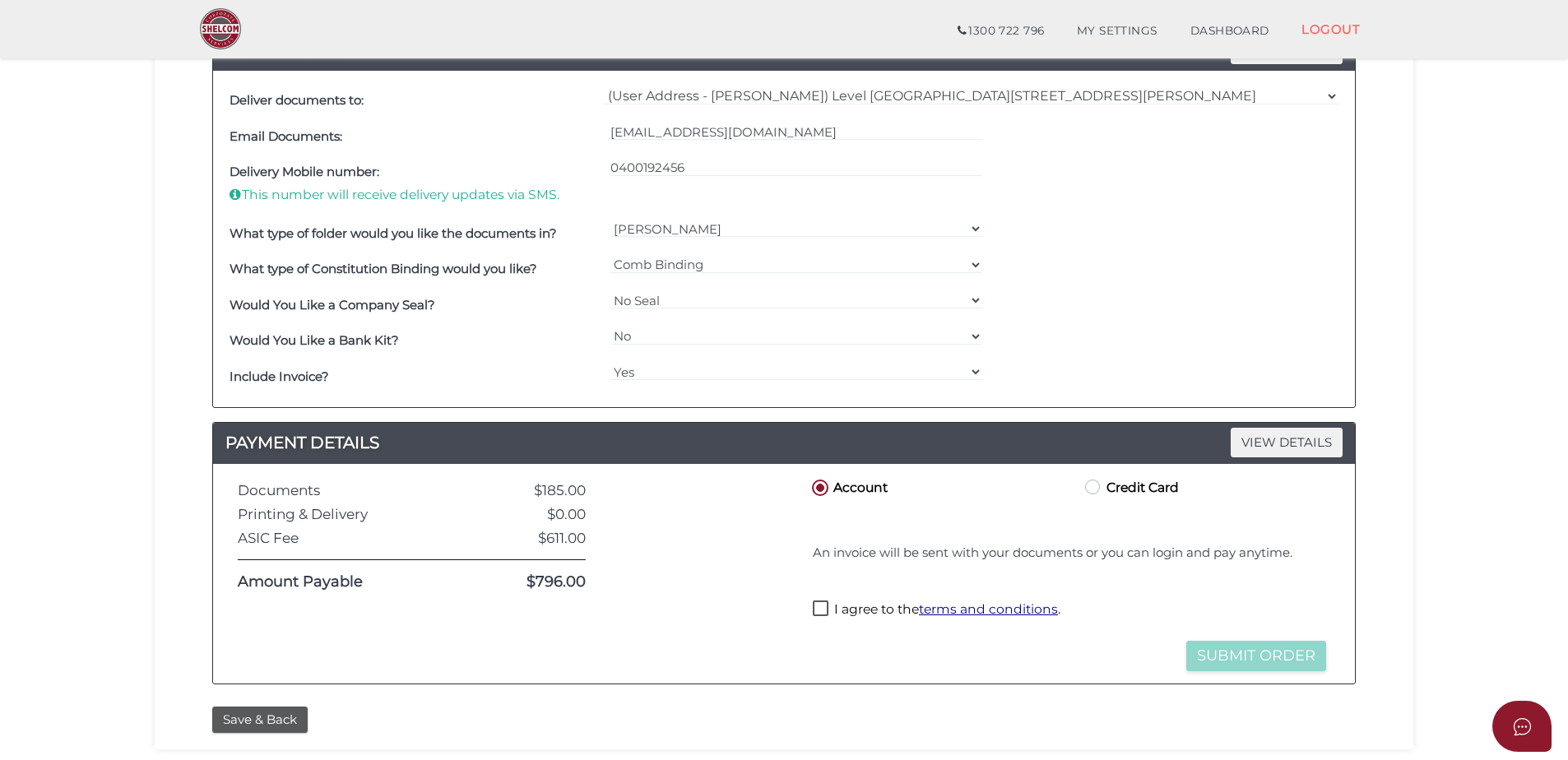
click at [821, 608] on label "I agree to the terms and conditions ." at bounding box center [936, 611] width 248 height 20
checkbox input "true"
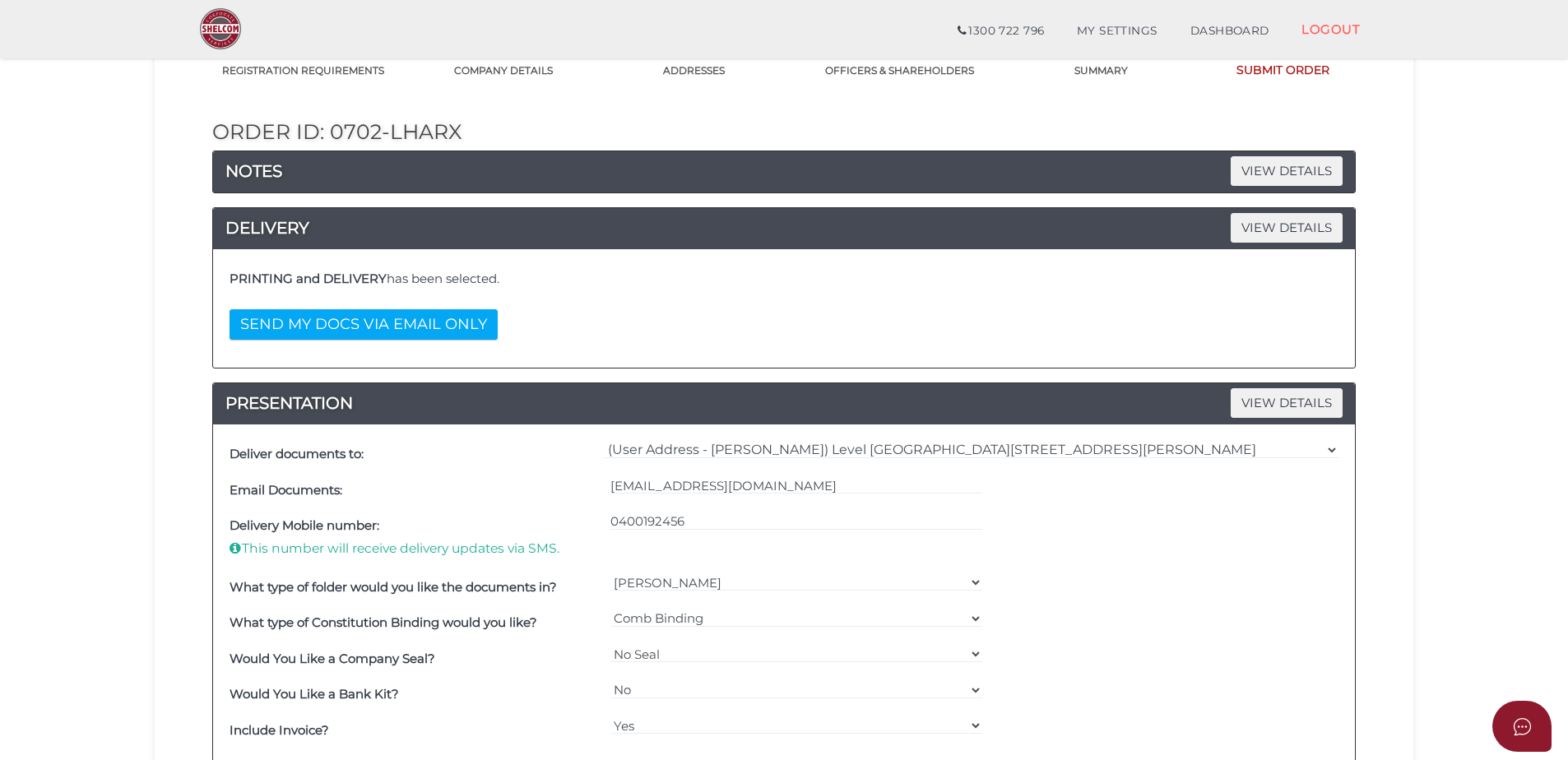
scroll to position [120, 0]
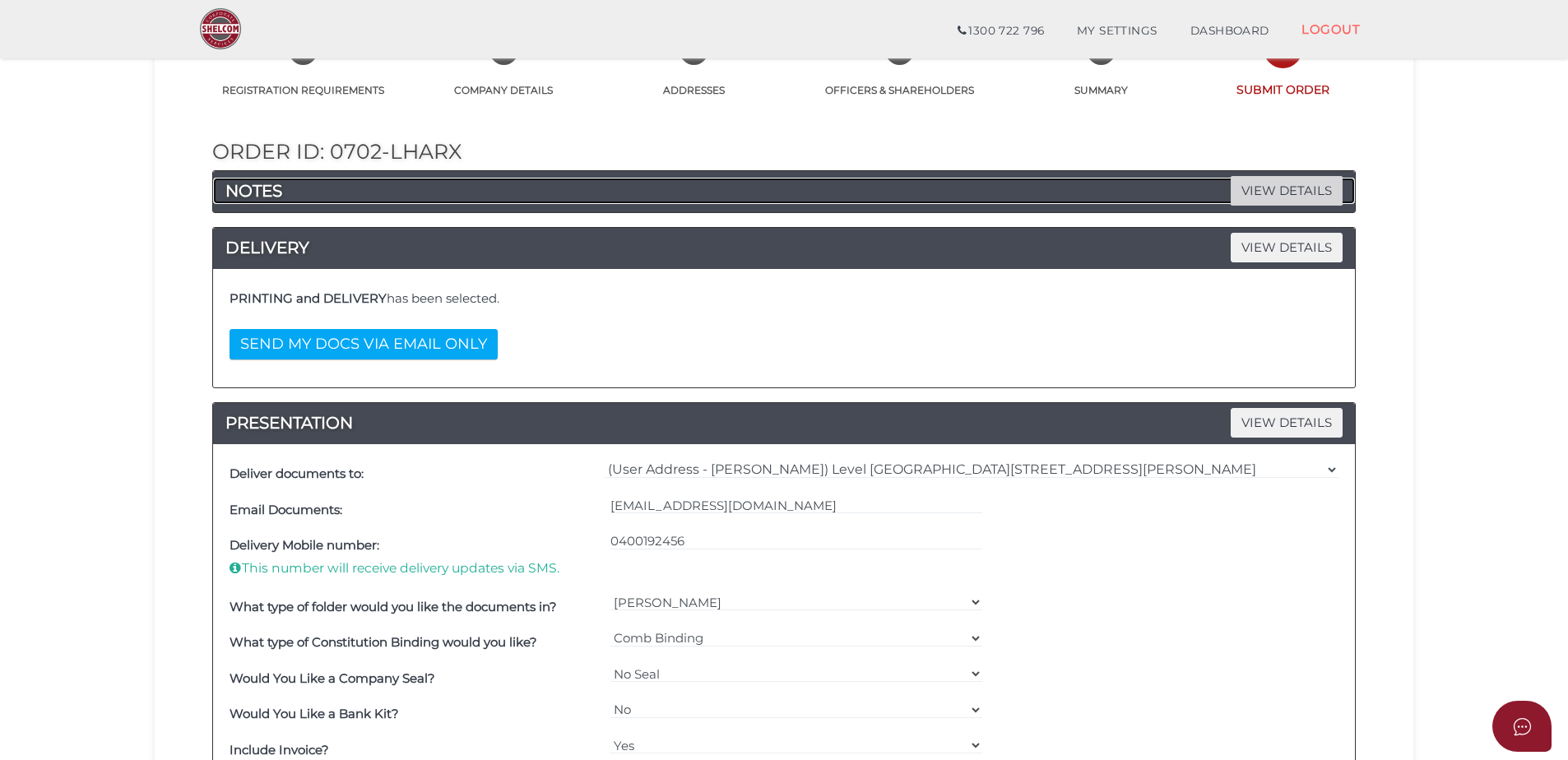
click at [1278, 191] on span "VIEW DETAILS" at bounding box center [1286, 190] width 112 height 29
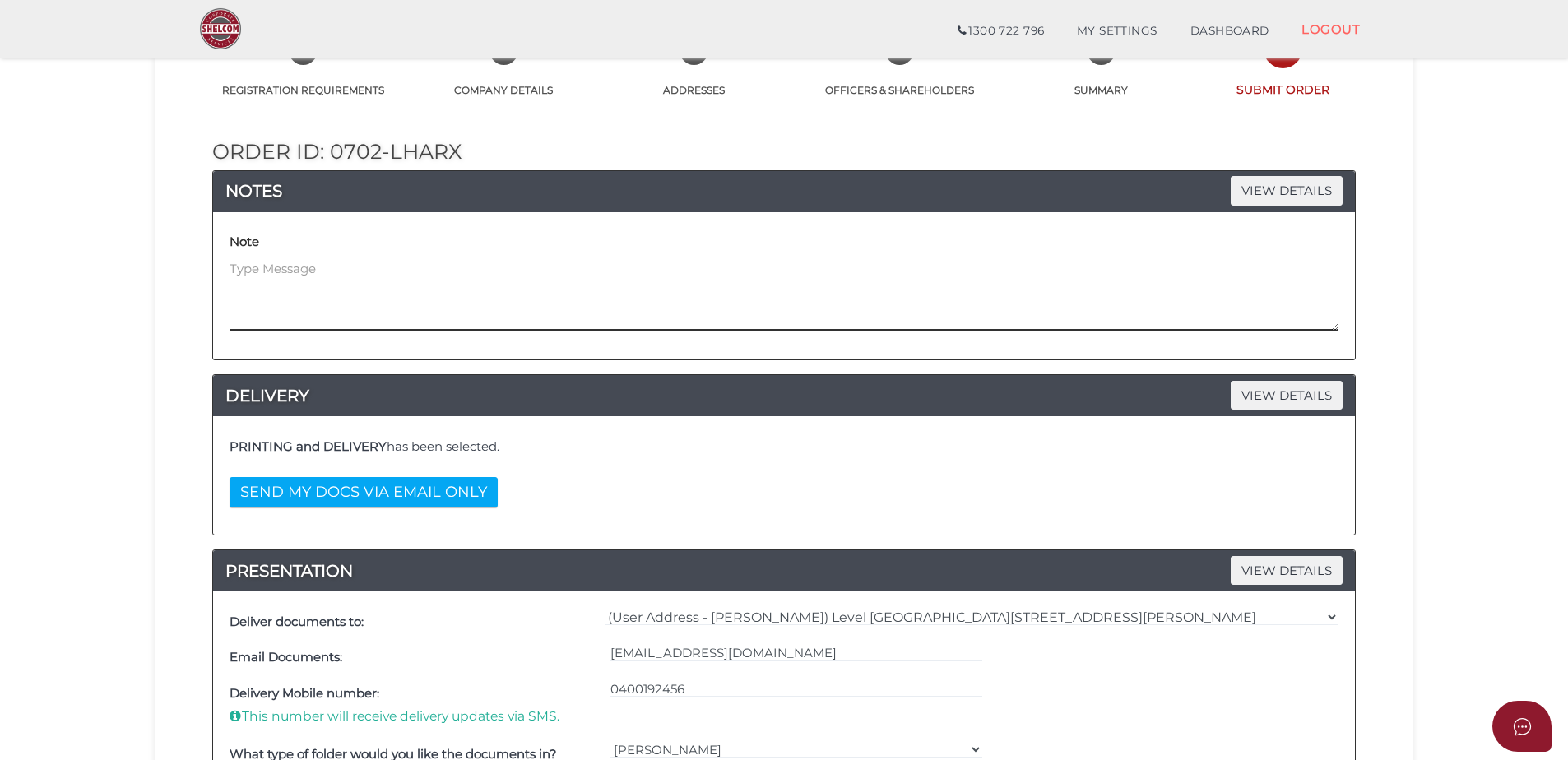
click at [338, 269] on textarea at bounding box center [784, 295] width 1109 height 71
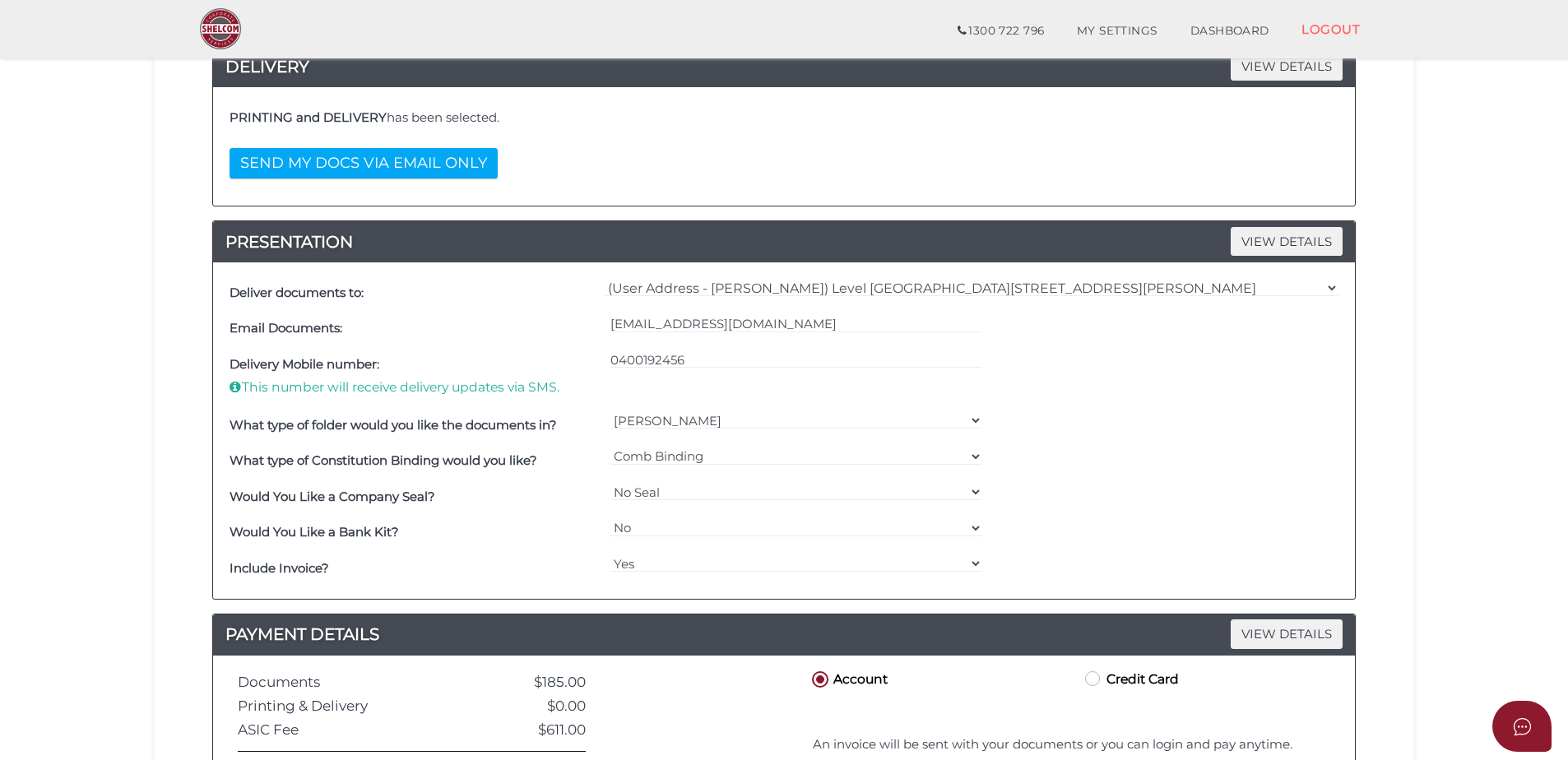
scroll to position [761, 0]
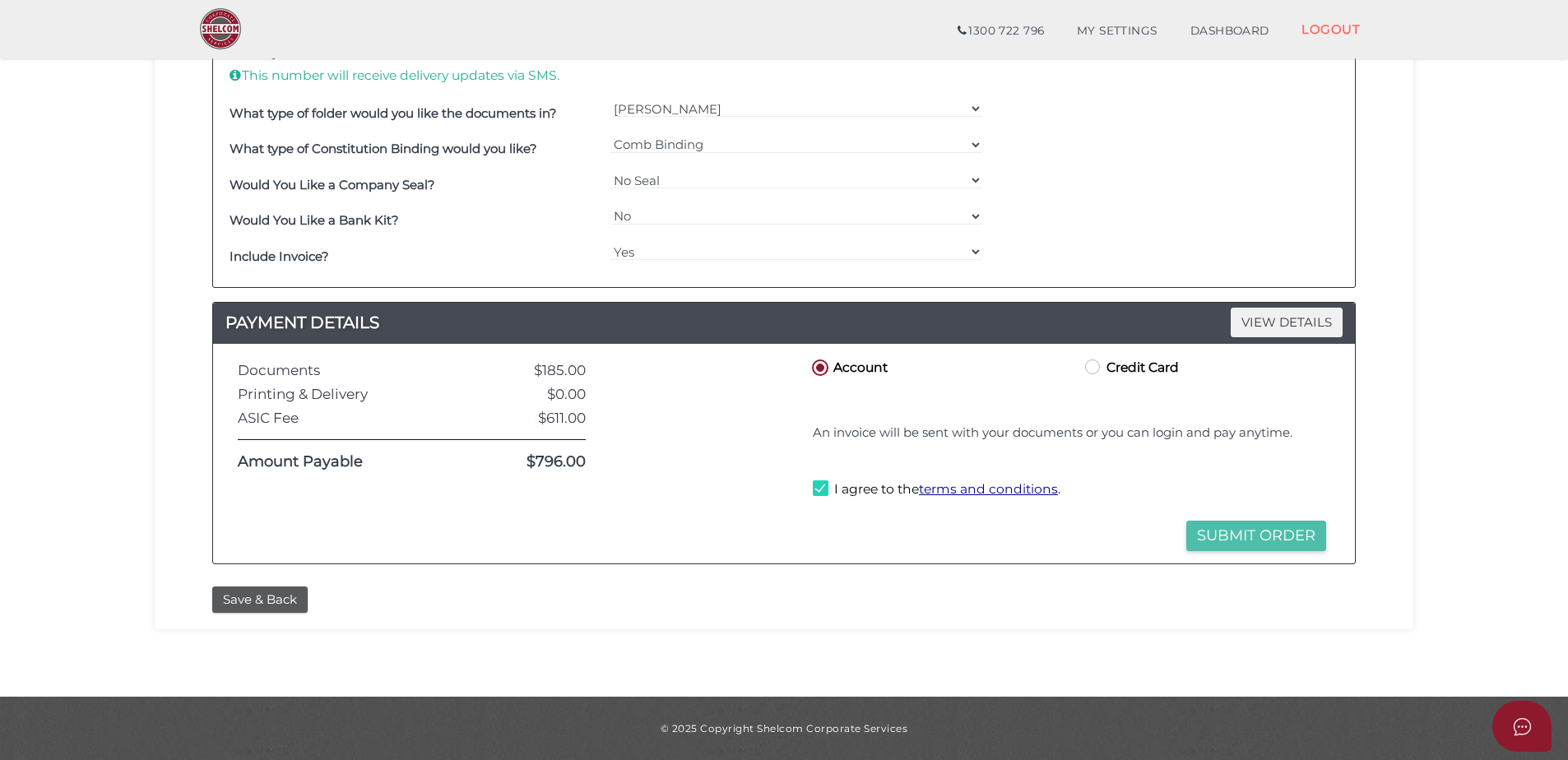
type textarea "Director surname showing as [PERSON_NAME]. Should be [PERSON_NAME]"
click at [1278, 536] on button "Submit Order" at bounding box center [1256, 535] width 140 height 31
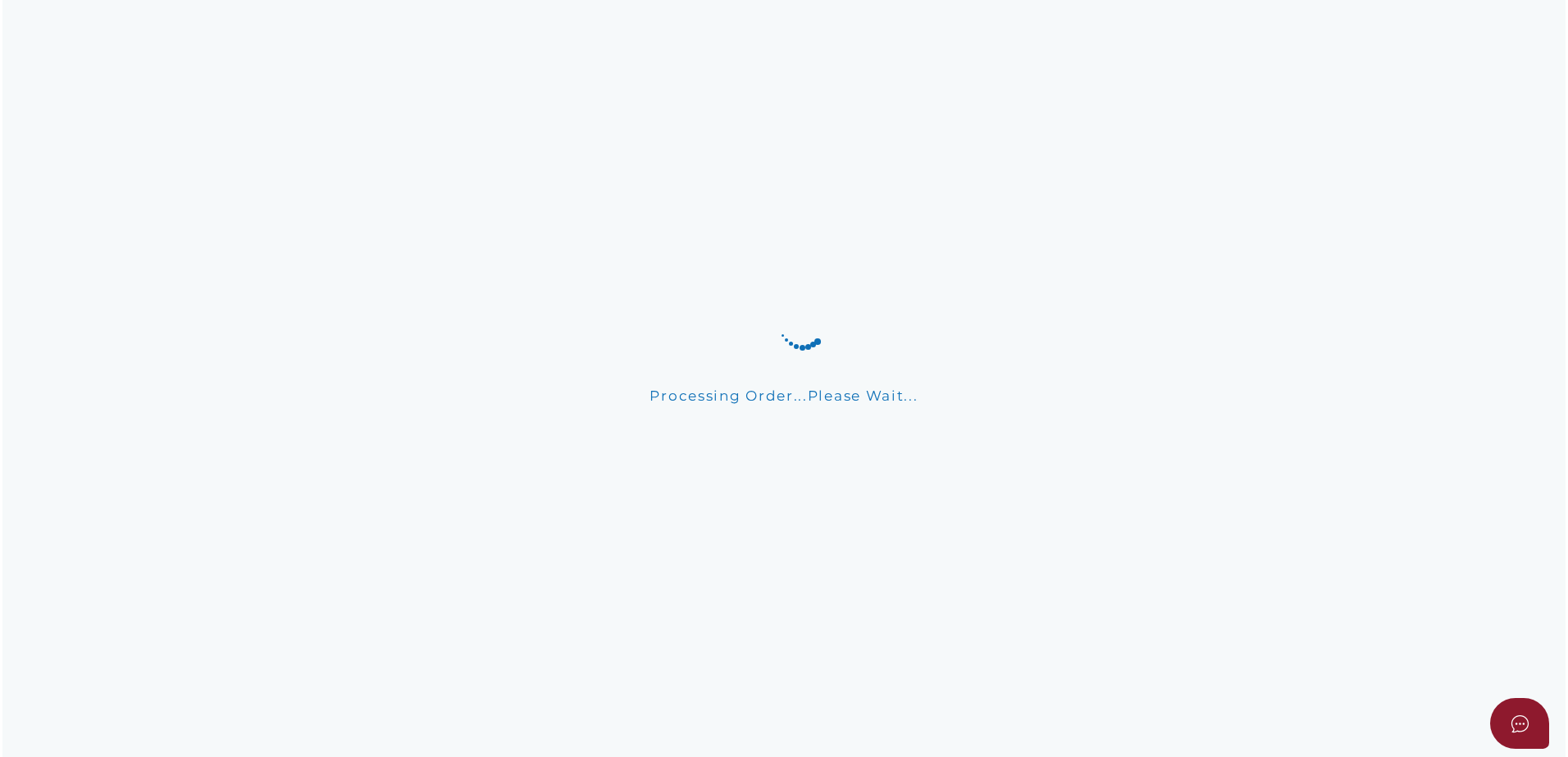
scroll to position [0, 0]
